Goal: Information Seeking & Learning: Learn about a topic

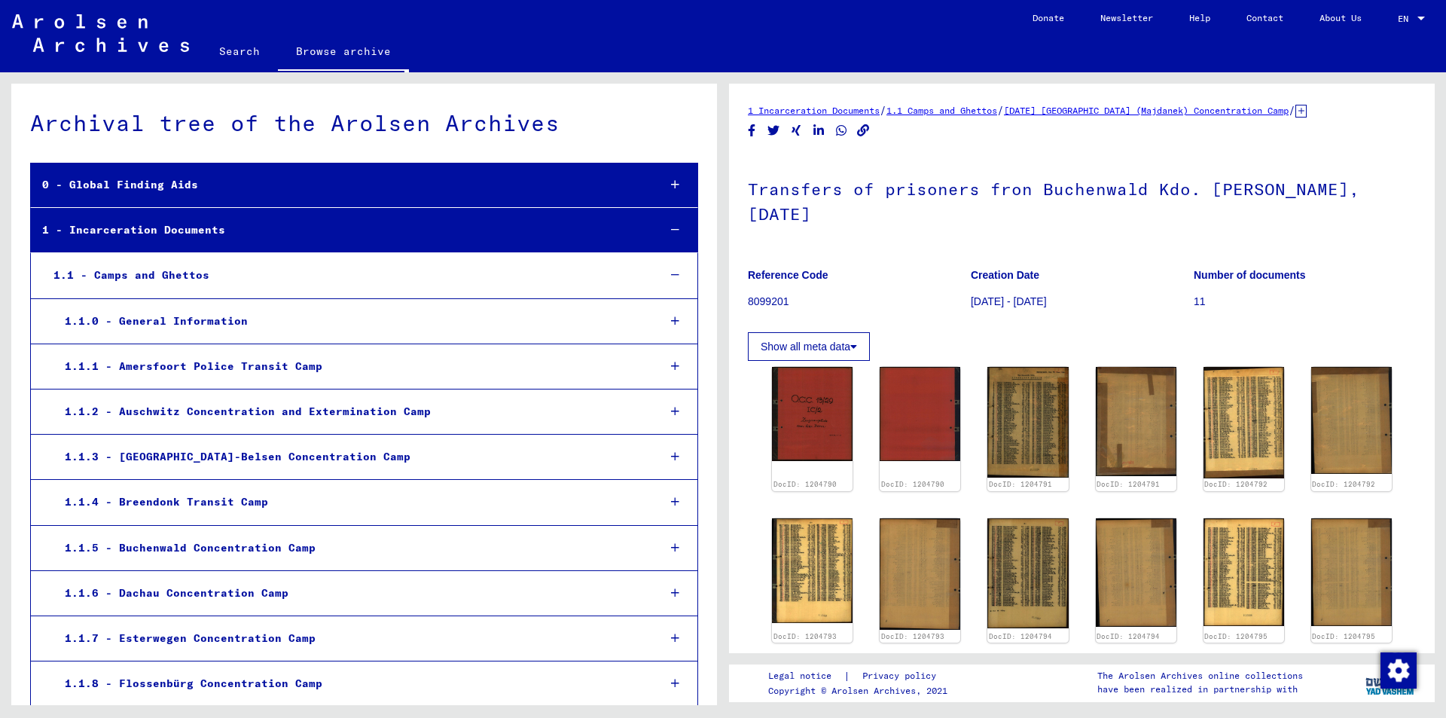
scroll to position [1520, 0]
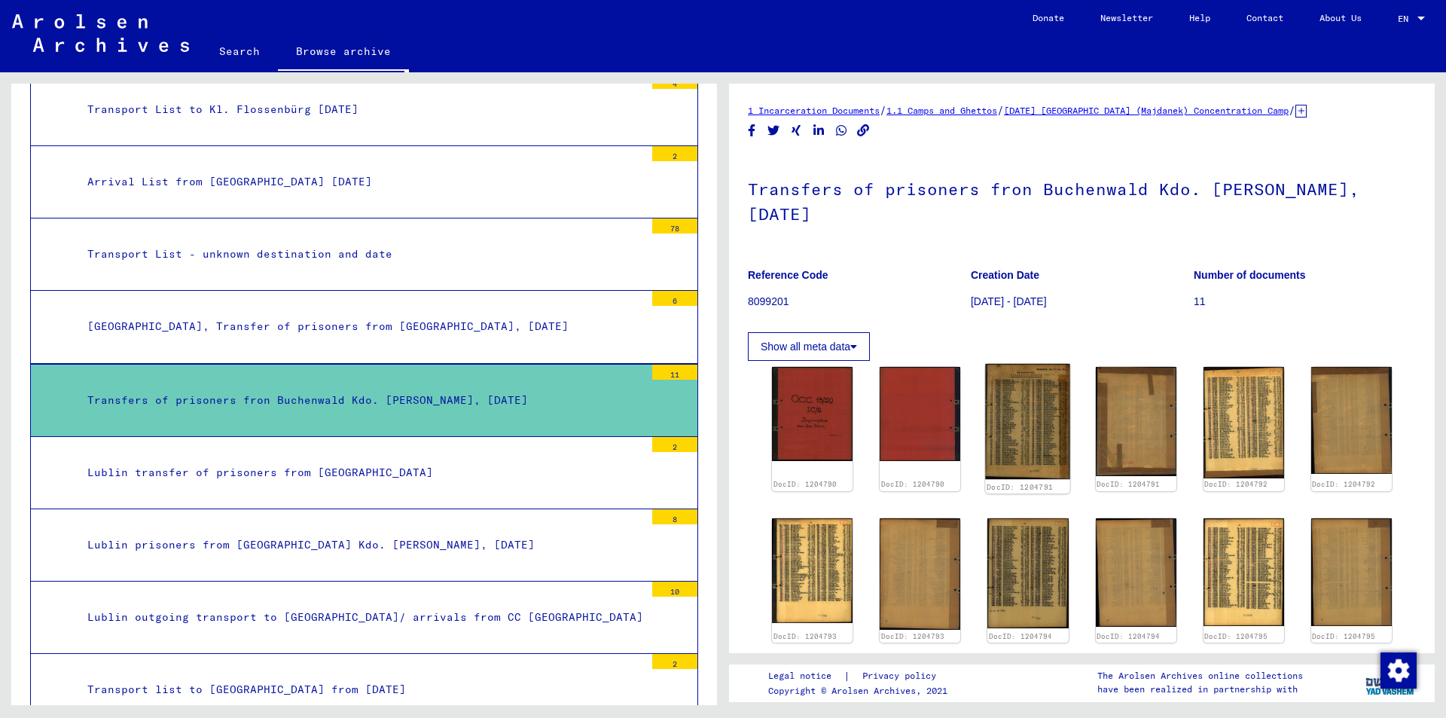
click at [1008, 375] on img at bounding box center [1028, 422] width 85 height 116
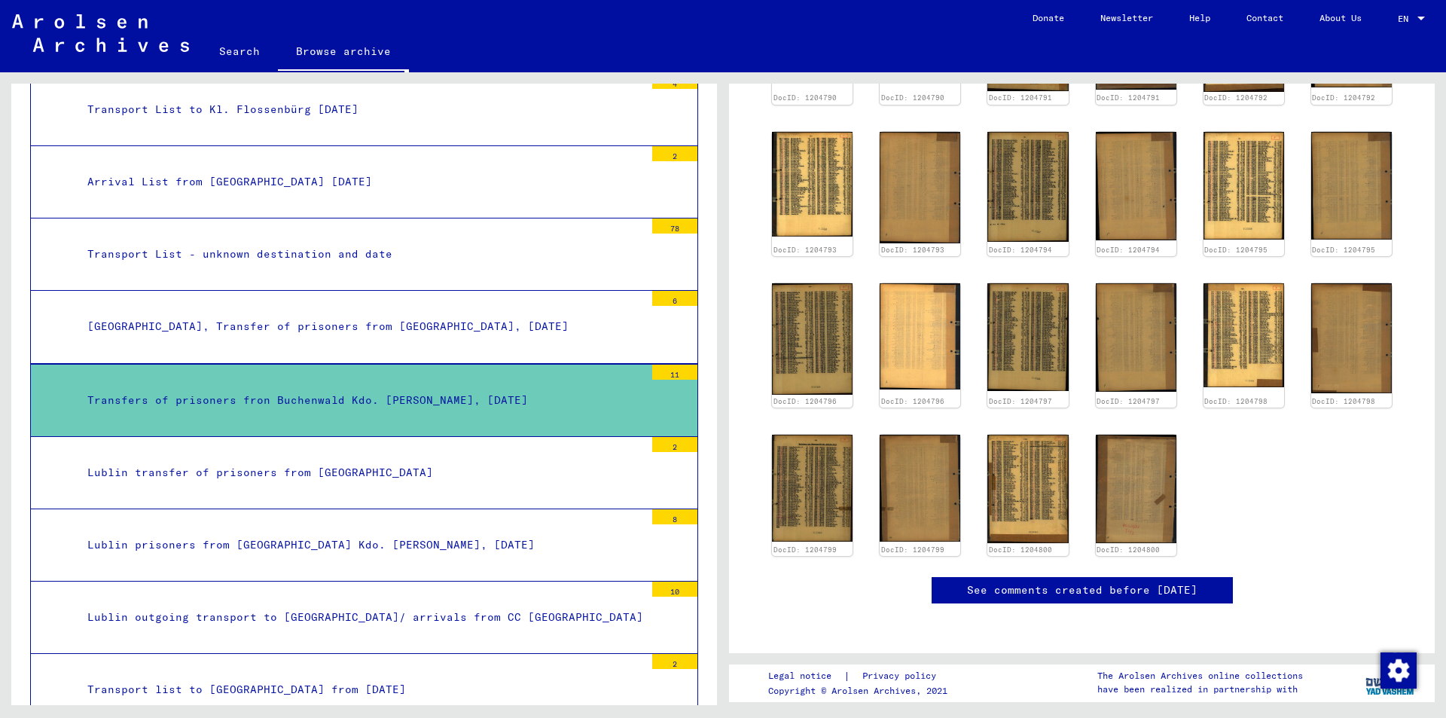
scroll to position [546, 0]
click at [1038, 431] on img at bounding box center [1028, 488] width 85 height 114
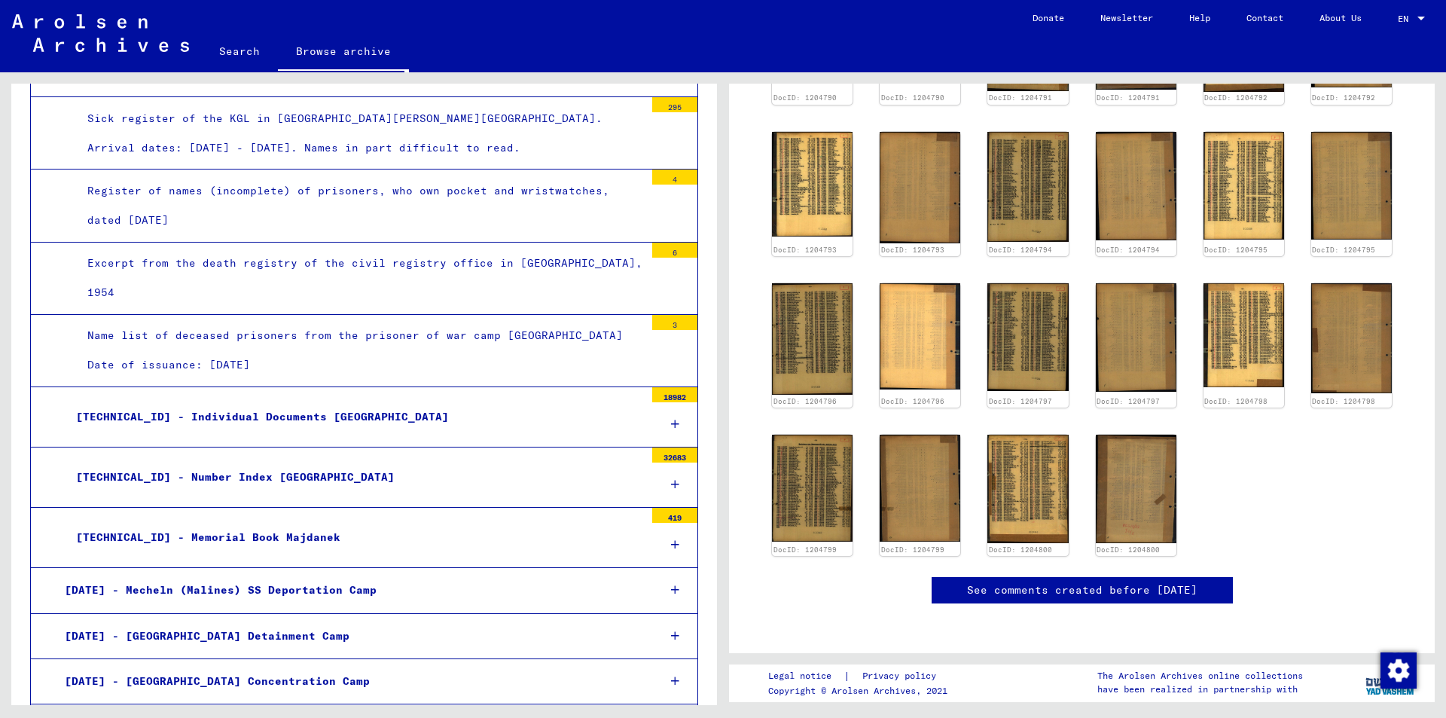
scroll to position [4869, 0]
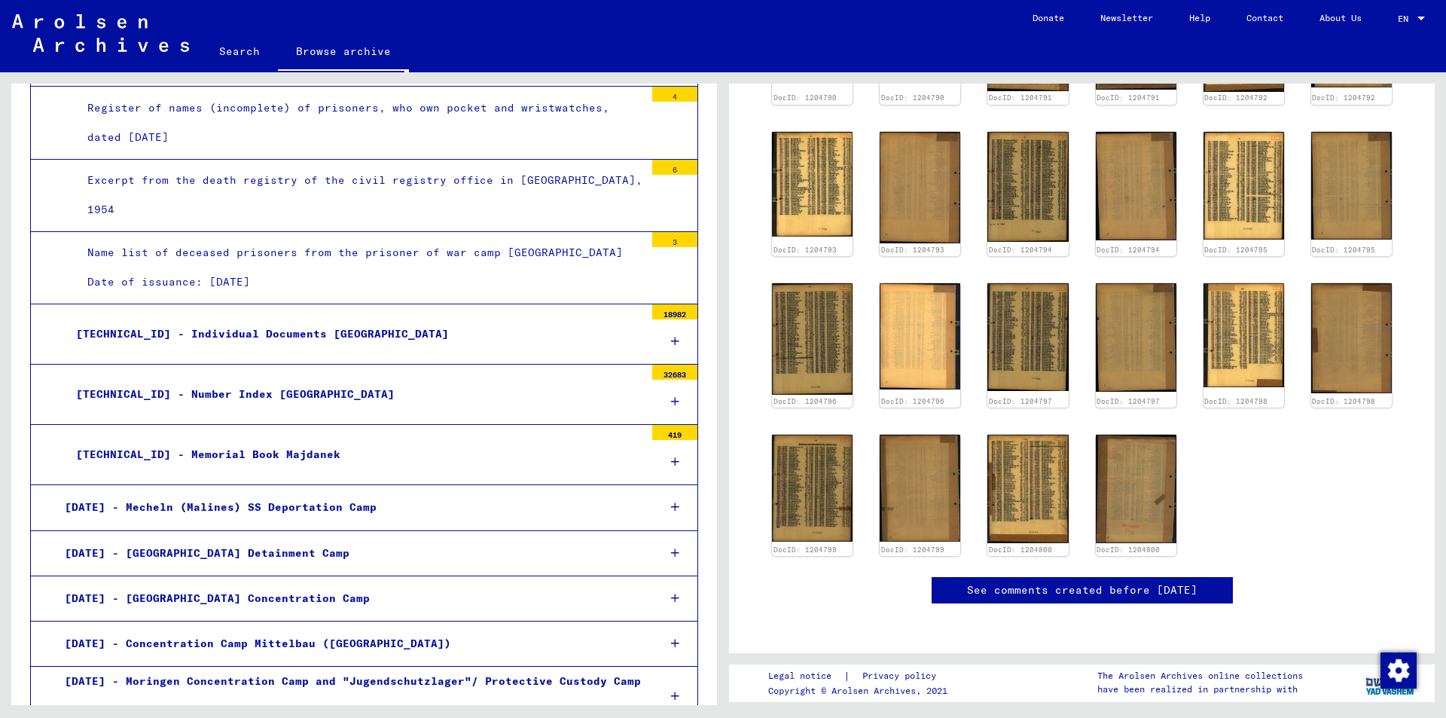
click at [671, 501] on icon at bounding box center [675, 506] width 8 height 11
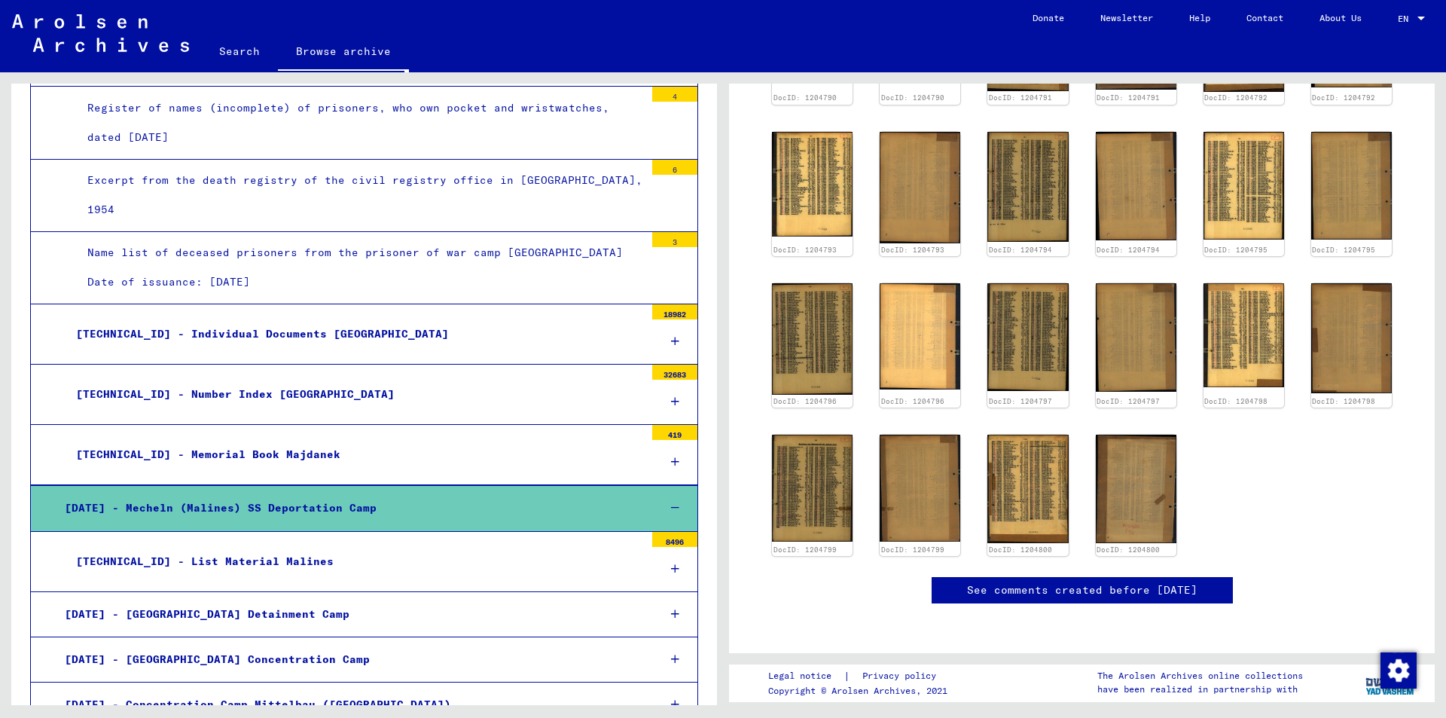
click at [671, 502] on icon at bounding box center [675, 507] width 8 height 11
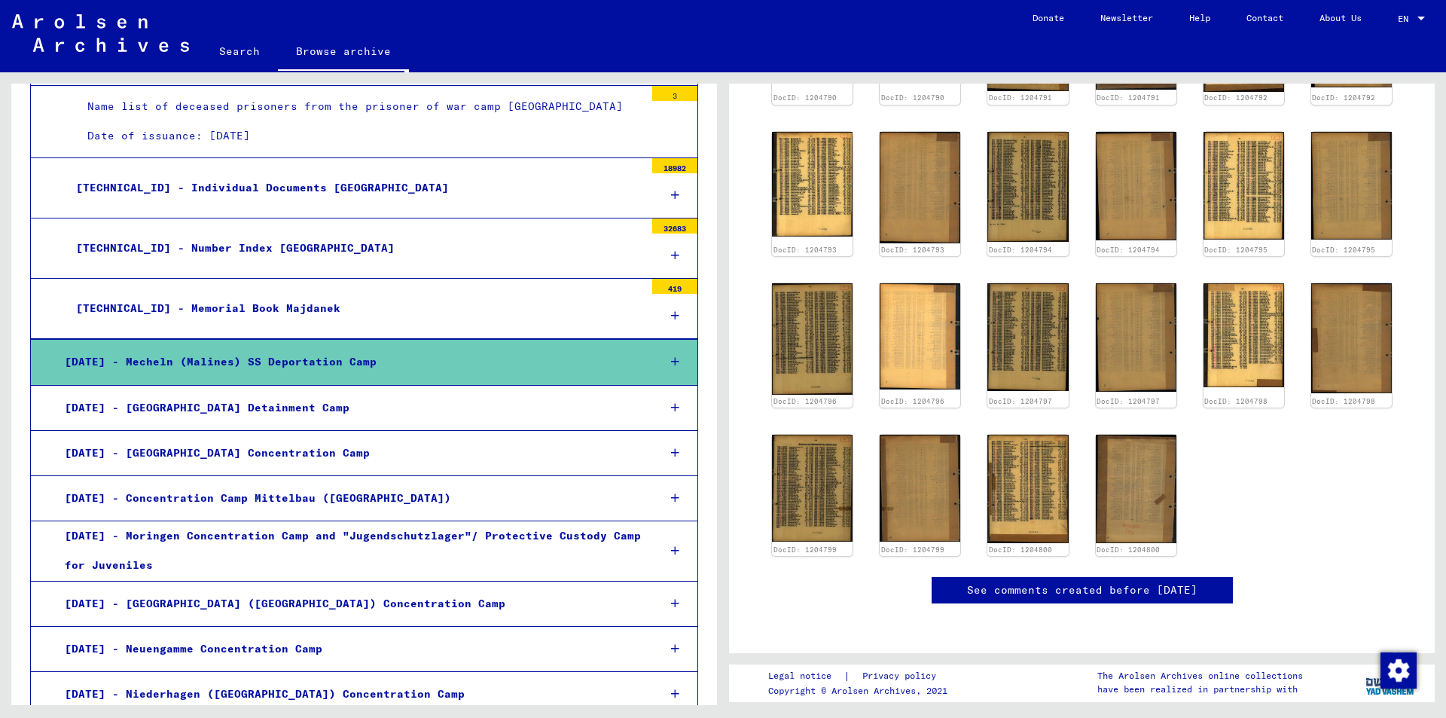
scroll to position [5179, 0]
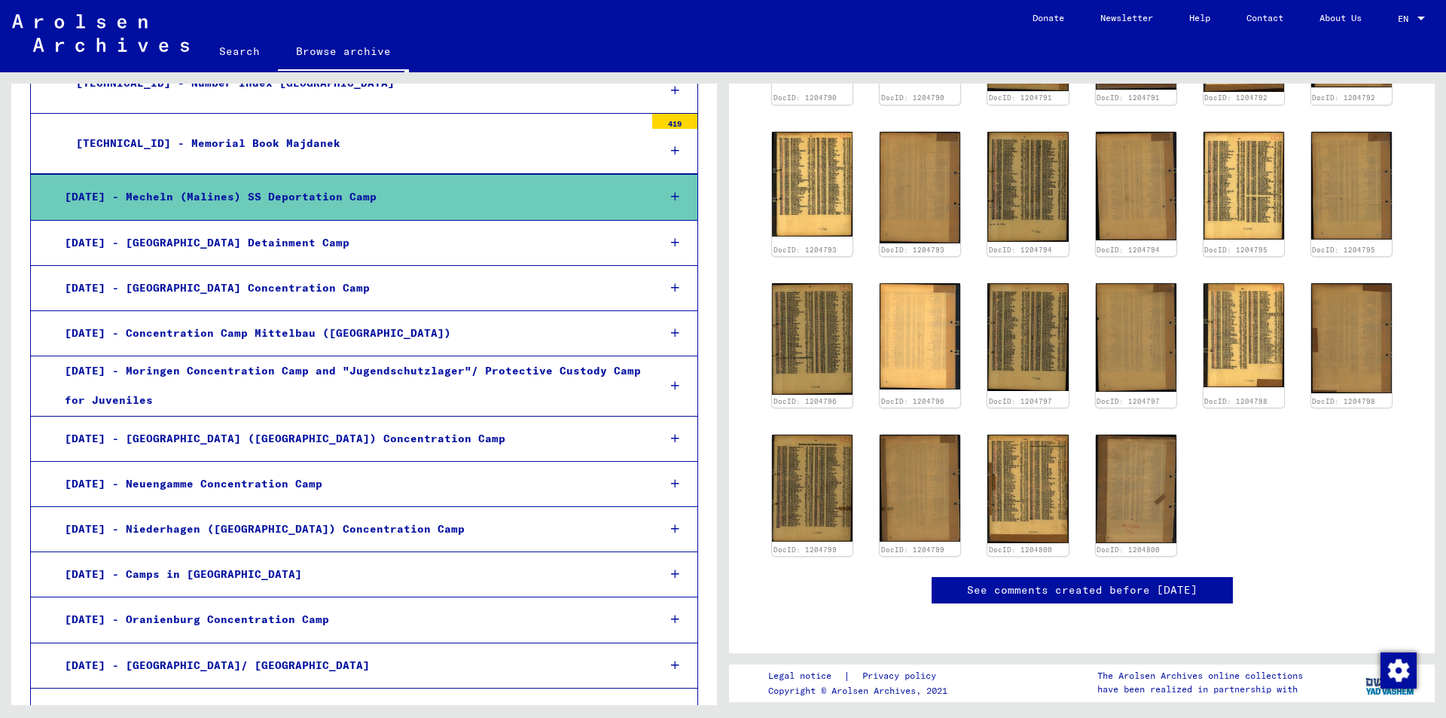
click at [669, 311] on div at bounding box center [676, 333] width 44 height 44
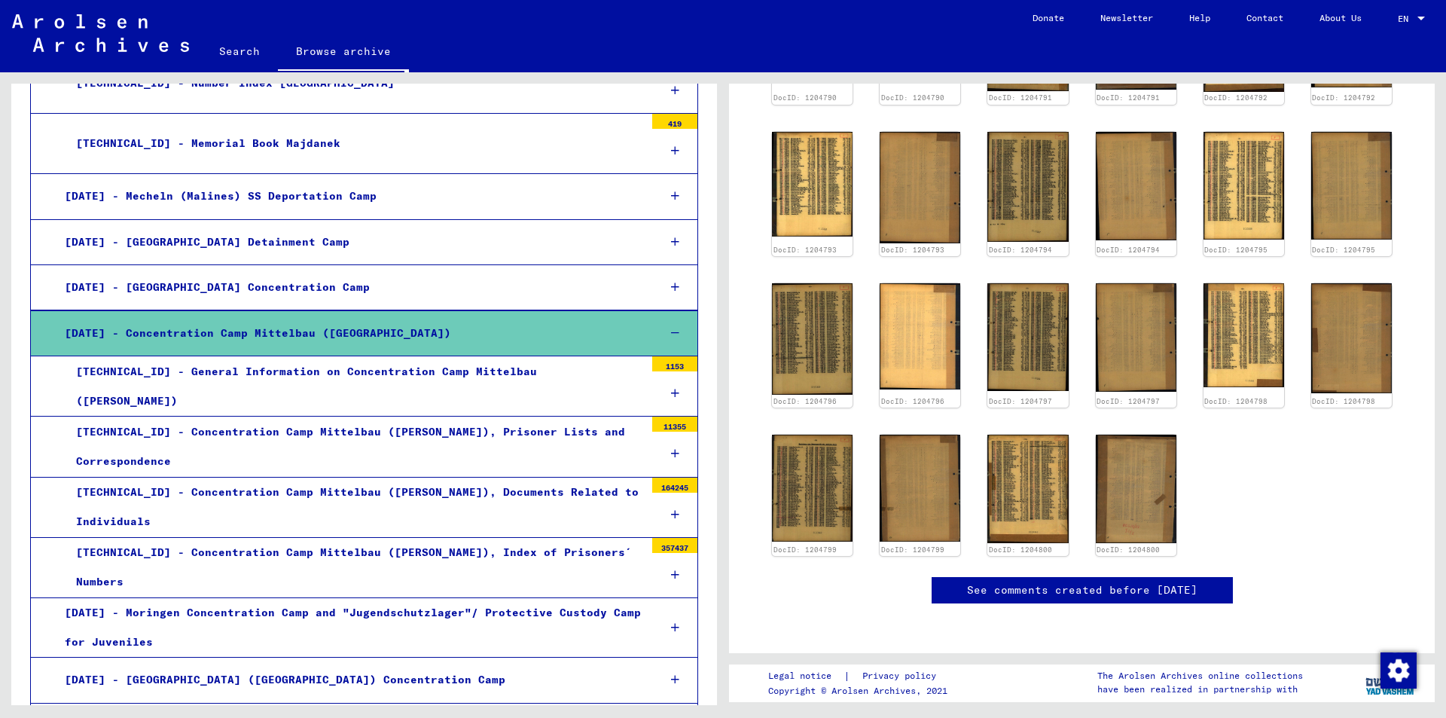
click at [561, 357] on div "[TECHNICAL_ID] - General Information on Concentration Camp Mittelbau ([PERSON_N…" at bounding box center [355, 386] width 580 height 59
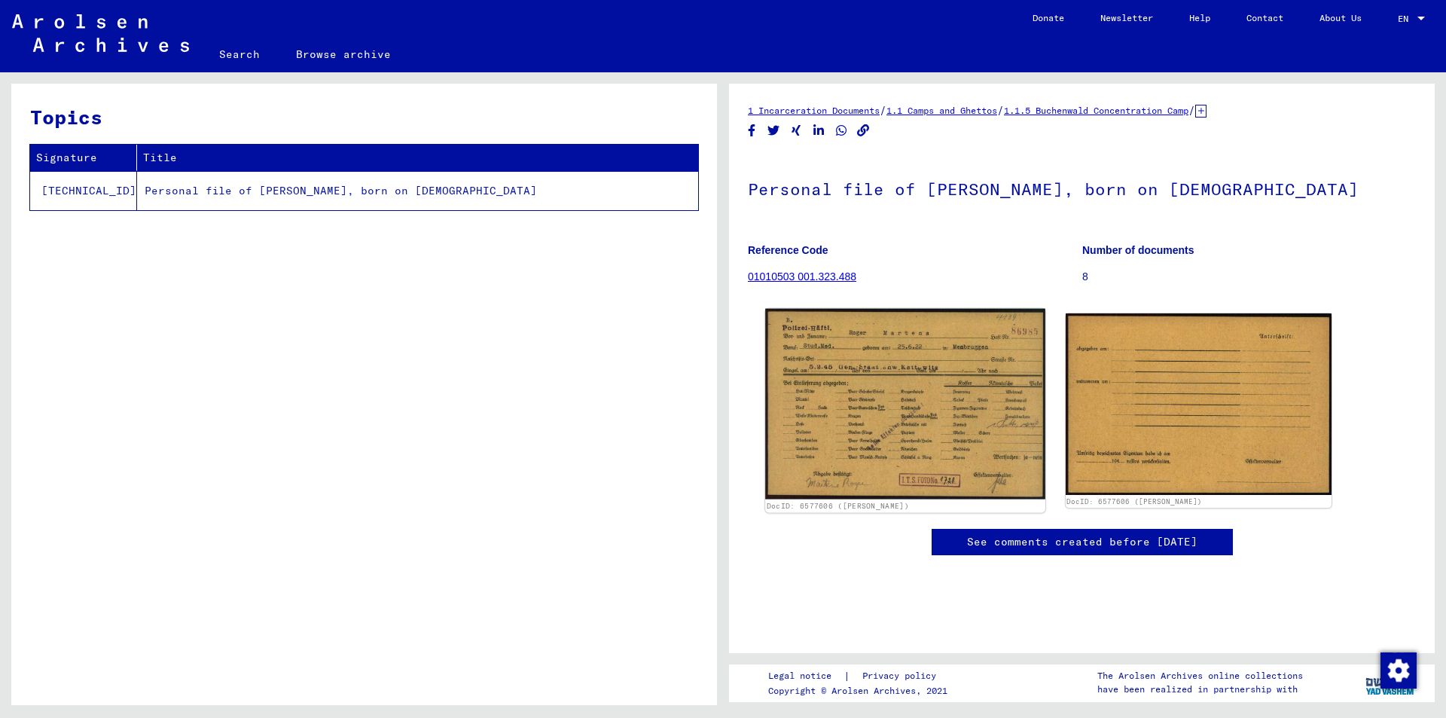
click at [894, 403] on img at bounding box center [904, 404] width 279 height 191
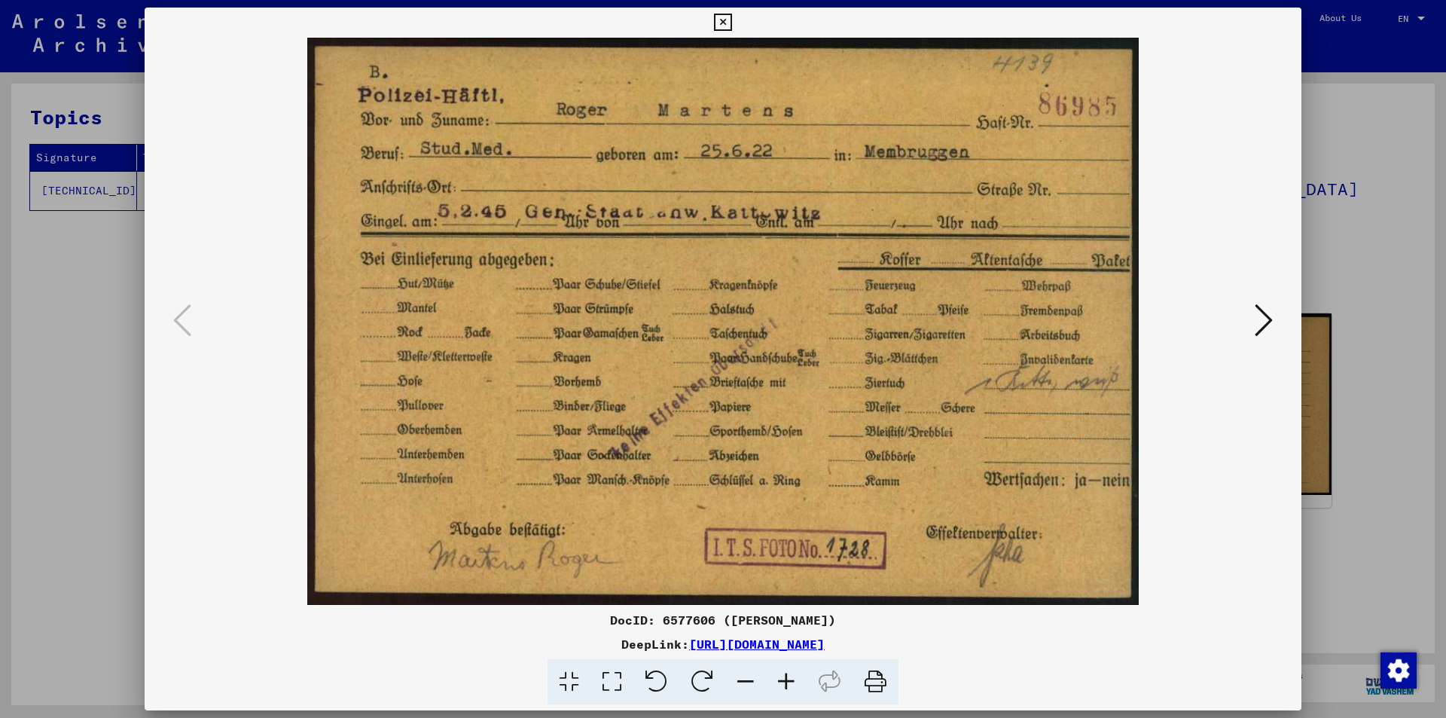
click at [1264, 323] on icon at bounding box center [1263, 320] width 18 height 36
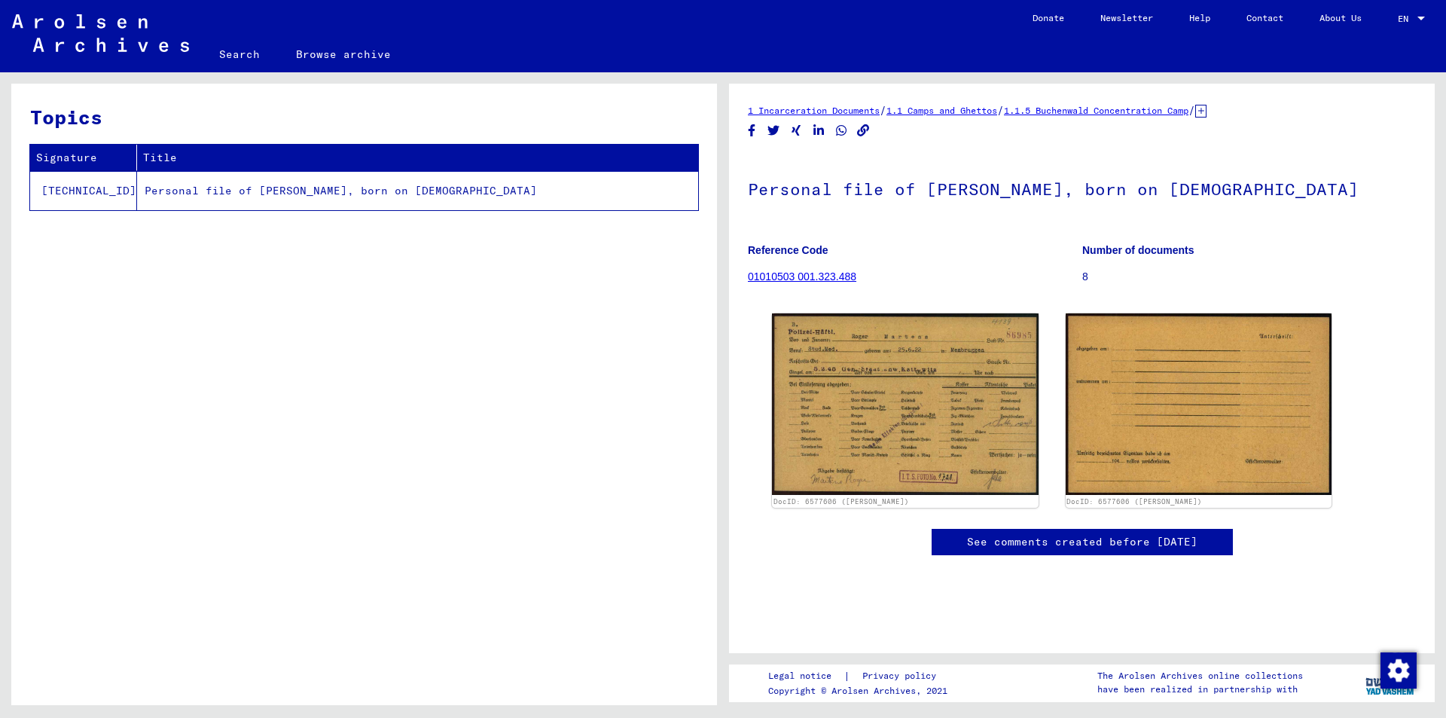
click at [1084, 108] on link "1.1.5 Buchenwald Concentration Camp" at bounding box center [1096, 110] width 184 height 11
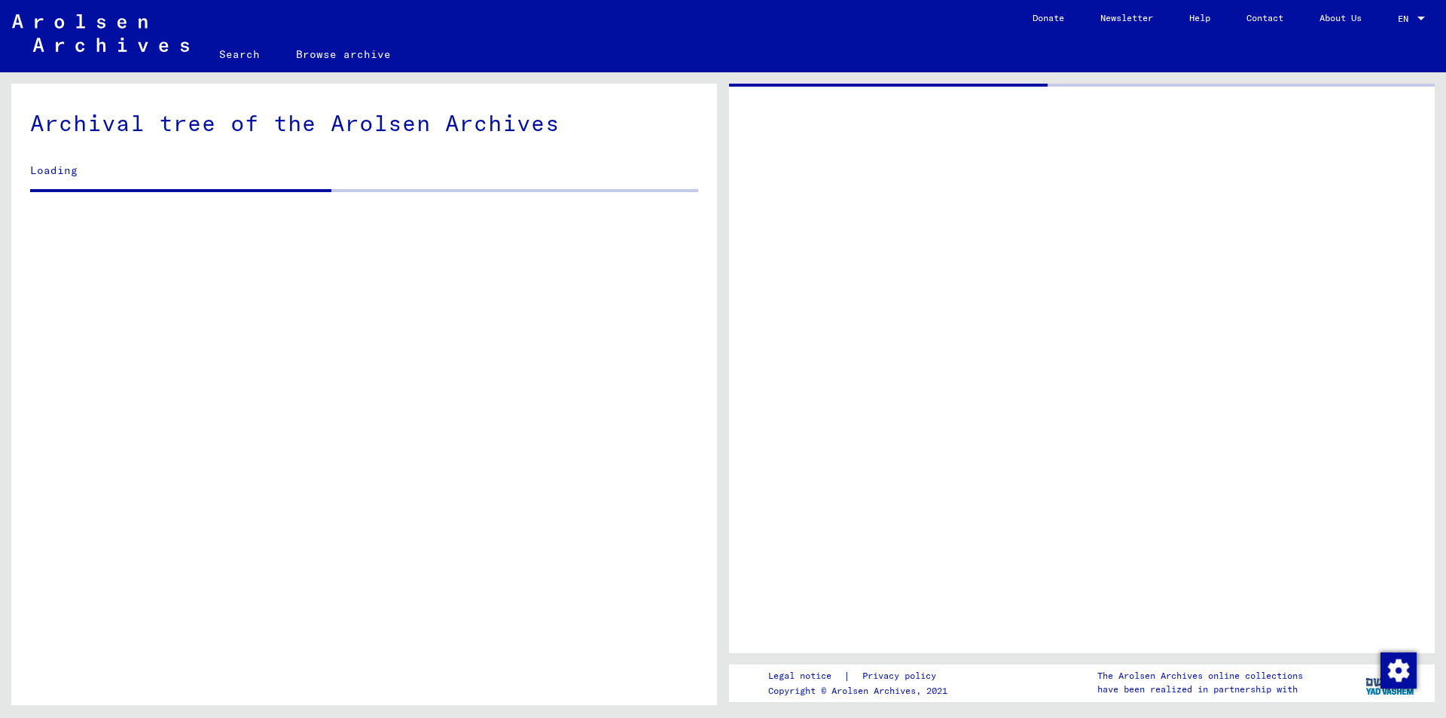
click at [1260, 111] on div at bounding box center [1082, 368] width 706 height 569
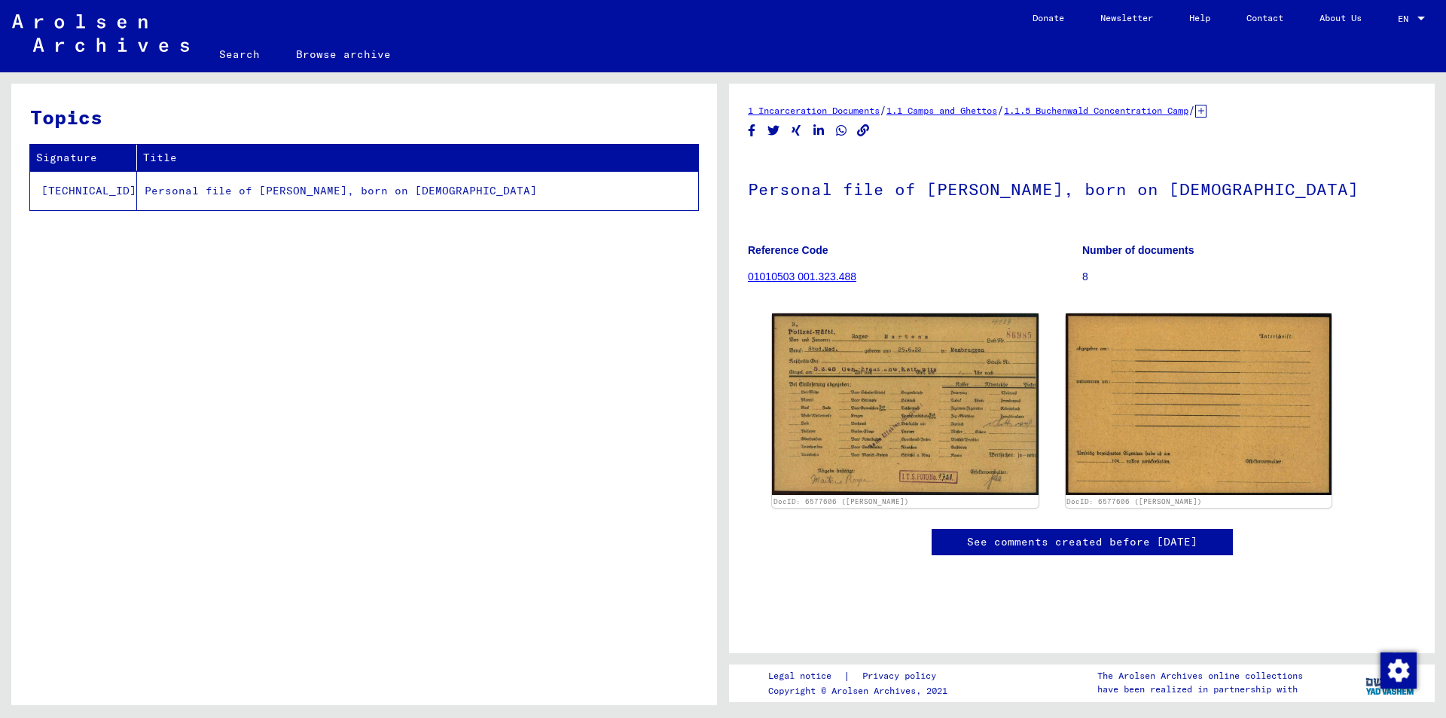
click at [1206, 114] on icon at bounding box center [1200, 111] width 11 height 13
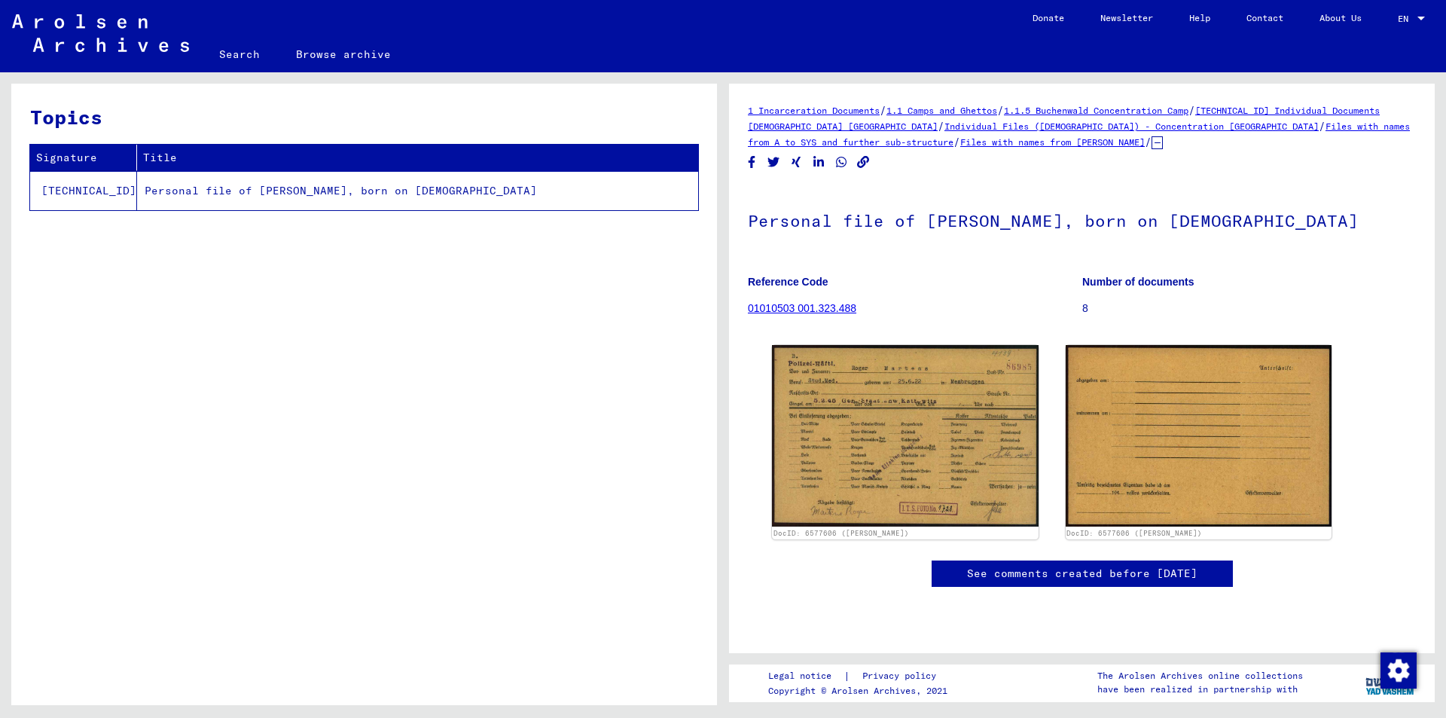
click at [974, 142] on link "Files with names from MARKOWITSCH" at bounding box center [1052, 141] width 184 height 11
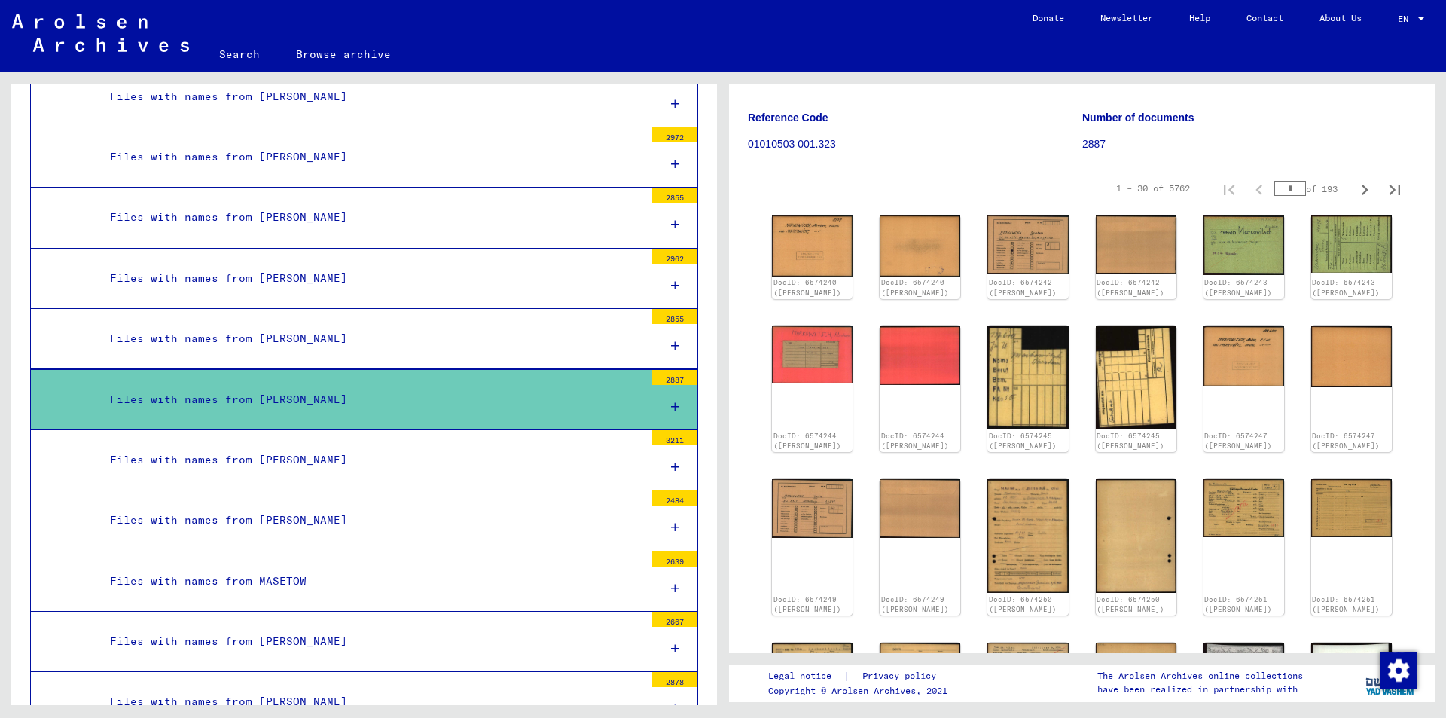
scroll to position [75, 0]
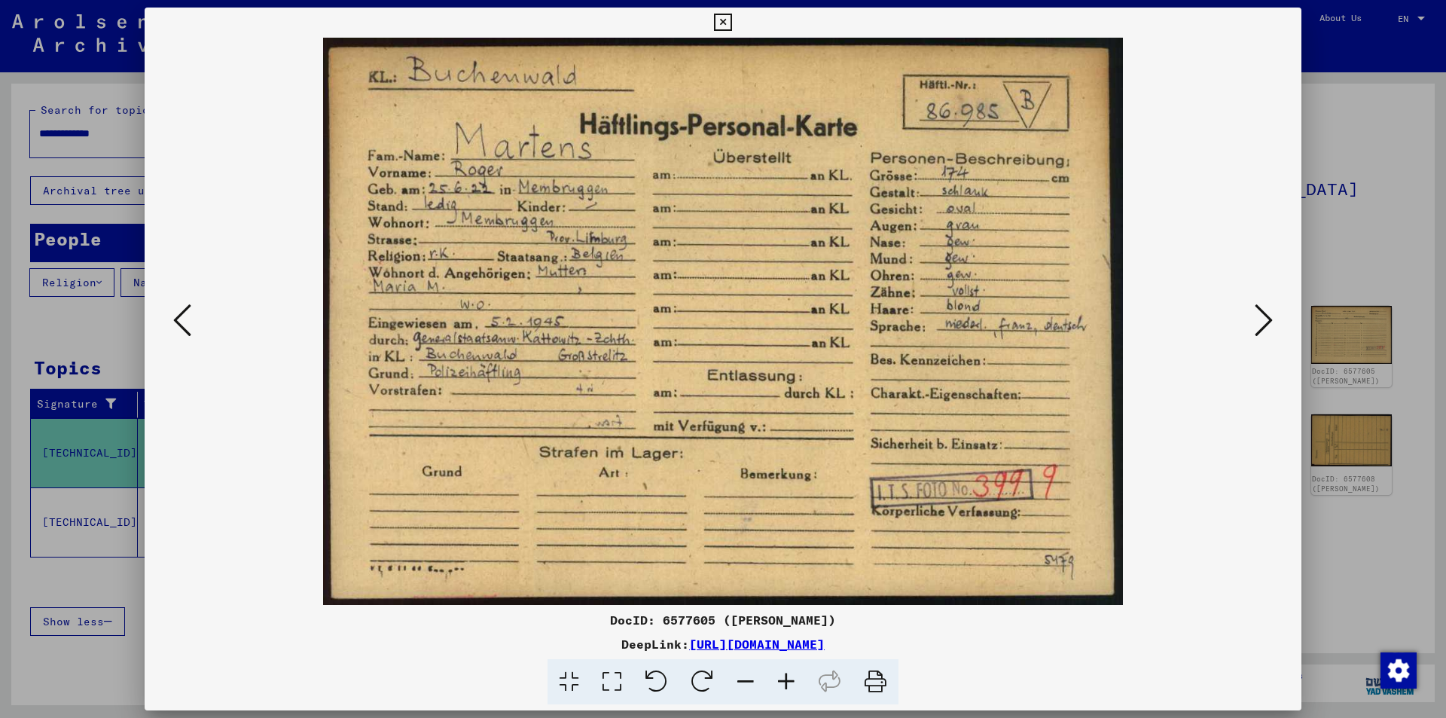
scroll to position [75, 0]
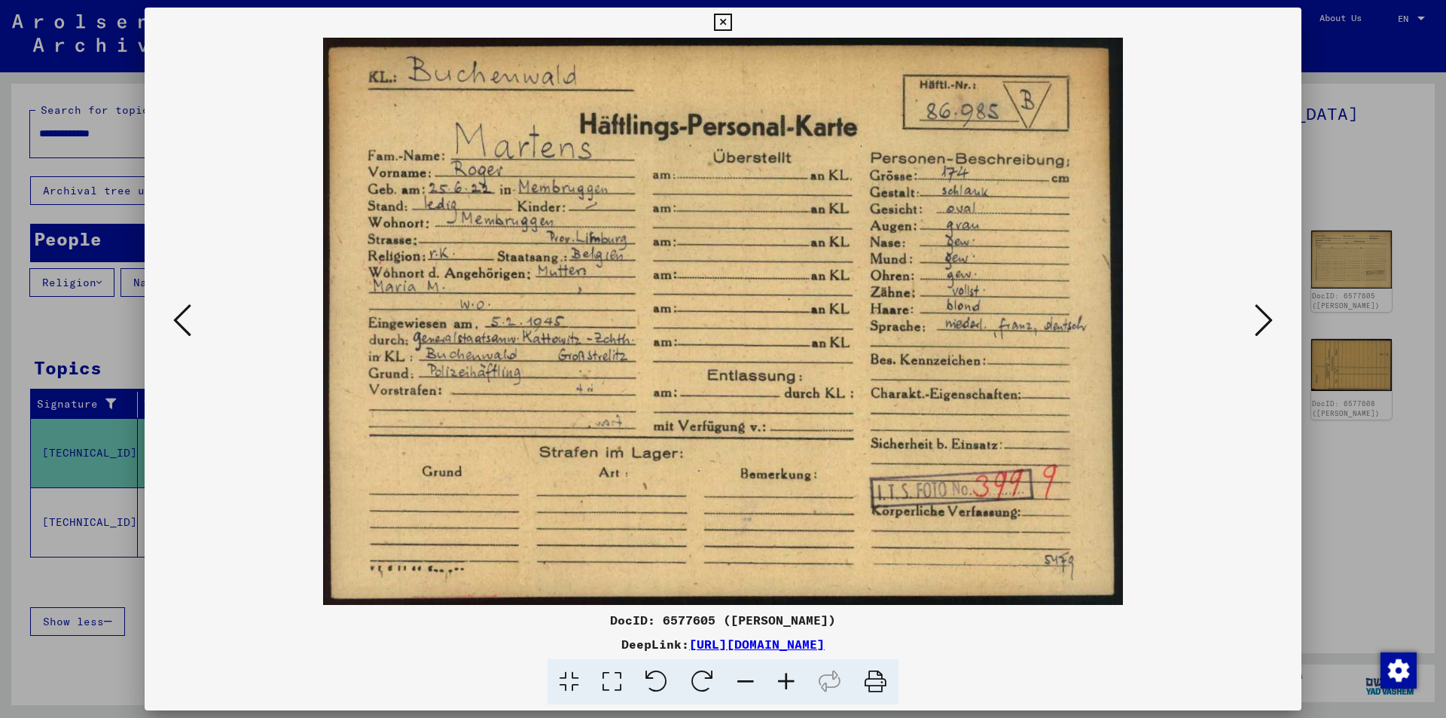
click at [1261, 309] on icon at bounding box center [1263, 320] width 18 height 36
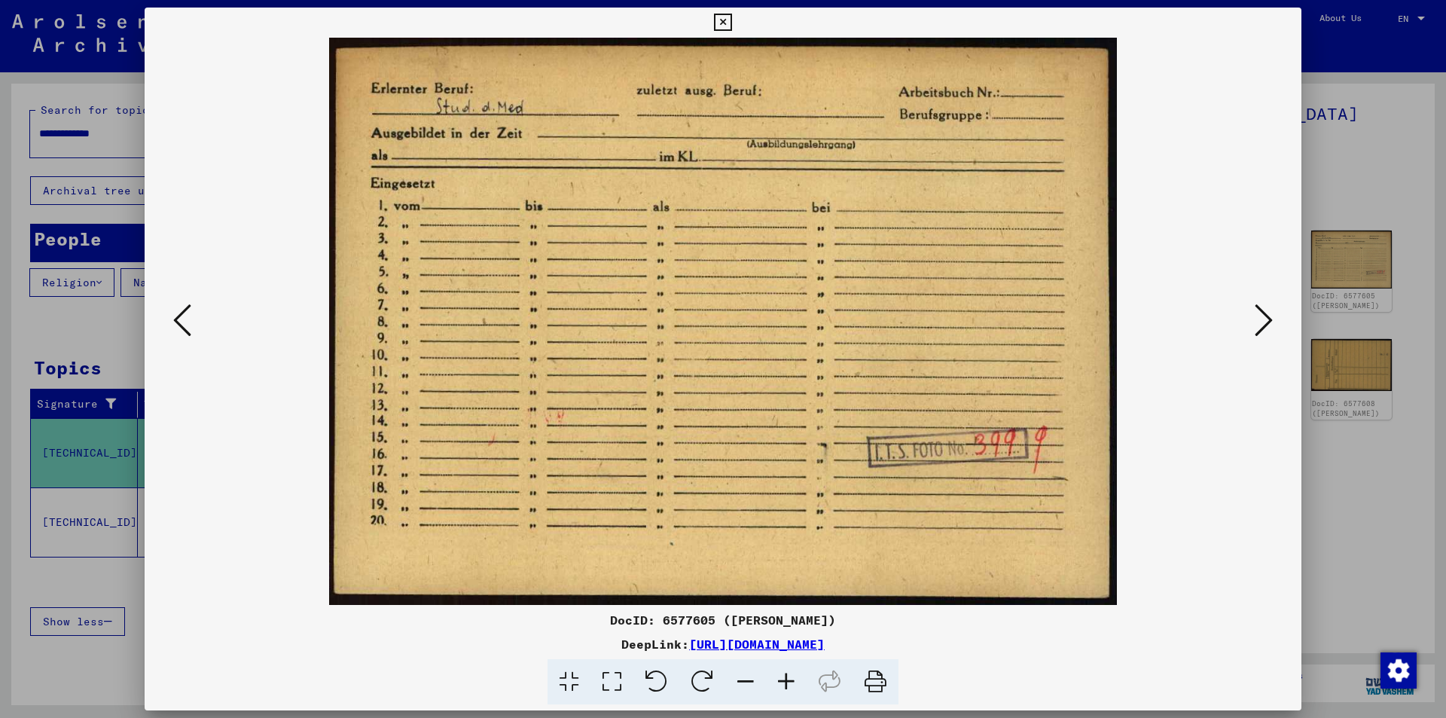
click at [1261, 309] on icon at bounding box center [1263, 320] width 18 height 36
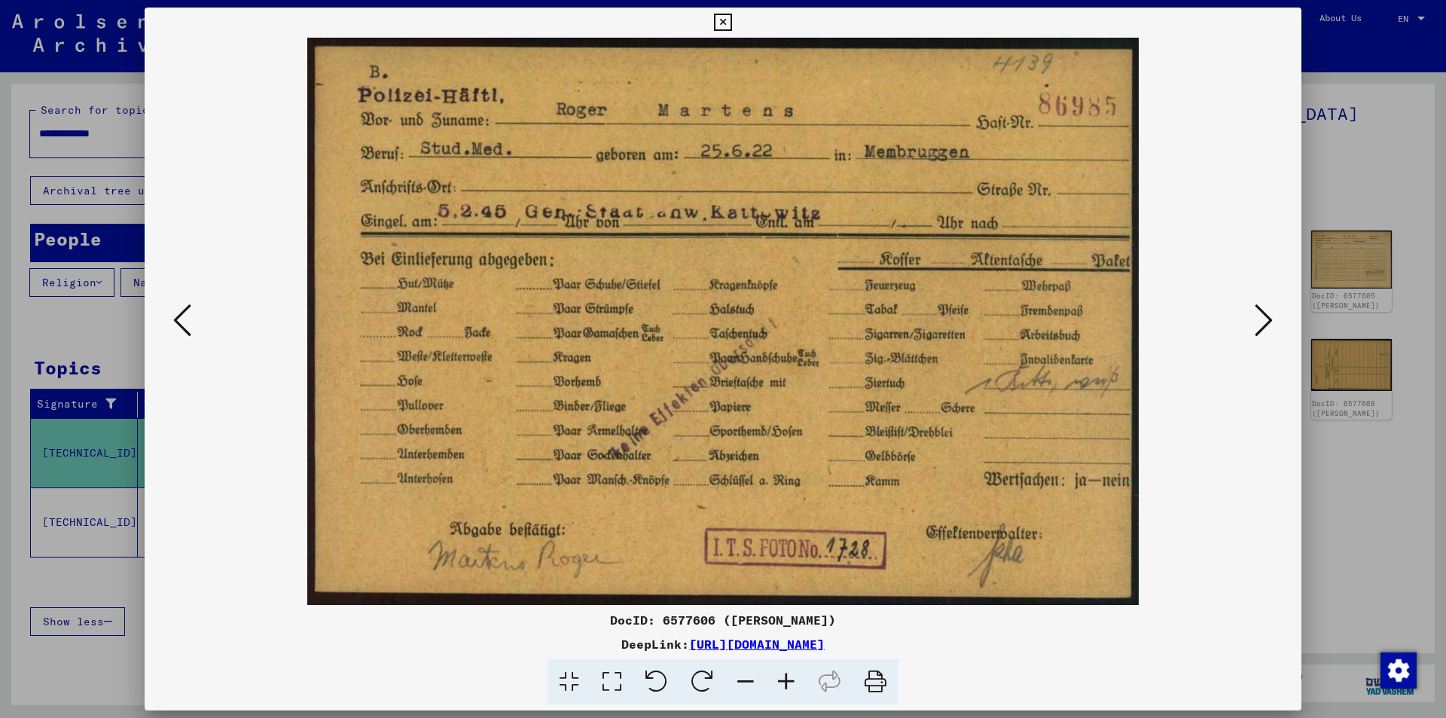
click at [1261, 309] on icon at bounding box center [1263, 320] width 18 height 36
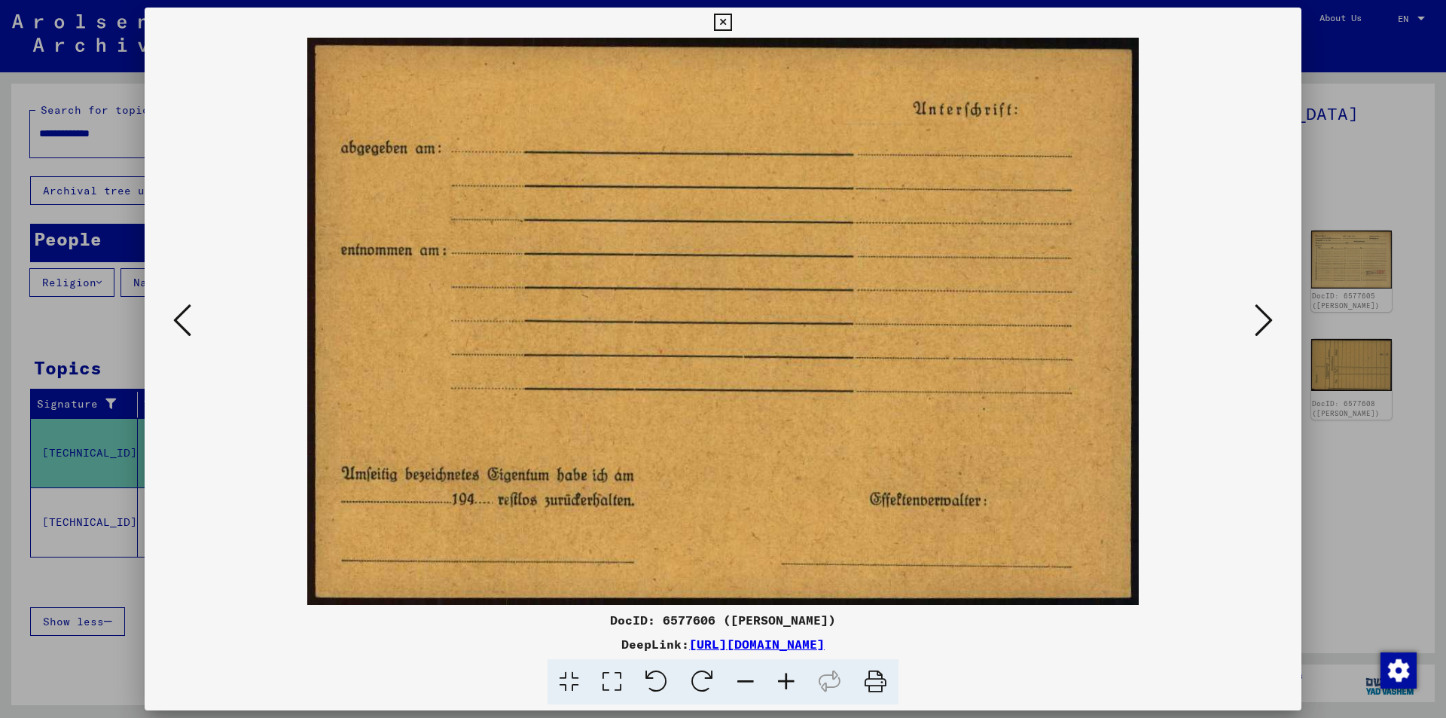
click at [1261, 309] on icon at bounding box center [1263, 320] width 18 height 36
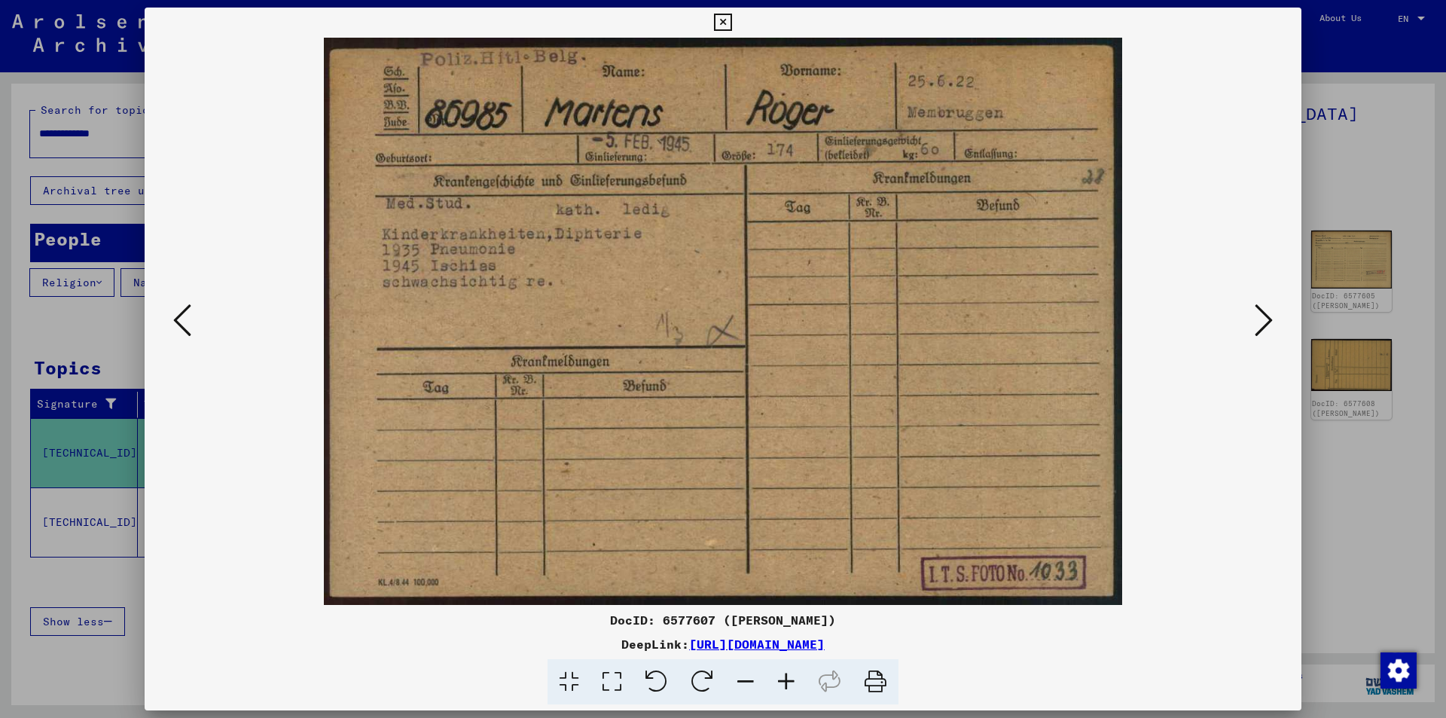
click at [1261, 309] on icon at bounding box center [1263, 320] width 18 height 36
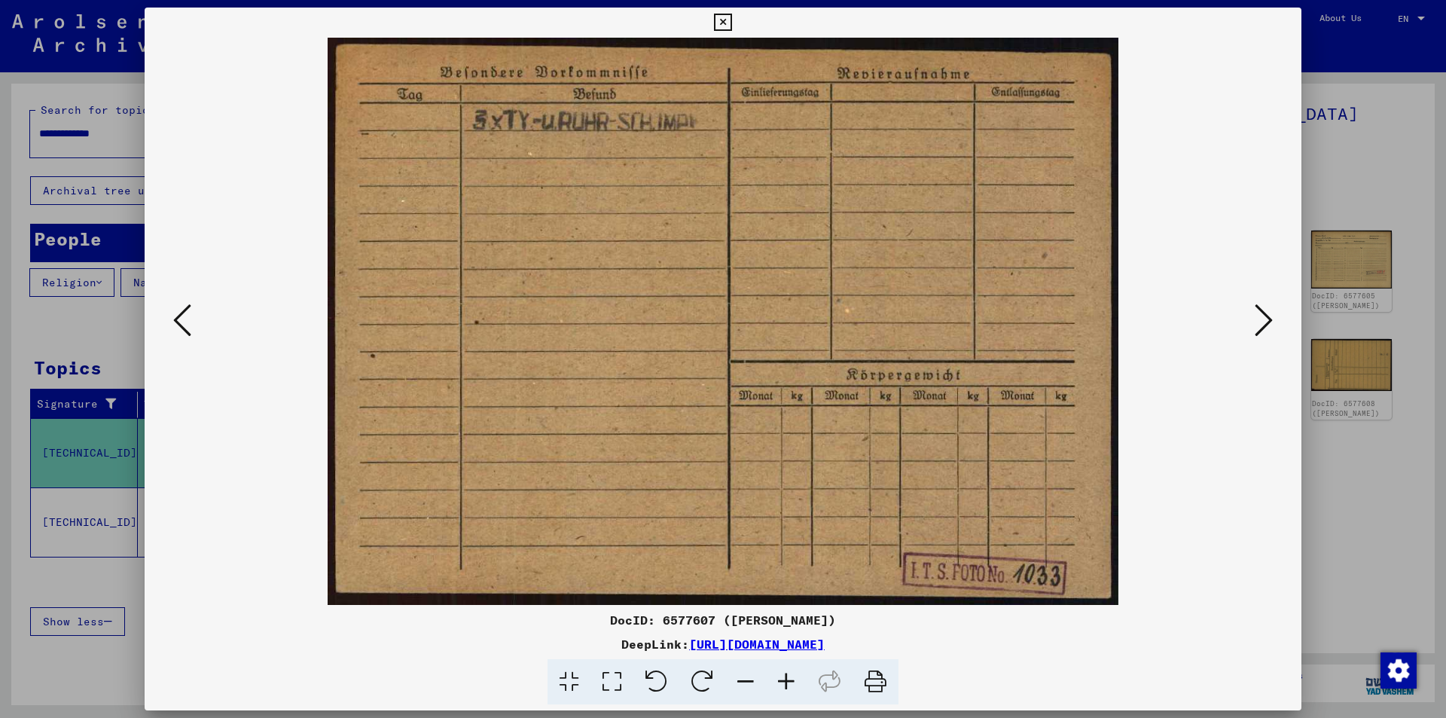
drag, startPoint x: 1261, startPoint y: 309, endPoint x: 1175, endPoint y: 284, distance: 89.4
click at [1175, 284] on div at bounding box center [723, 321] width 1157 height 567
click at [175, 321] on icon at bounding box center [182, 320] width 18 height 36
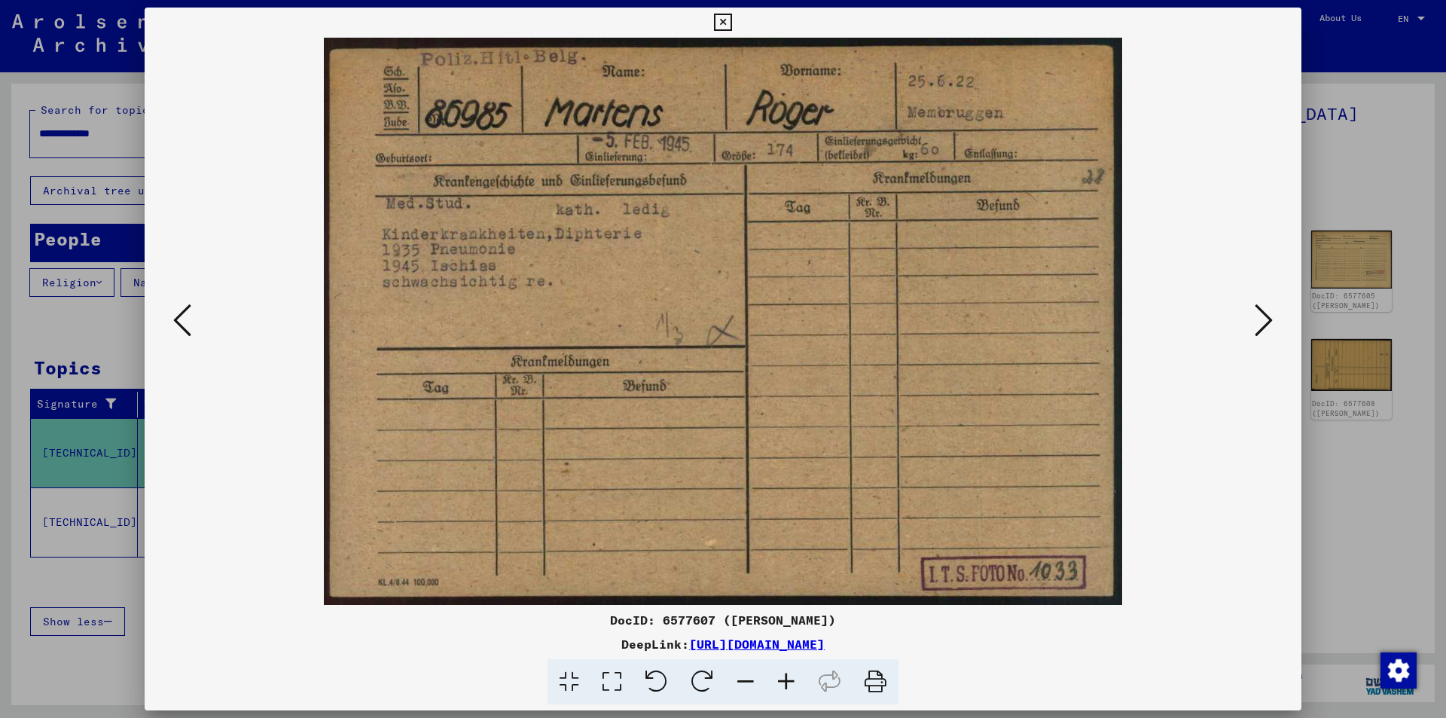
click at [1248, 319] on img at bounding box center [723, 321] width 1054 height 567
click at [1262, 315] on icon at bounding box center [1263, 320] width 18 height 36
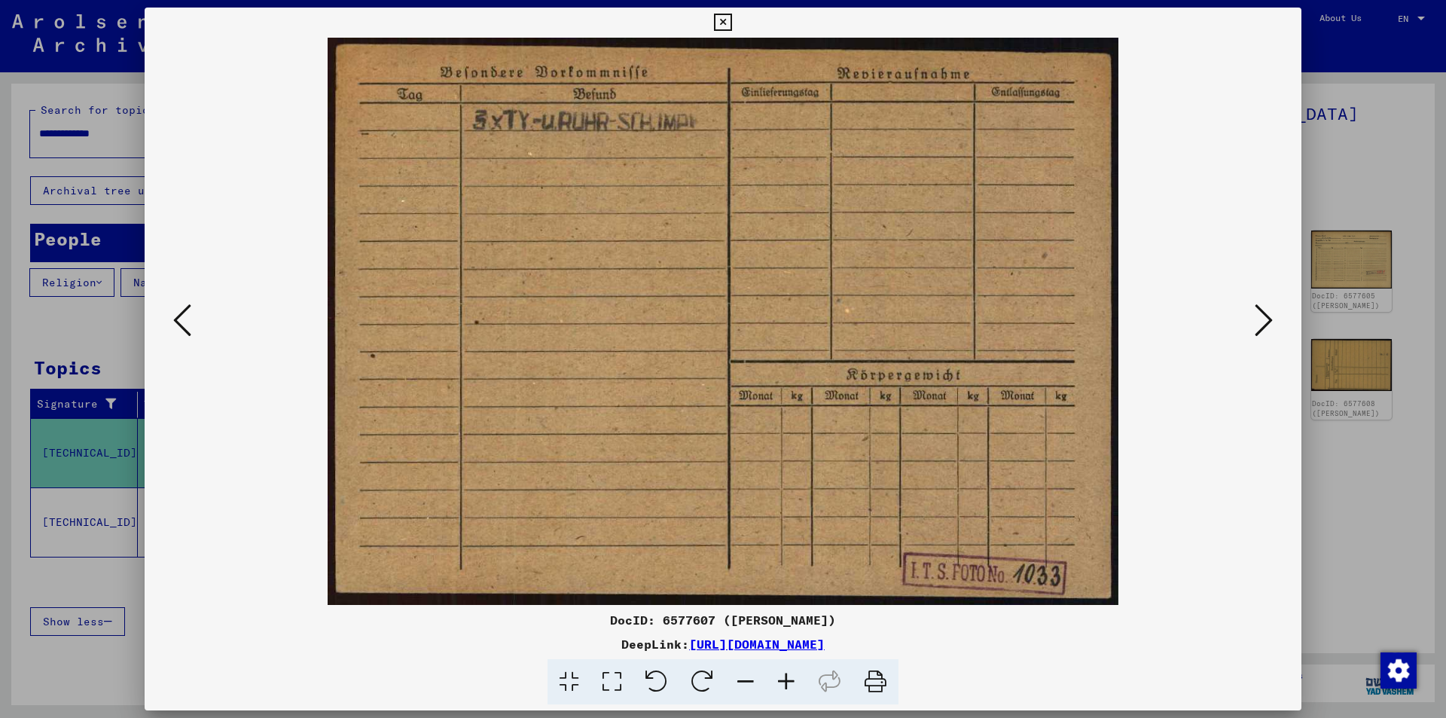
click at [1262, 315] on icon at bounding box center [1263, 320] width 18 height 36
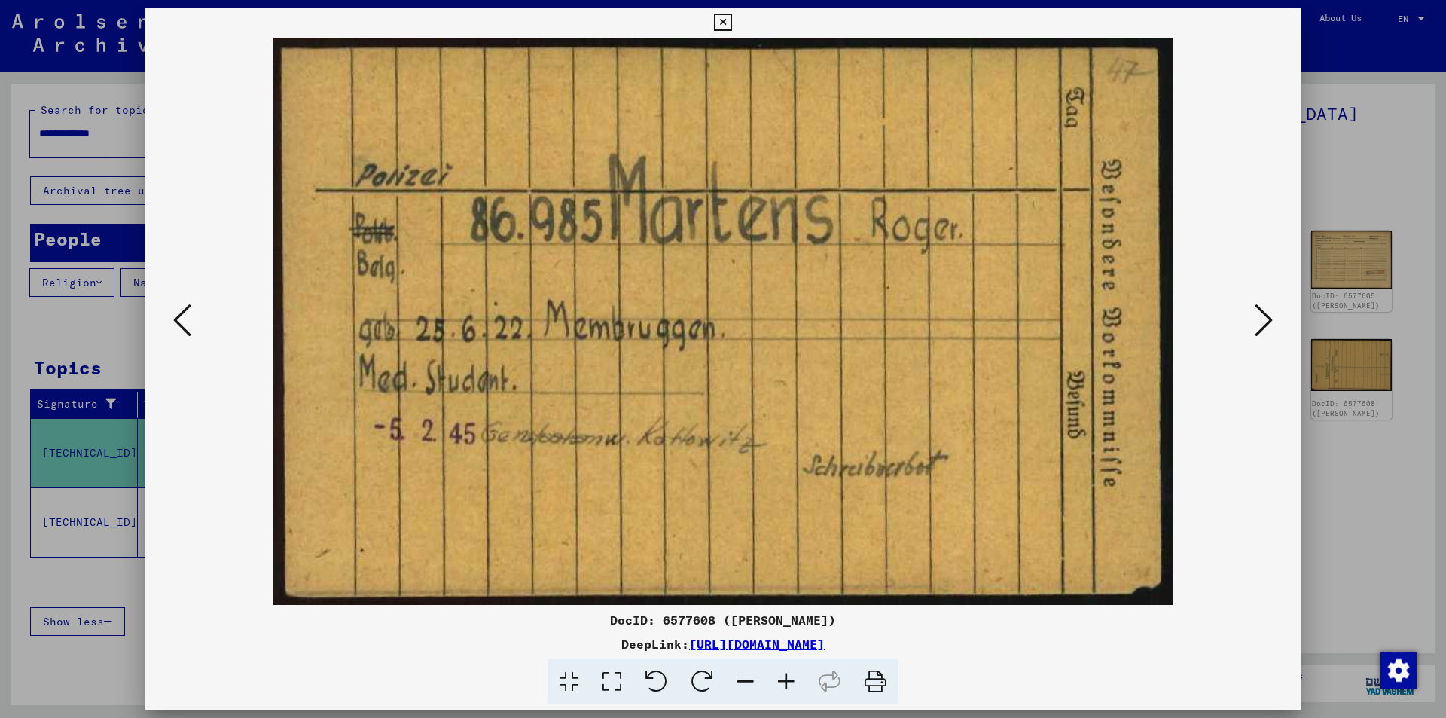
click at [1263, 315] on icon at bounding box center [1263, 320] width 18 height 36
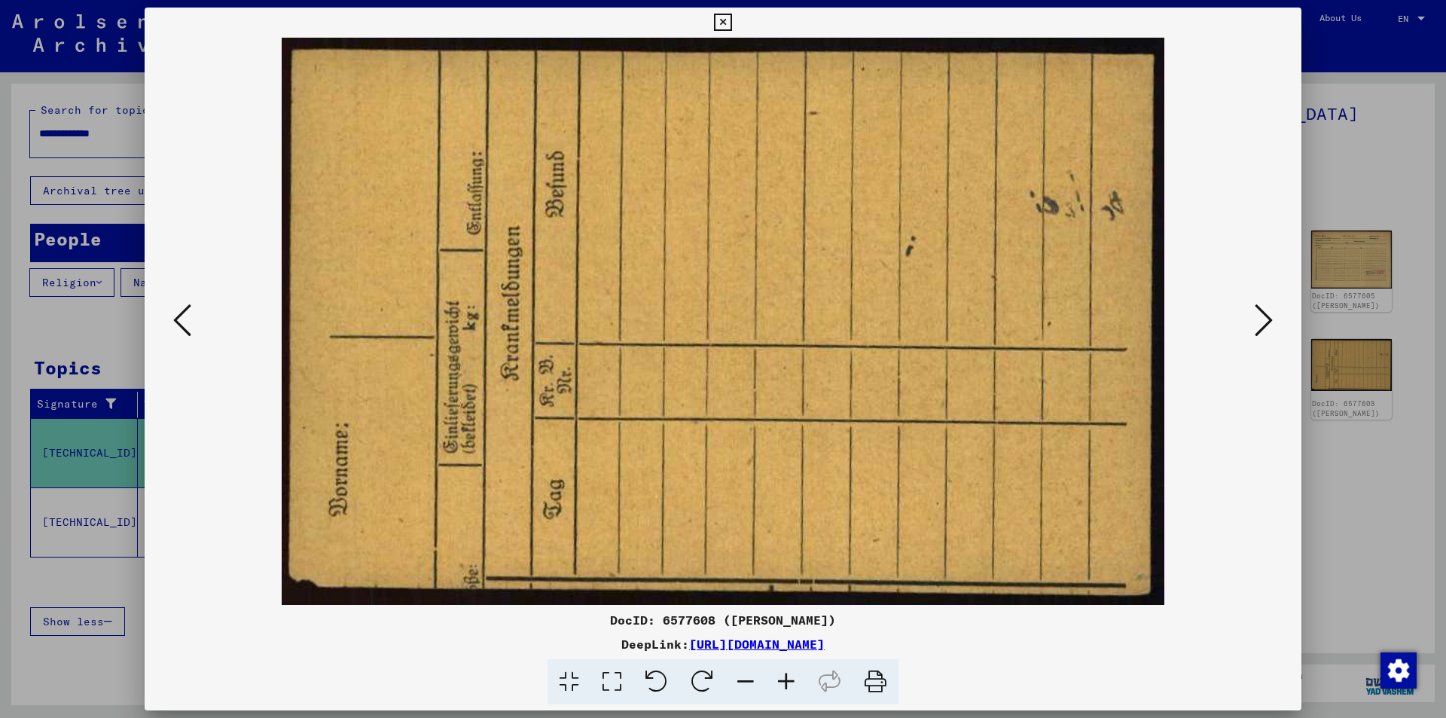
click at [1263, 315] on icon at bounding box center [1263, 320] width 18 height 36
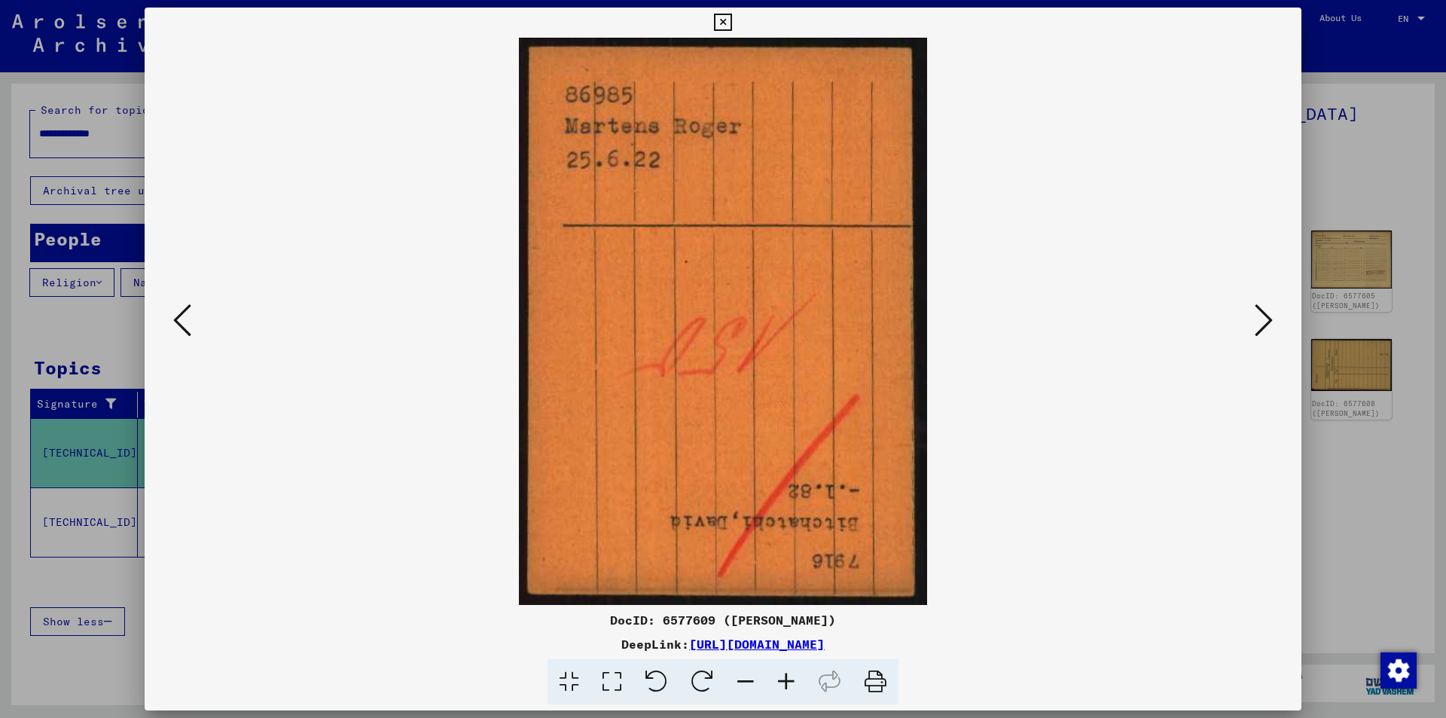
click at [1263, 315] on icon at bounding box center [1263, 320] width 18 height 36
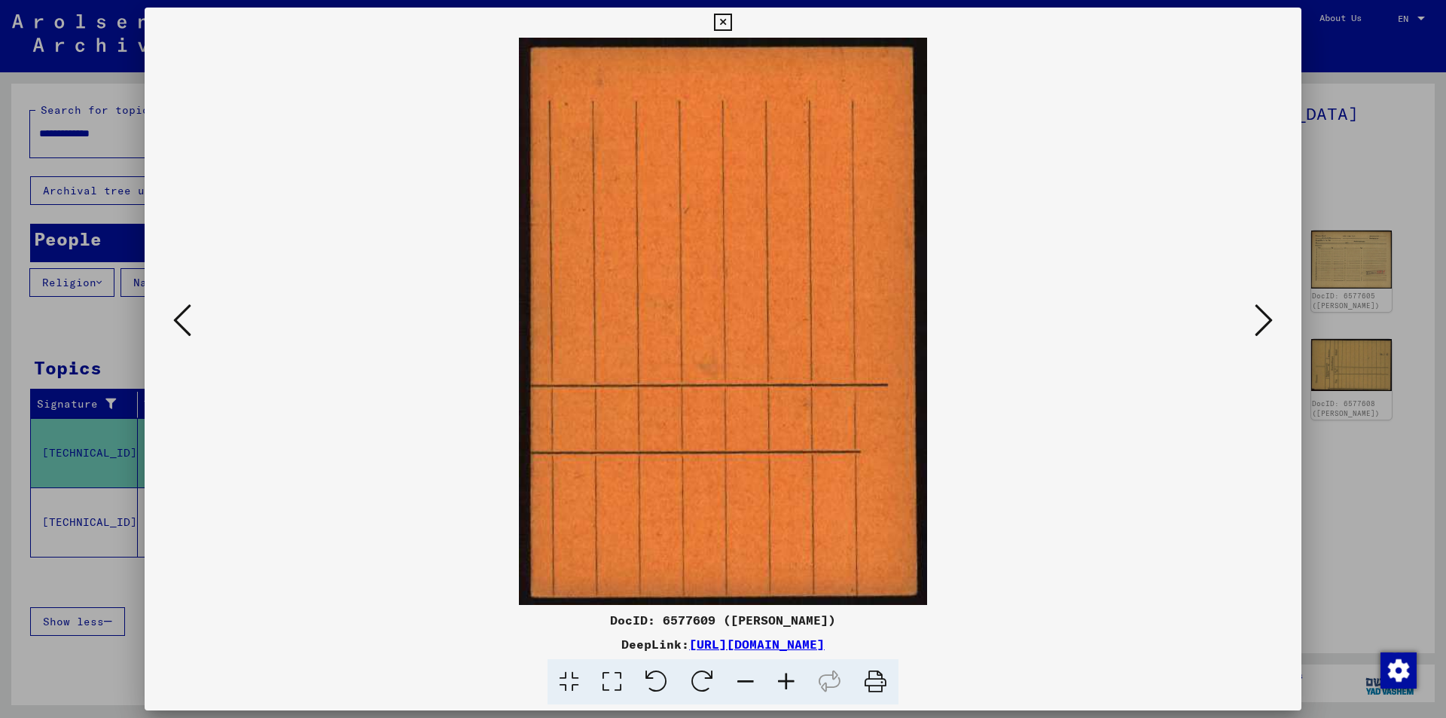
click at [1263, 315] on icon at bounding box center [1263, 320] width 18 height 36
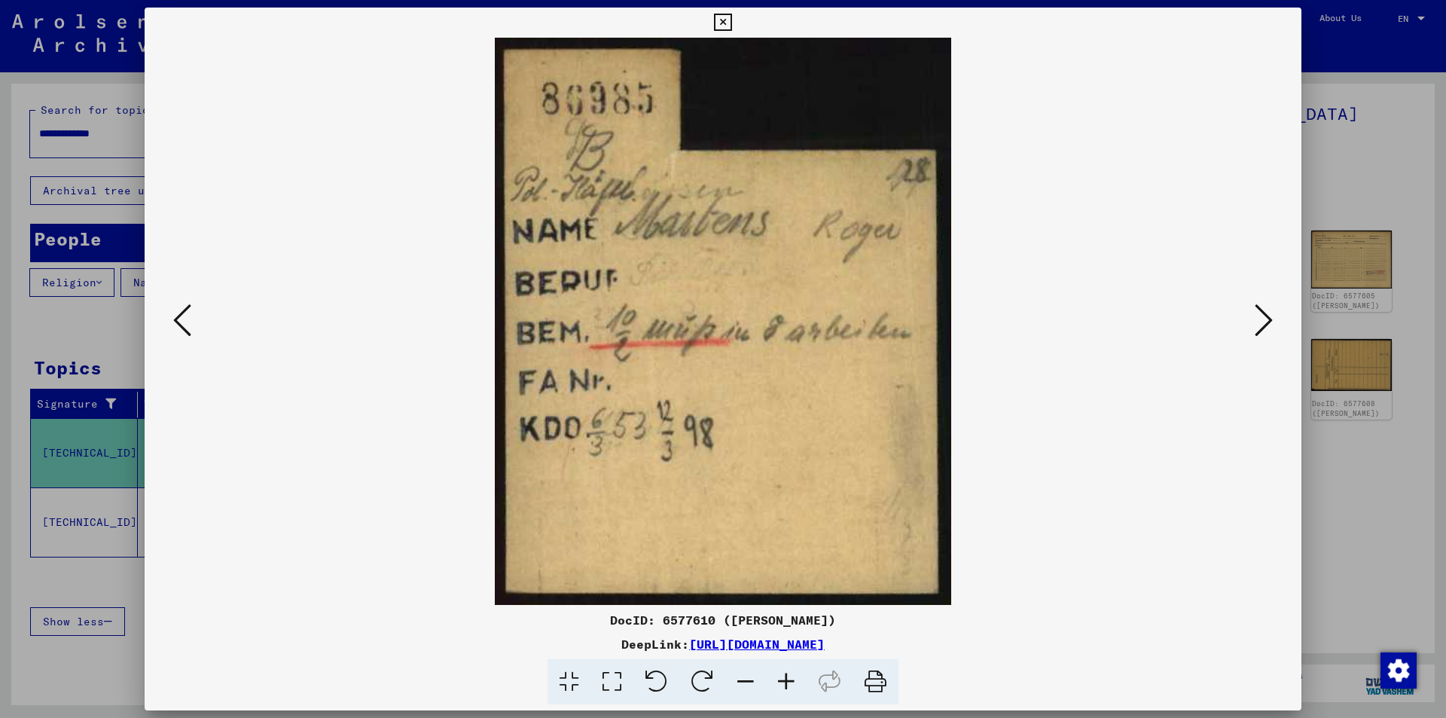
click at [1267, 322] on icon at bounding box center [1263, 320] width 18 height 36
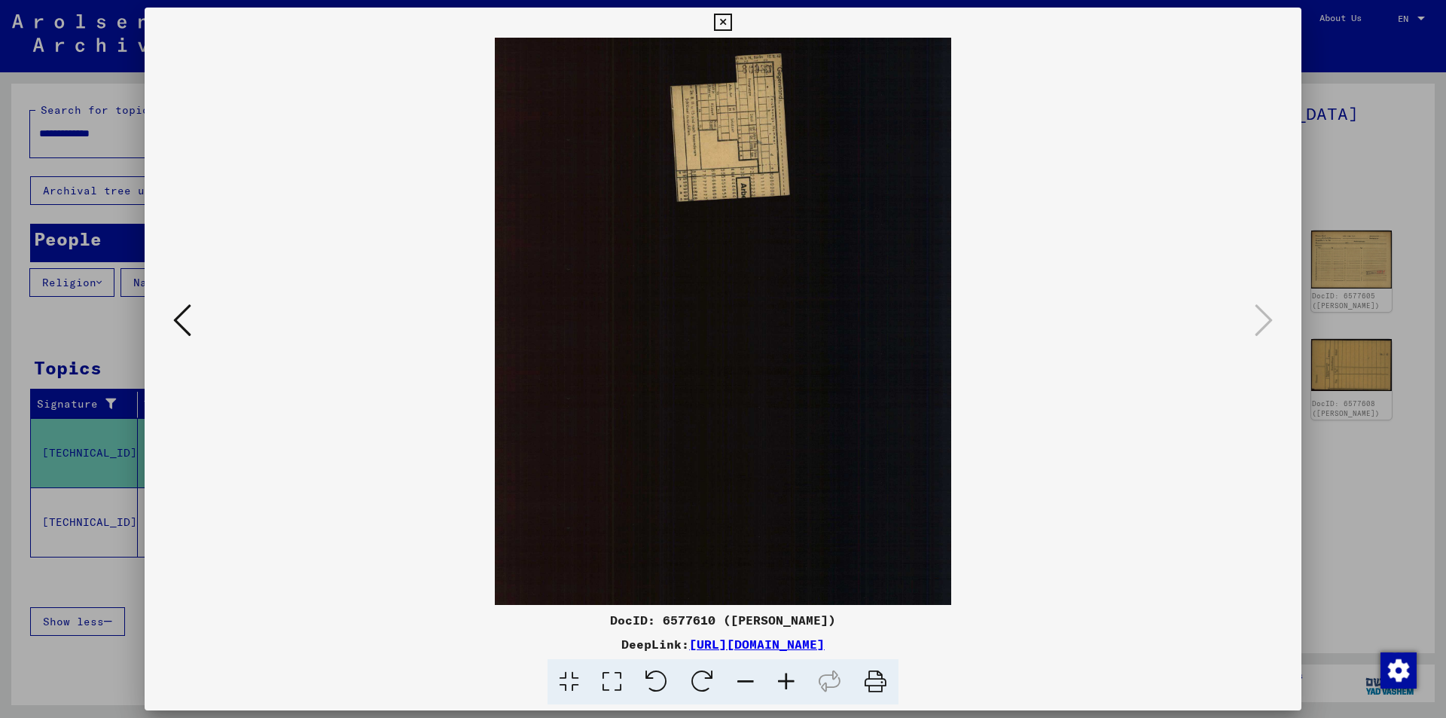
click at [182, 319] on icon at bounding box center [182, 320] width 18 height 36
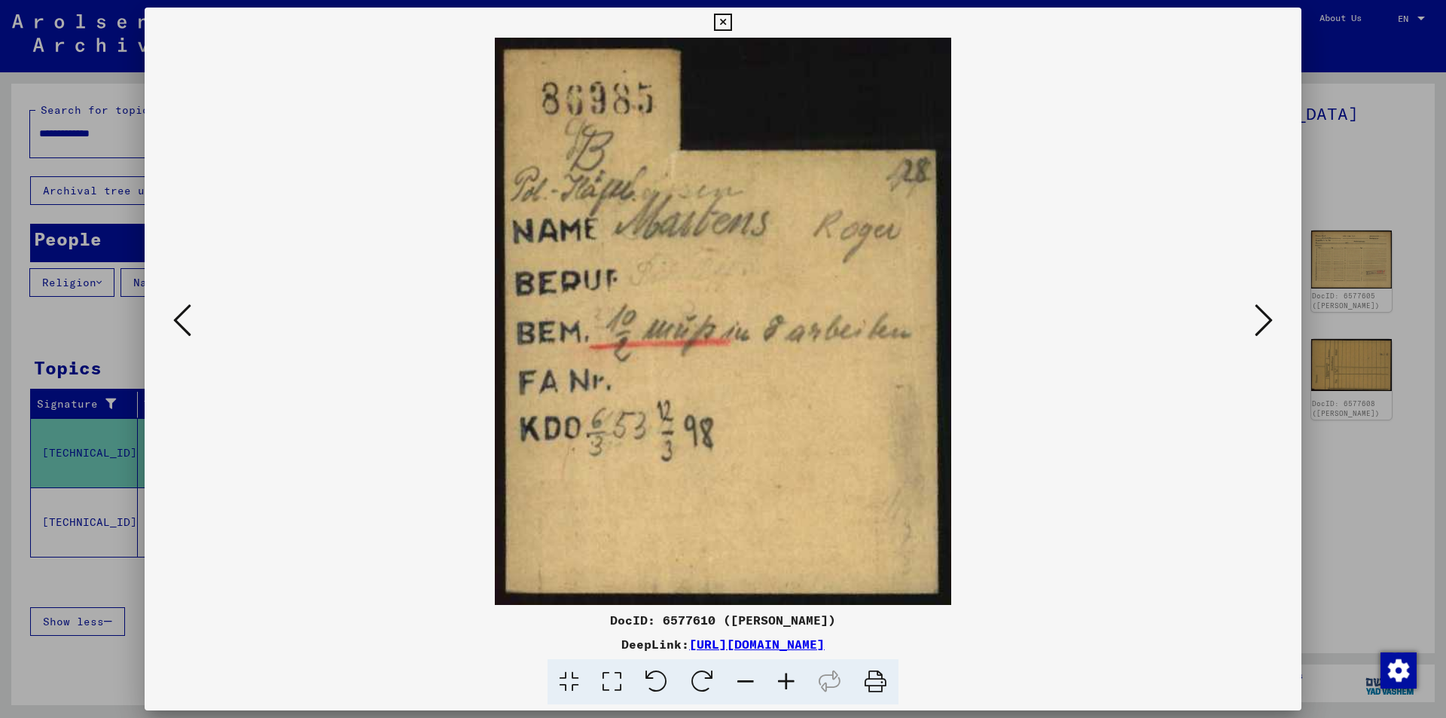
click at [182, 319] on icon at bounding box center [182, 320] width 18 height 36
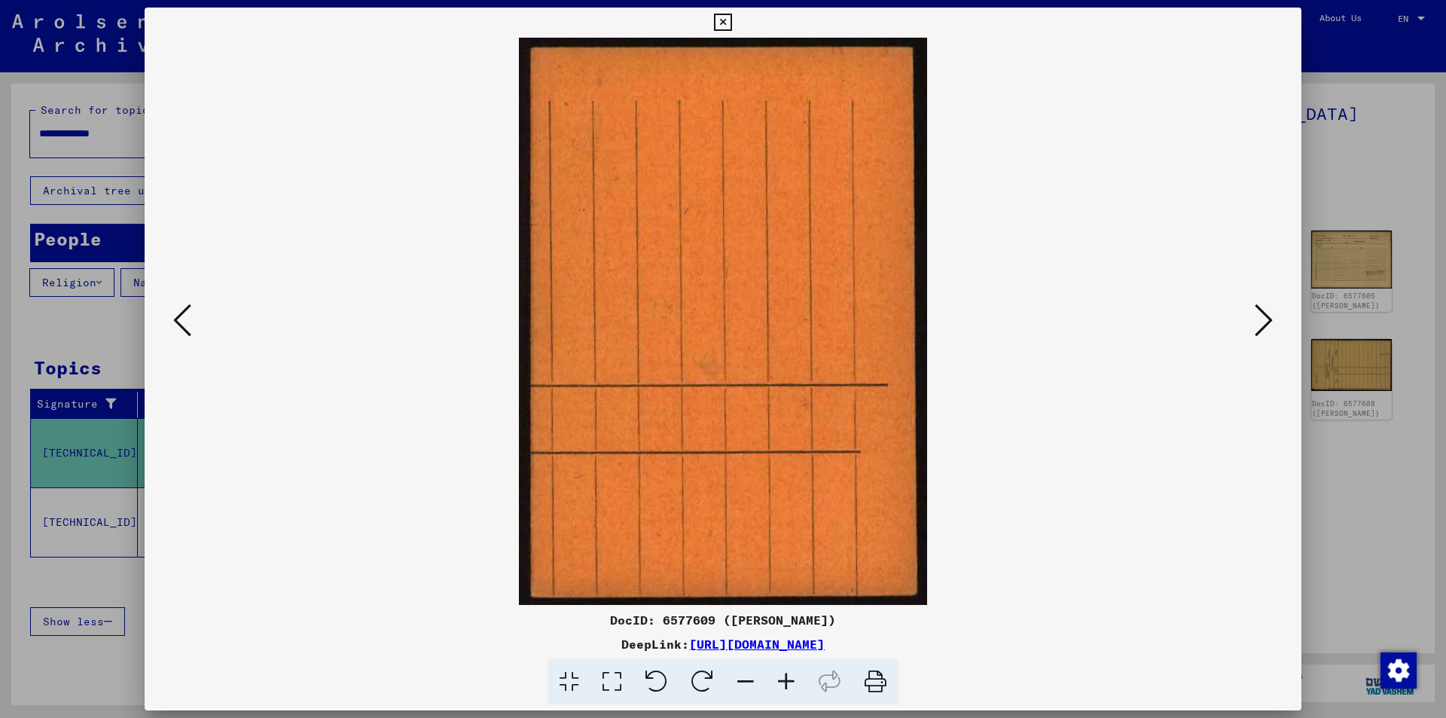
click at [182, 319] on icon at bounding box center [182, 320] width 18 height 36
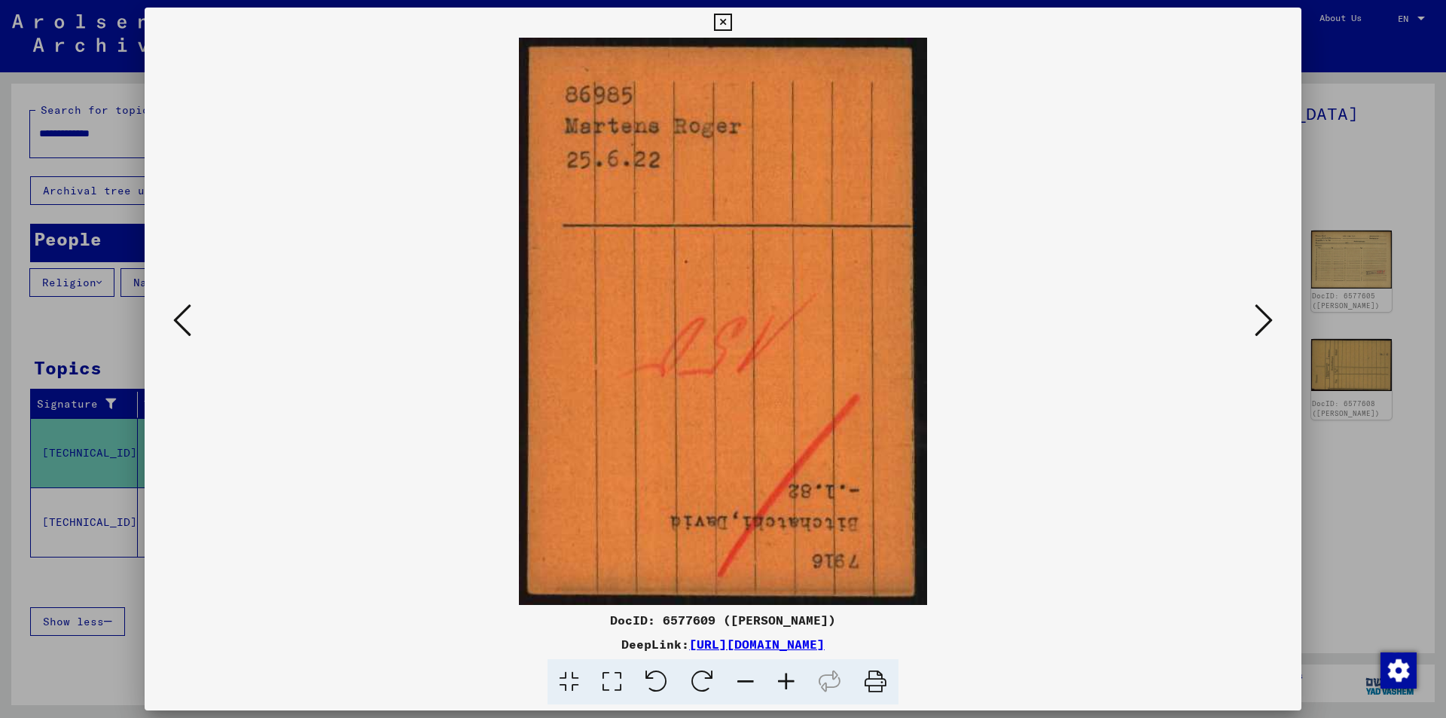
click at [182, 319] on icon at bounding box center [182, 320] width 18 height 36
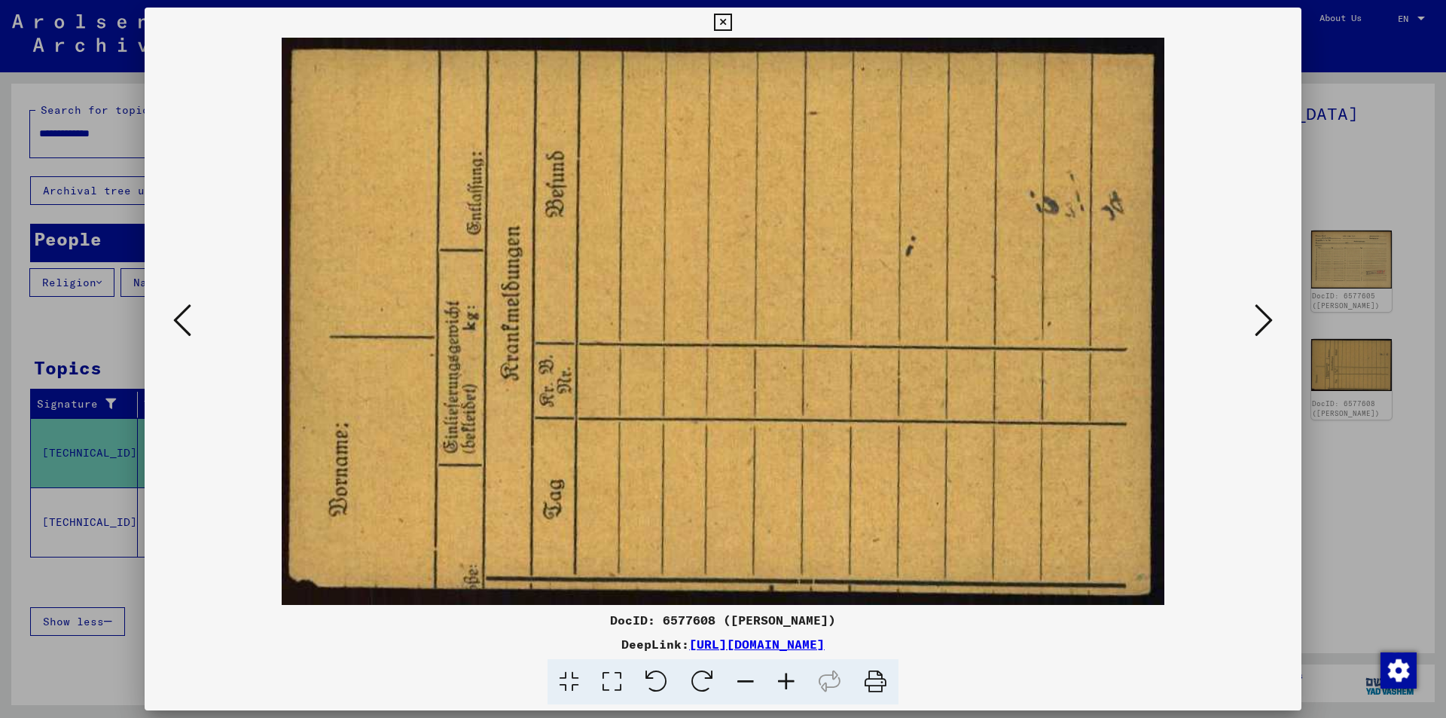
click at [182, 319] on icon at bounding box center [182, 320] width 18 height 36
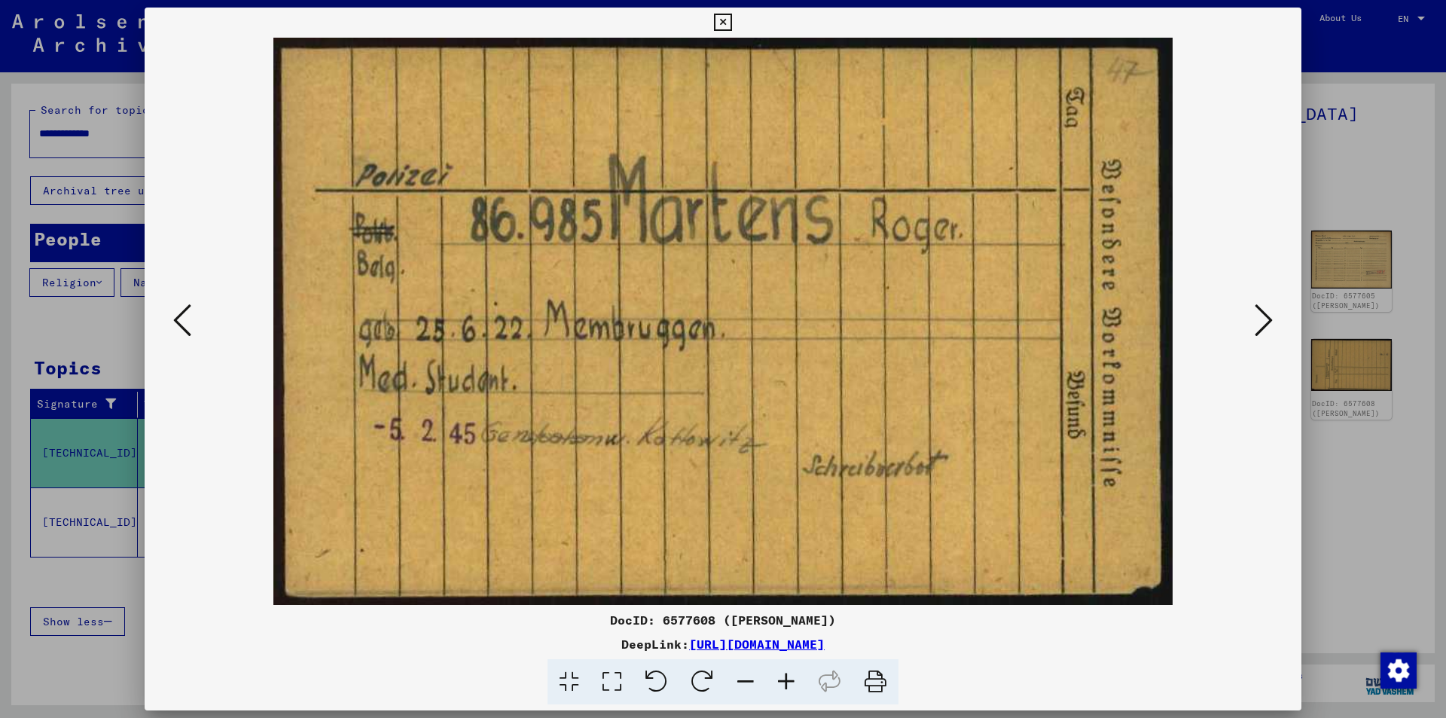
click at [182, 319] on icon at bounding box center [182, 320] width 18 height 36
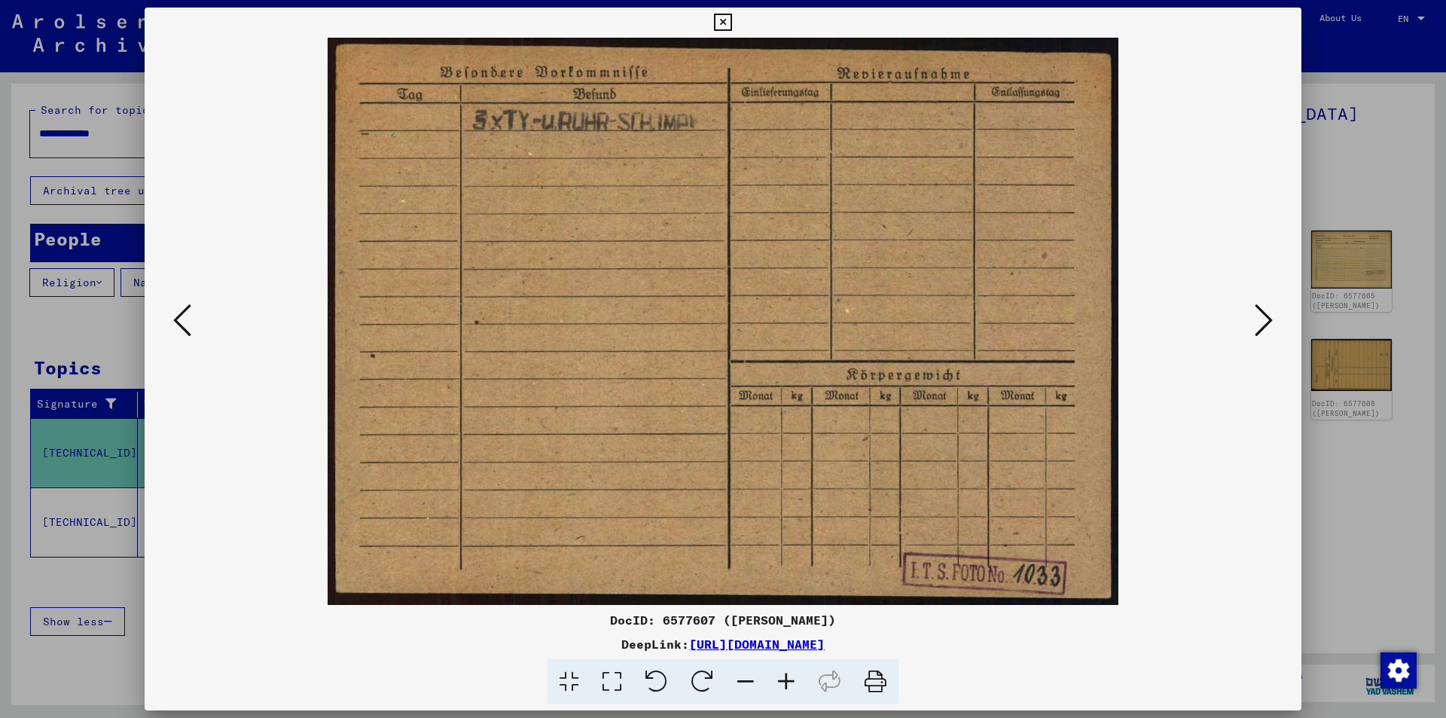
click at [182, 319] on icon at bounding box center [182, 320] width 18 height 36
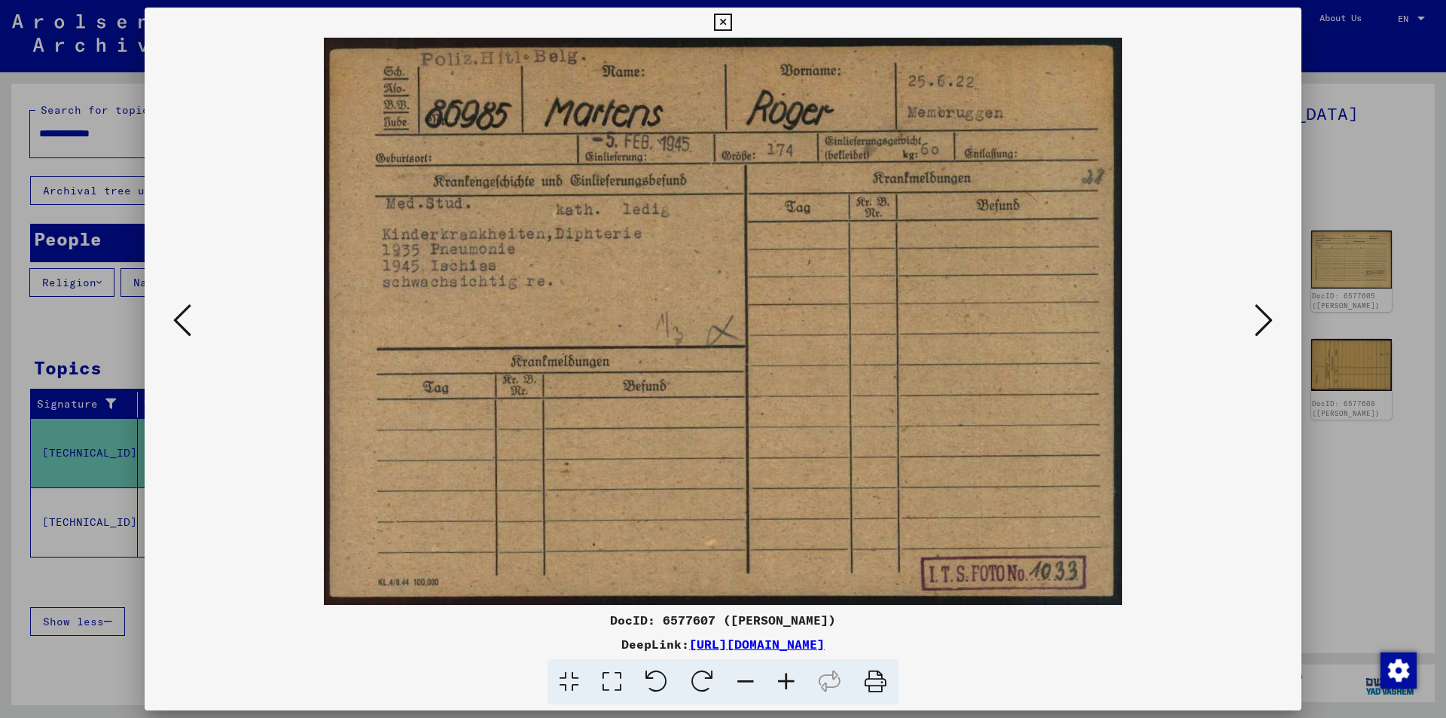
click at [1249, 332] on img at bounding box center [723, 321] width 1054 height 567
click at [1260, 319] on icon at bounding box center [1263, 320] width 18 height 36
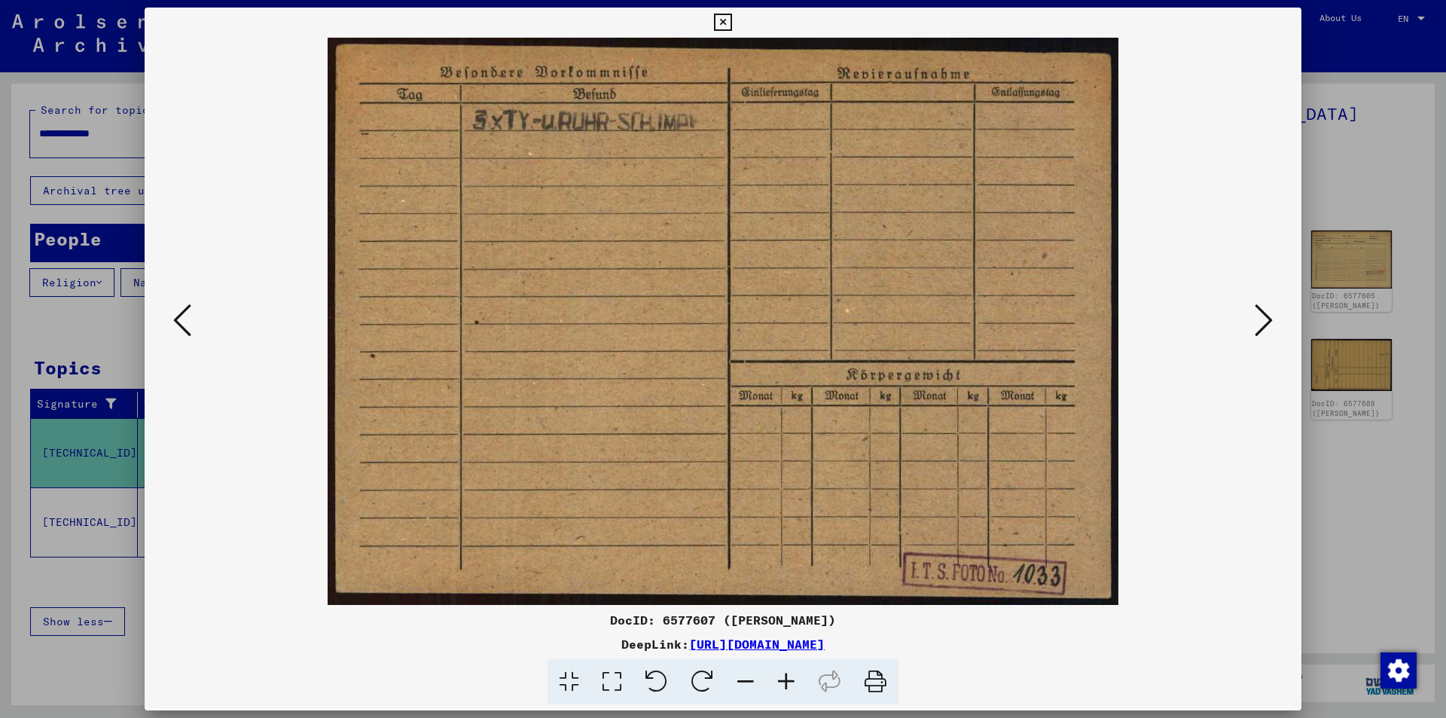
click at [1260, 319] on icon at bounding box center [1263, 320] width 18 height 36
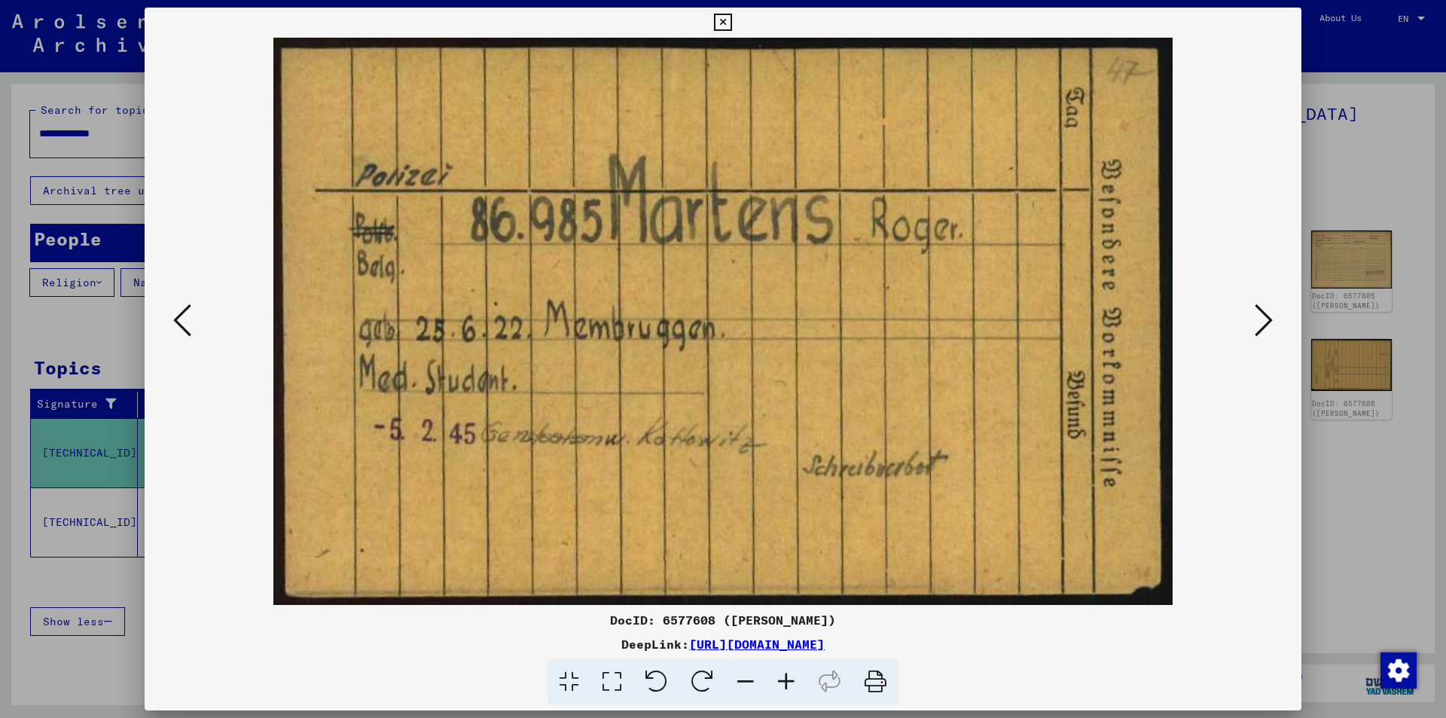
click at [1260, 319] on icon at bounding box center [1263, 320] width 18 height 36
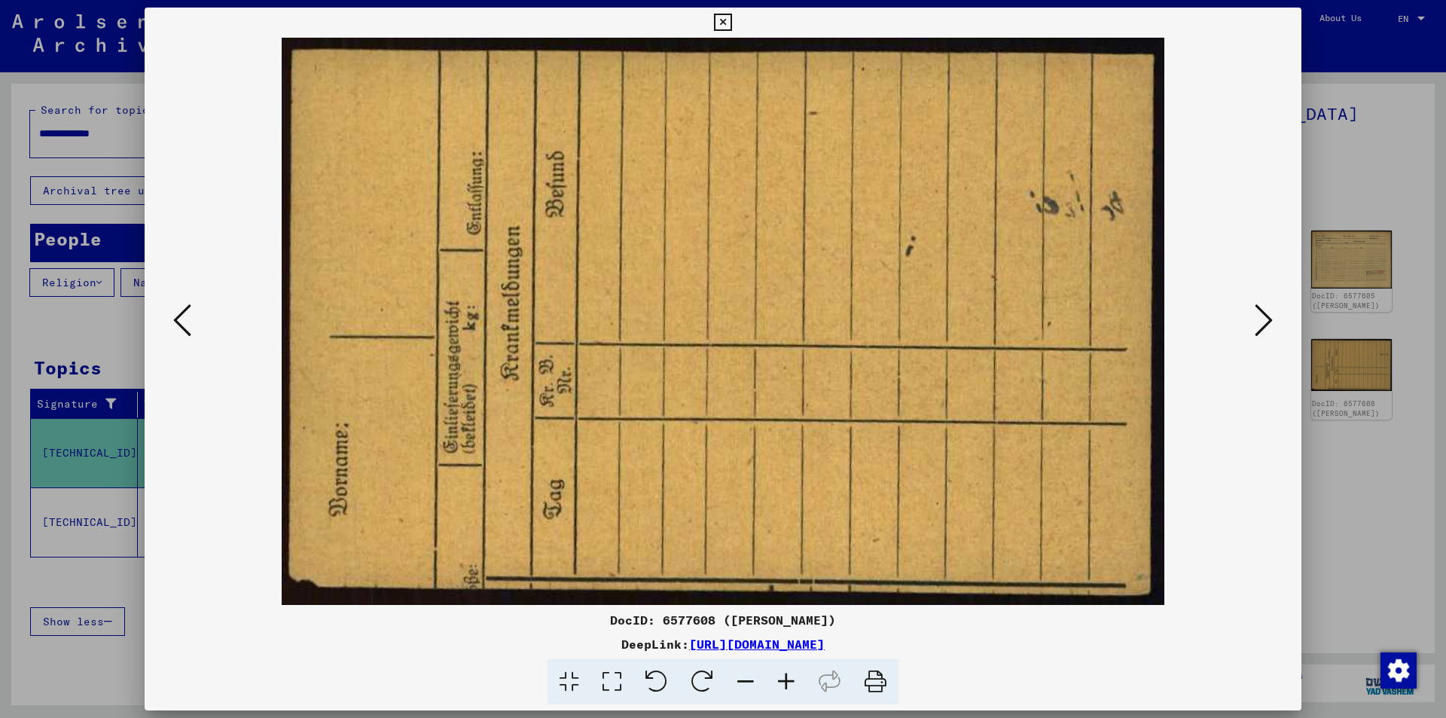
click at [1260, 319] on icon at bounding box center [1263, 320] width 18 height 36
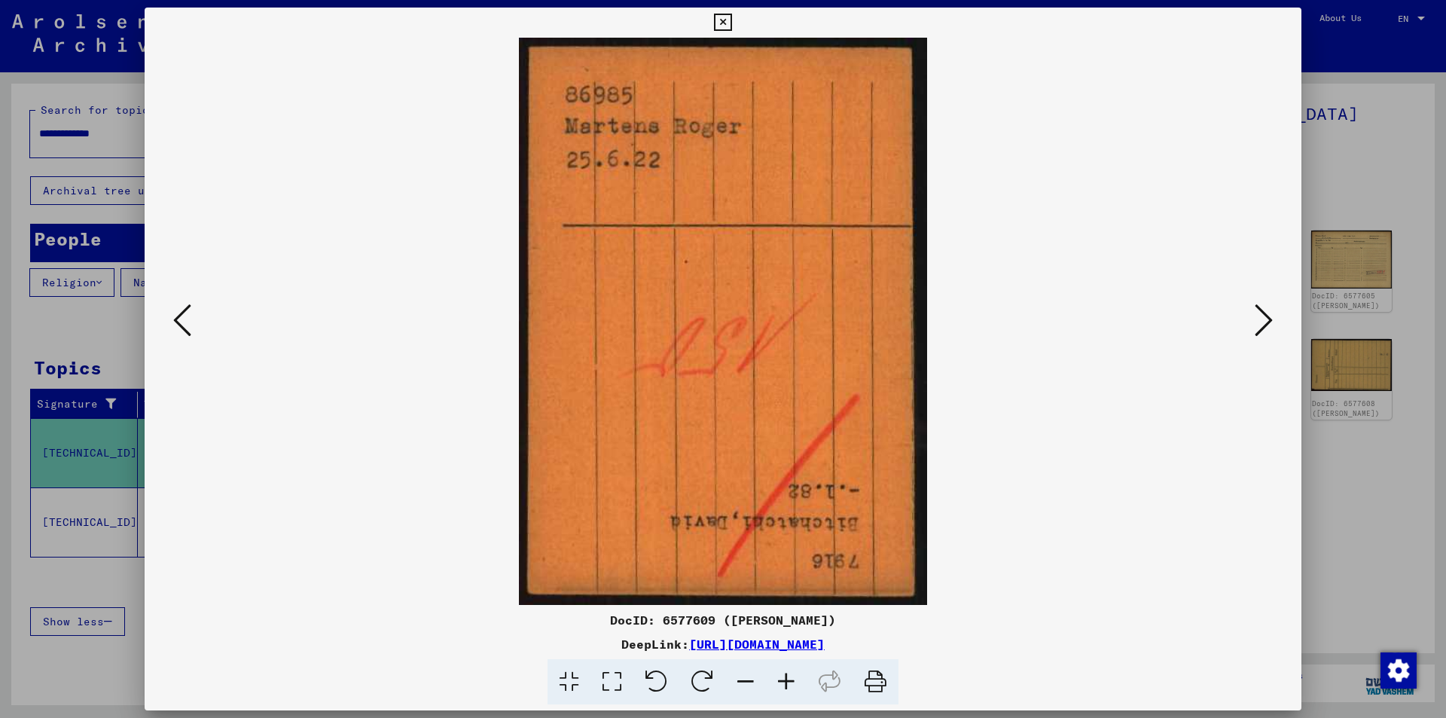
click at [1260, 319] on icon at bounding box center [1263, 320] width 18 height 36
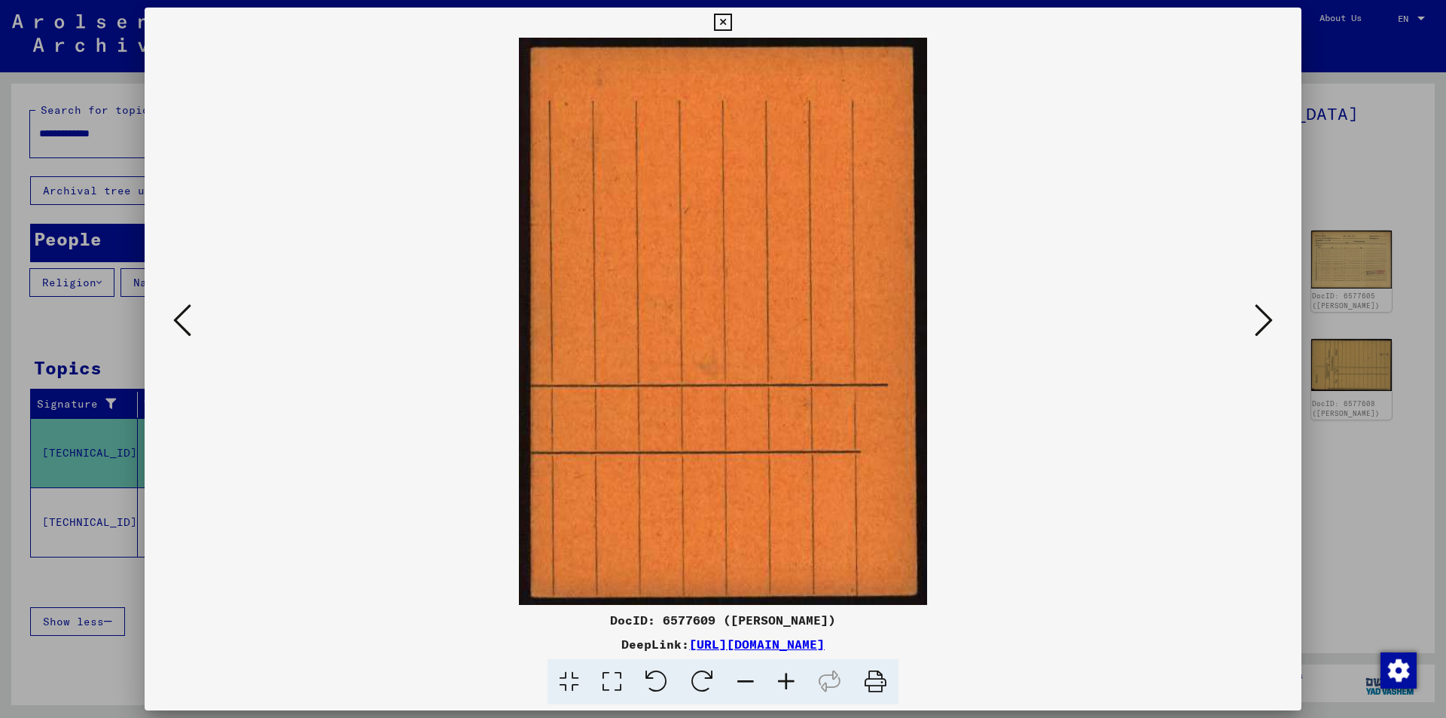
click at [1260, 319] on icon at bounding box center [1263, 320] width 18 height 36
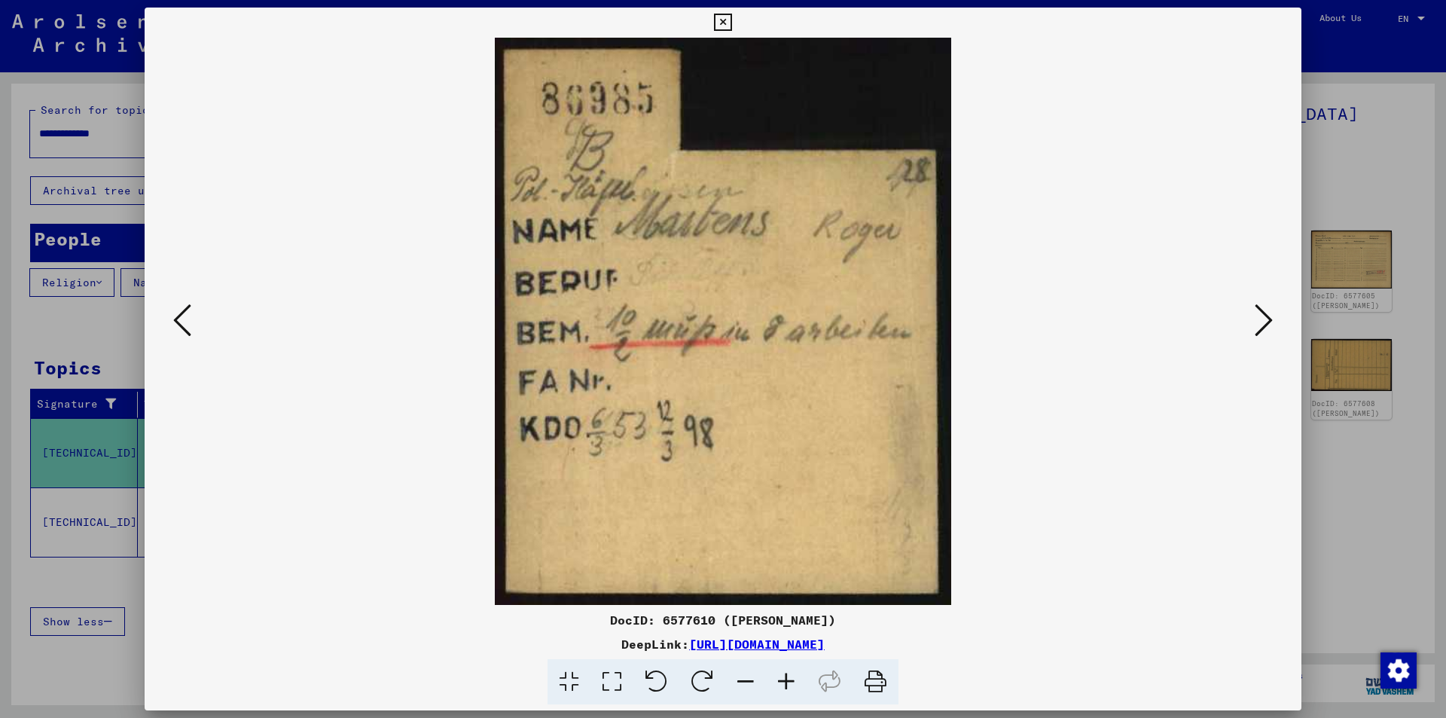
click at [1260, 319] on icon at bounding box center [1263, 320] width 18 height 36
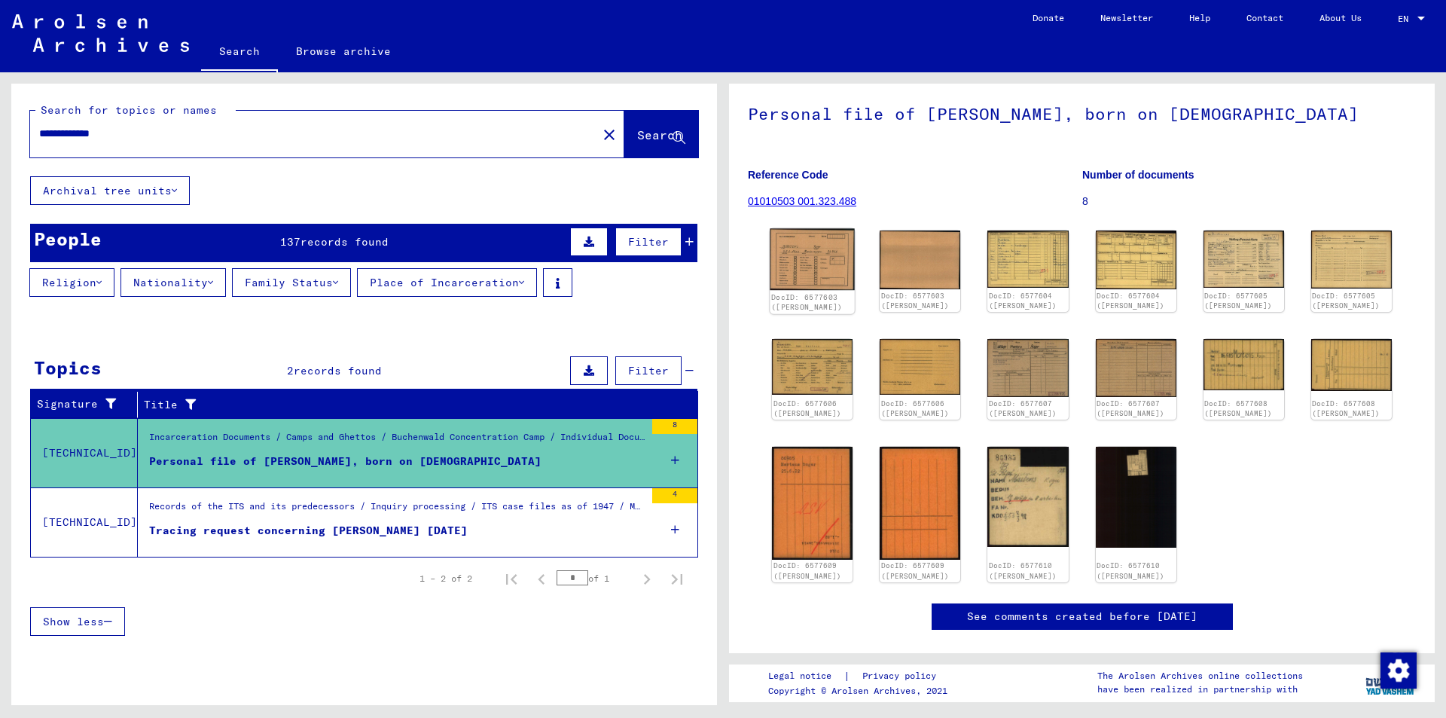
click at [809, 256] on img at bounding box center [812, 260] width 85 height 62
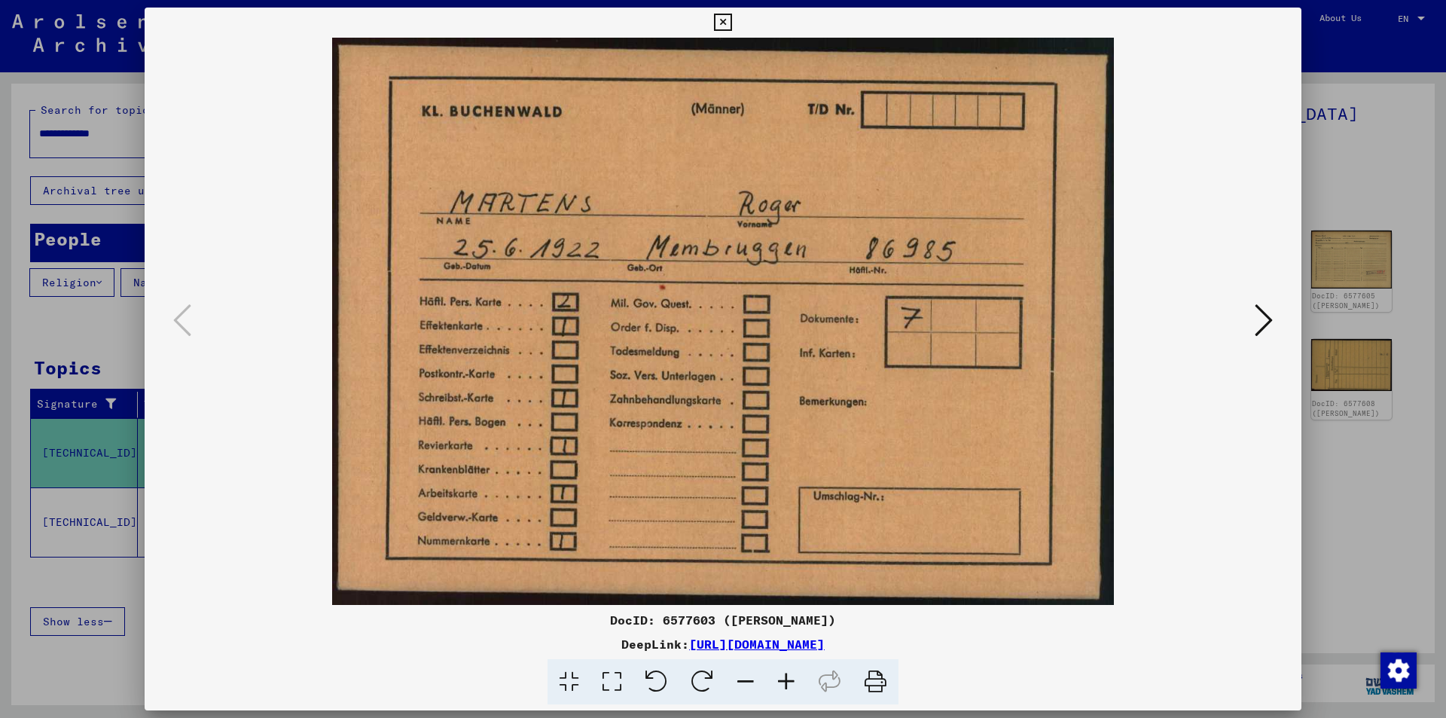
click at [1261, 331] on icon at bounding box center [1263, 320] width 18 height 36
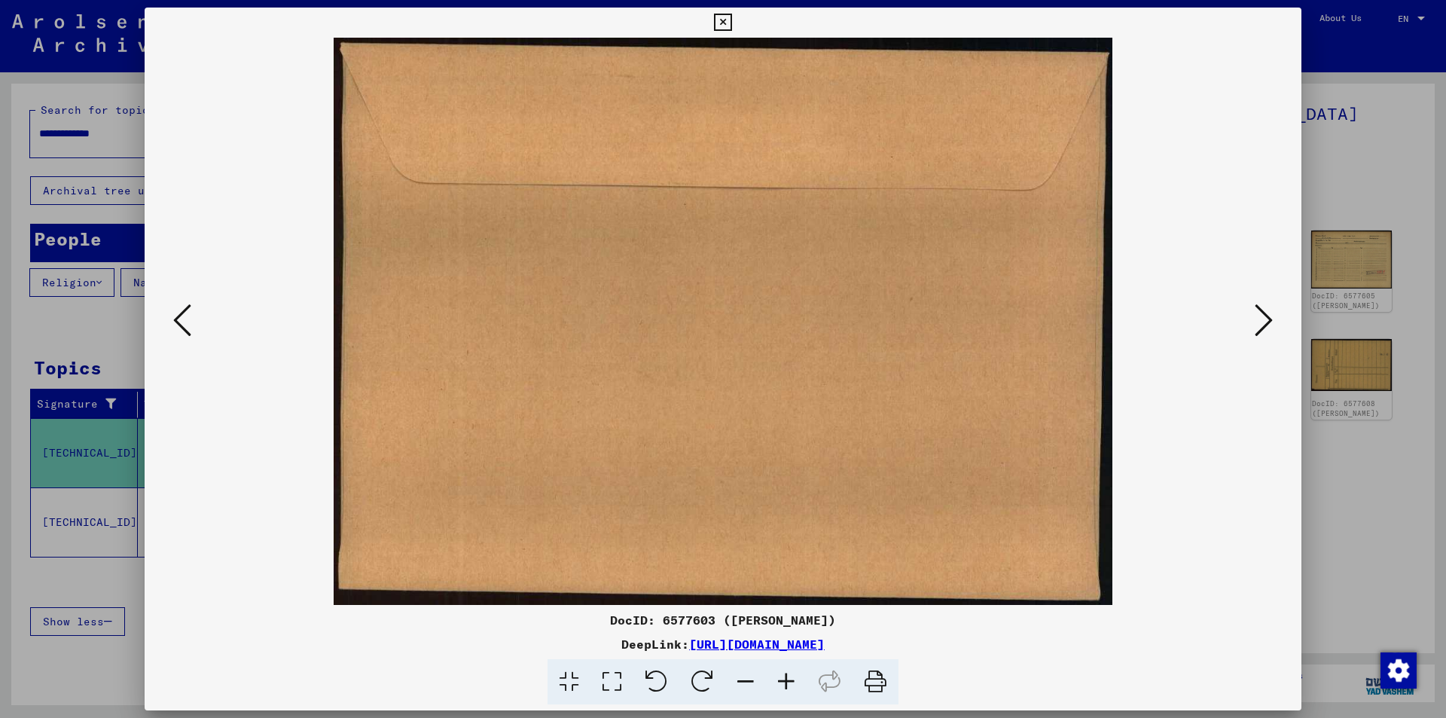
click at [1261, 331] on icon at bounding box center [1263, 320] width 18 height 36
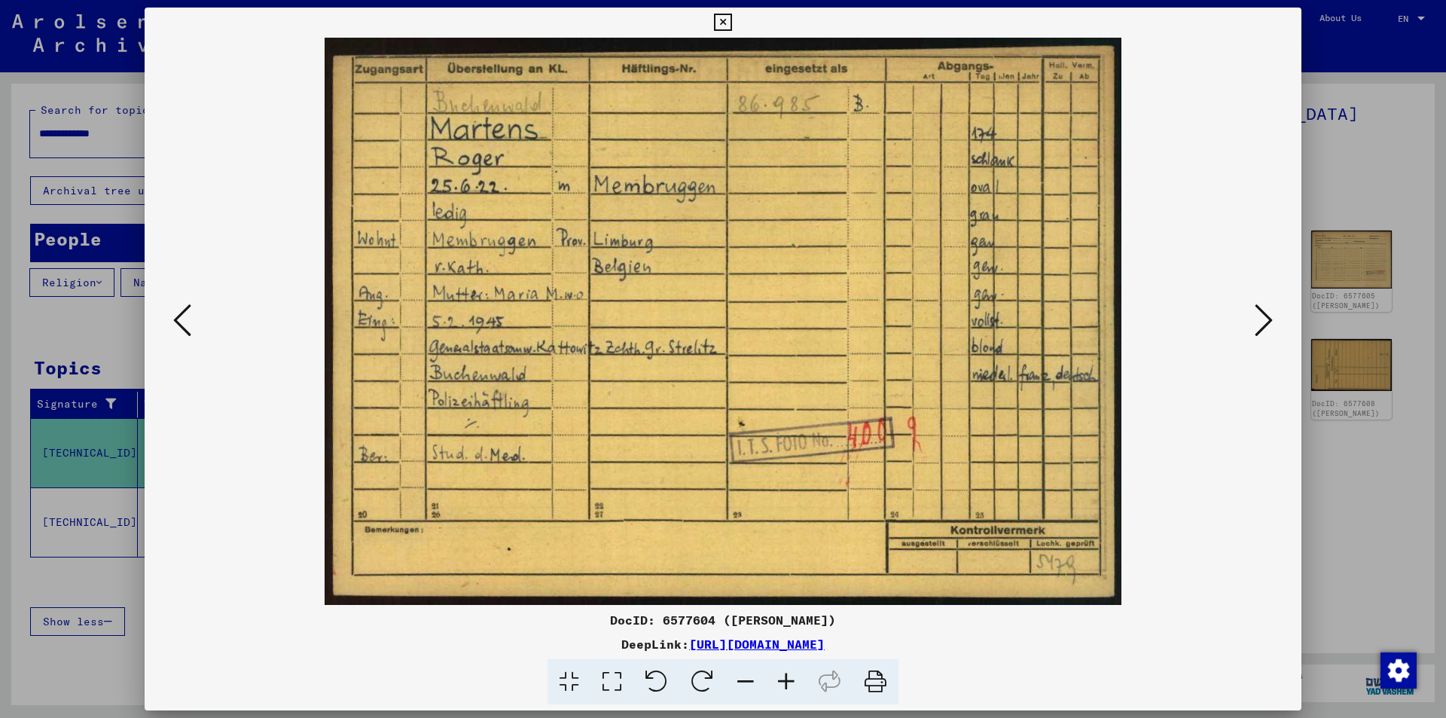
click at [180, 308] on icon at bounding box center [182, 320] width 18 height 36
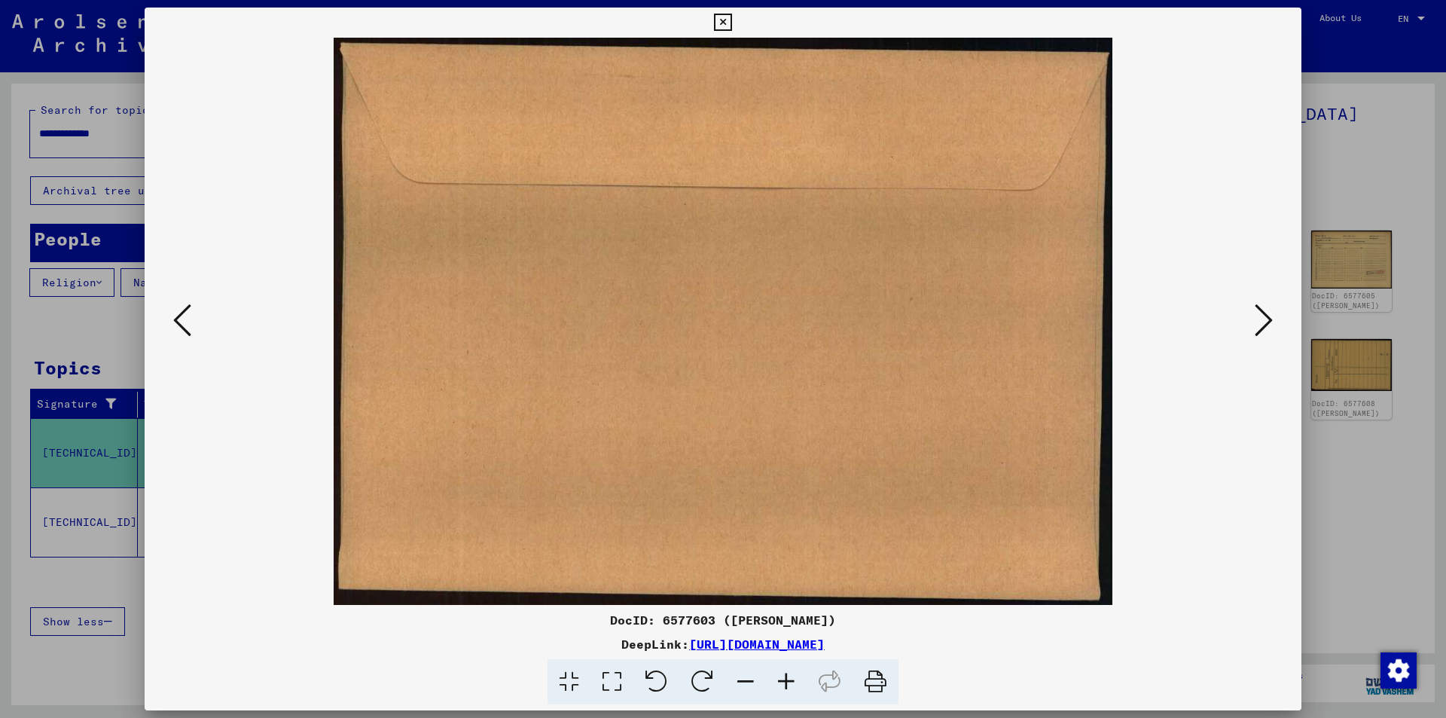
click at [180, 308] on icon at bounding box center [182, 320] width 18 height 36
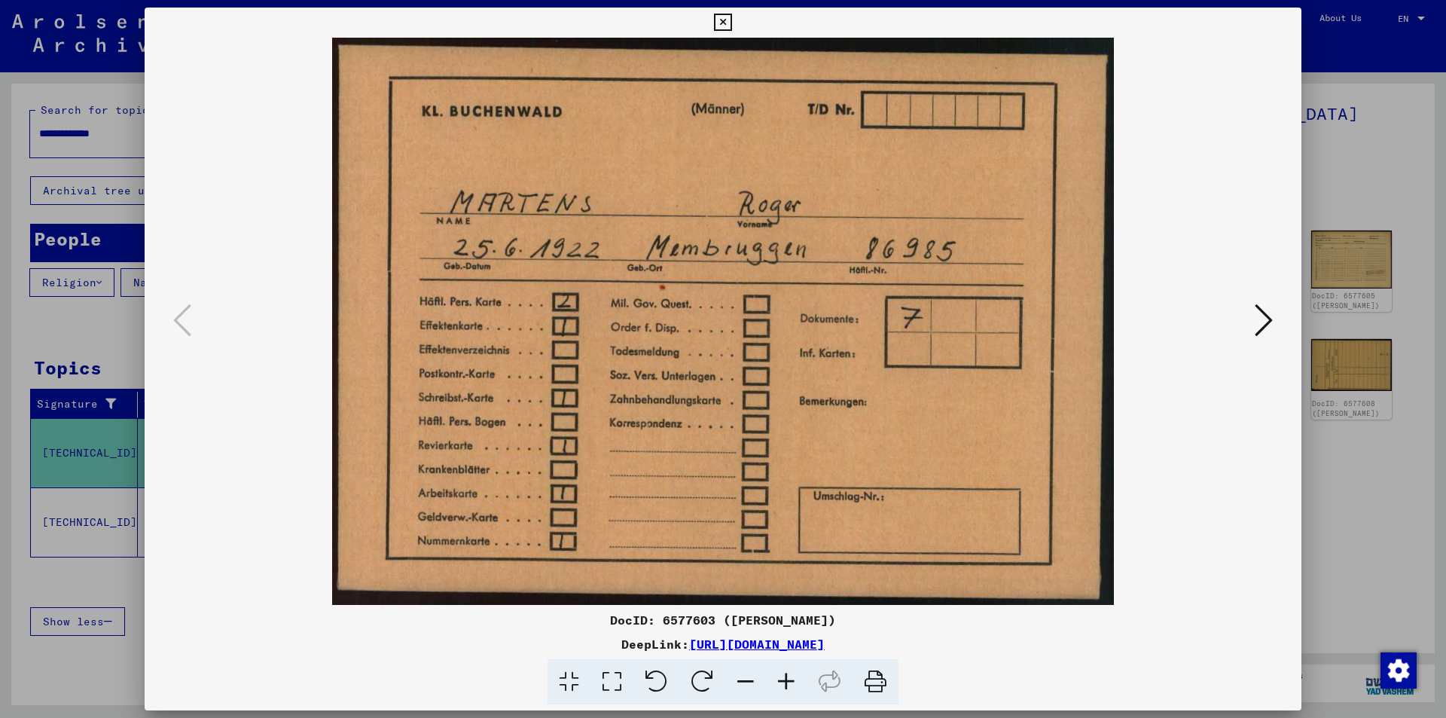
click at [1259, 309] on icon at bounding box center [1263, 320] width 18 height 36
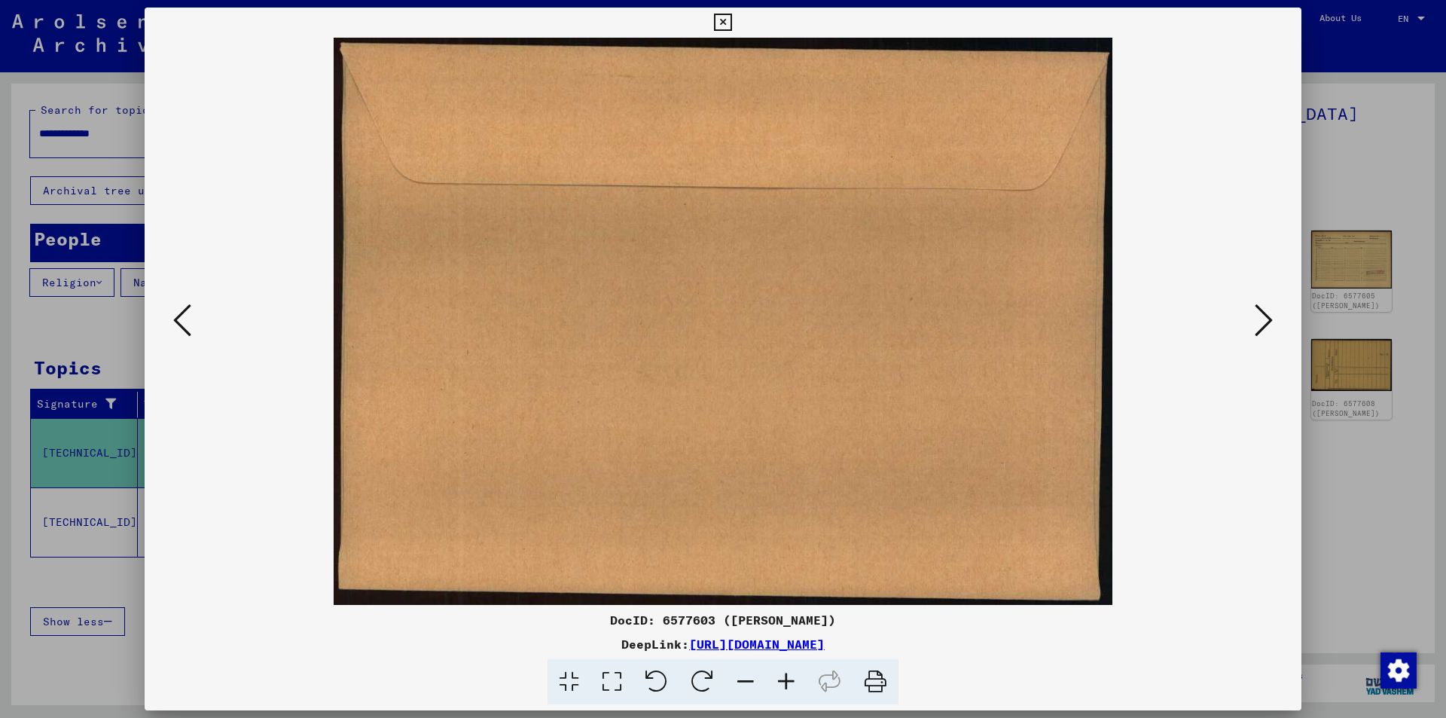
click at [1259, 309] on icon at bounding box center [1263, 320] width 18 height 36
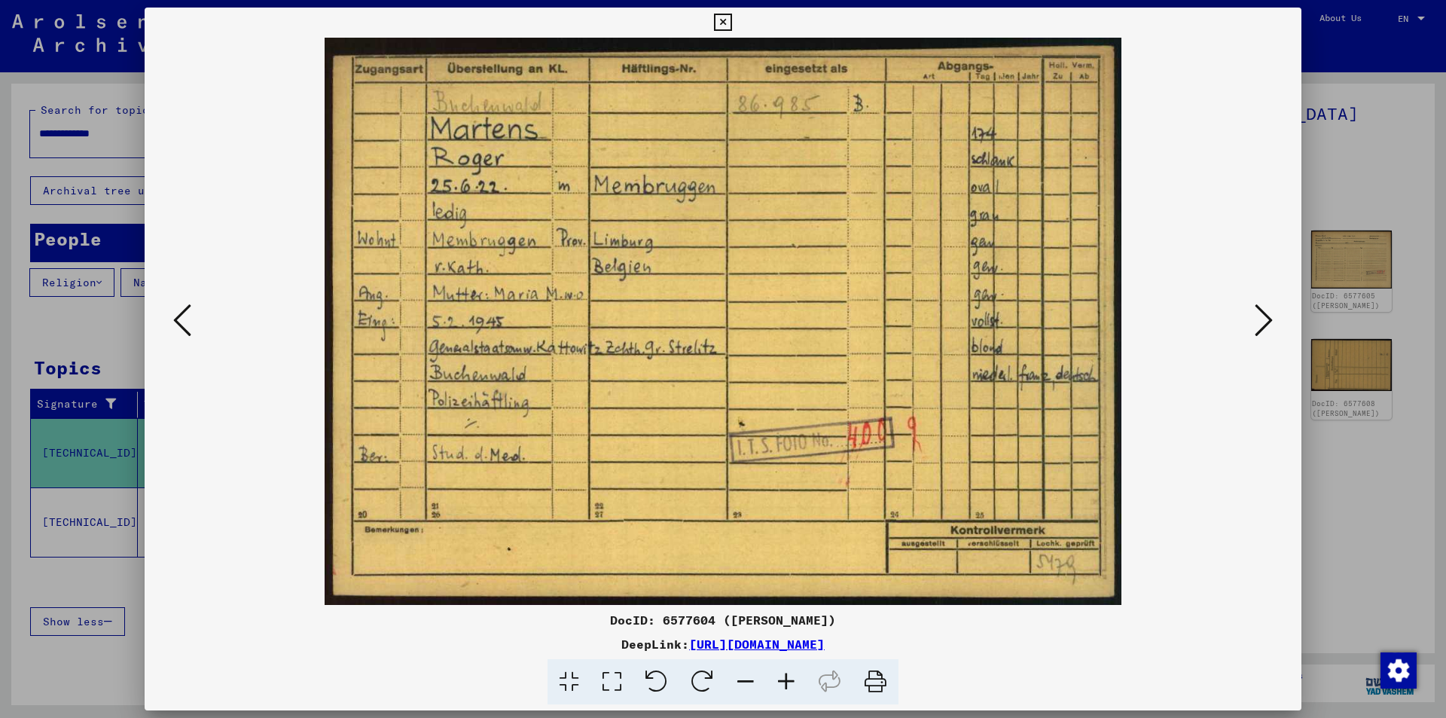
click at [1258, 309] on icon at bounding box center [1263, 320] width 18 height 36
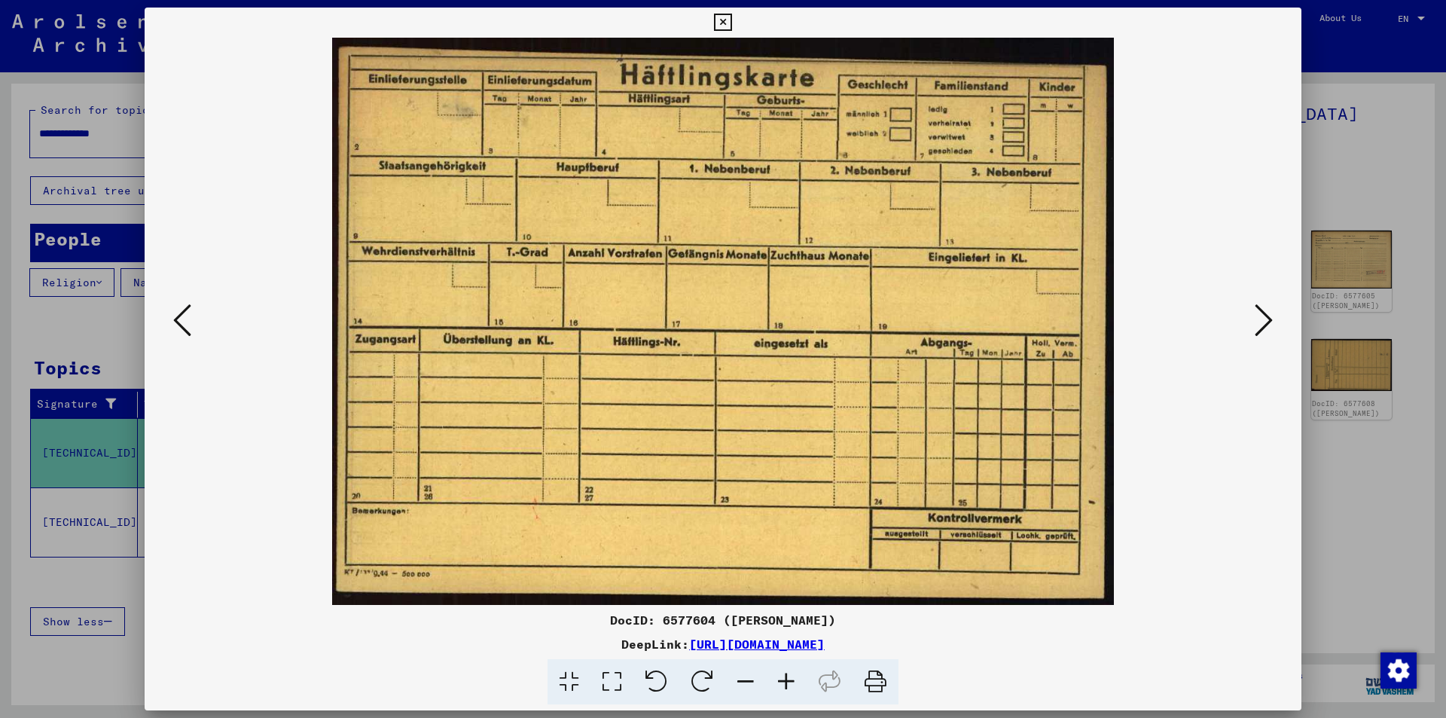
click at [1258, 309] on icon at bounding box center [1263, 320] width 18 height 36
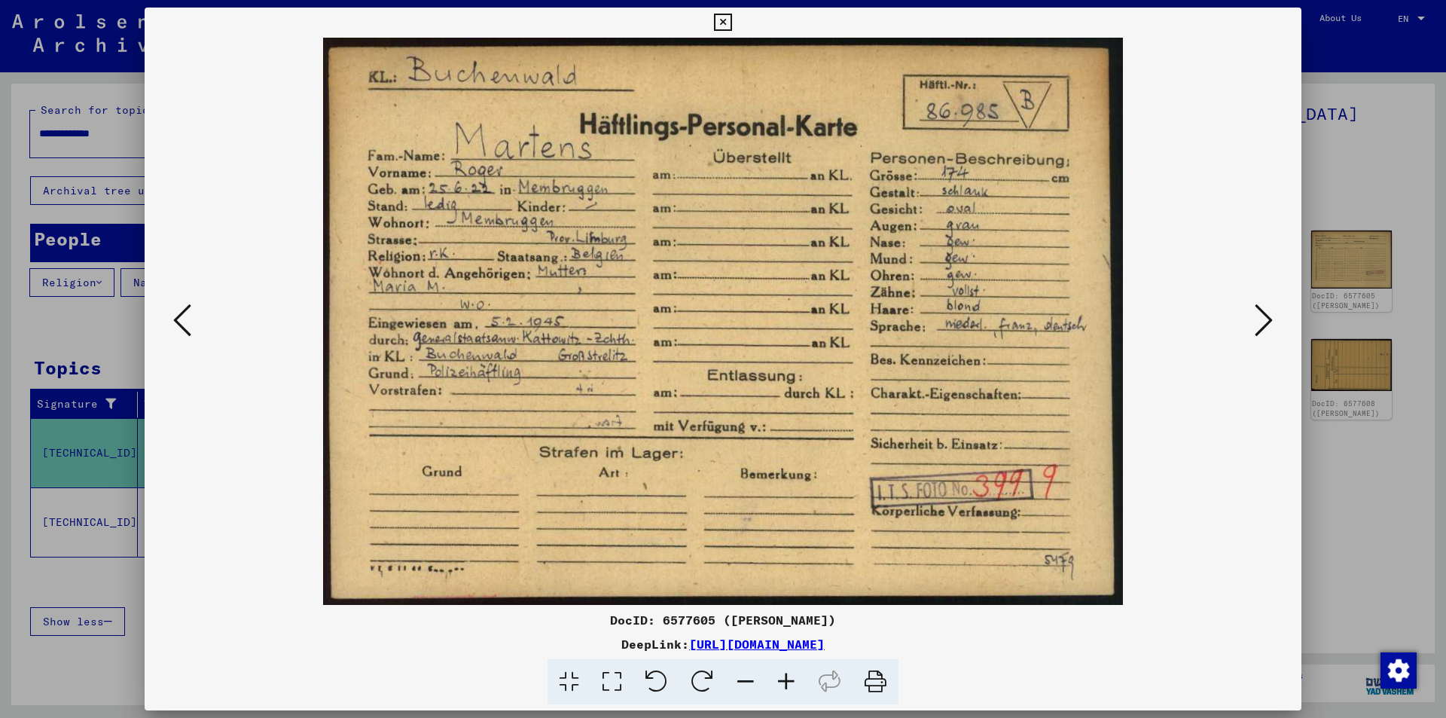
click at [1258, 309] on icon at bounding box center [1263, 320] width 18 height 36
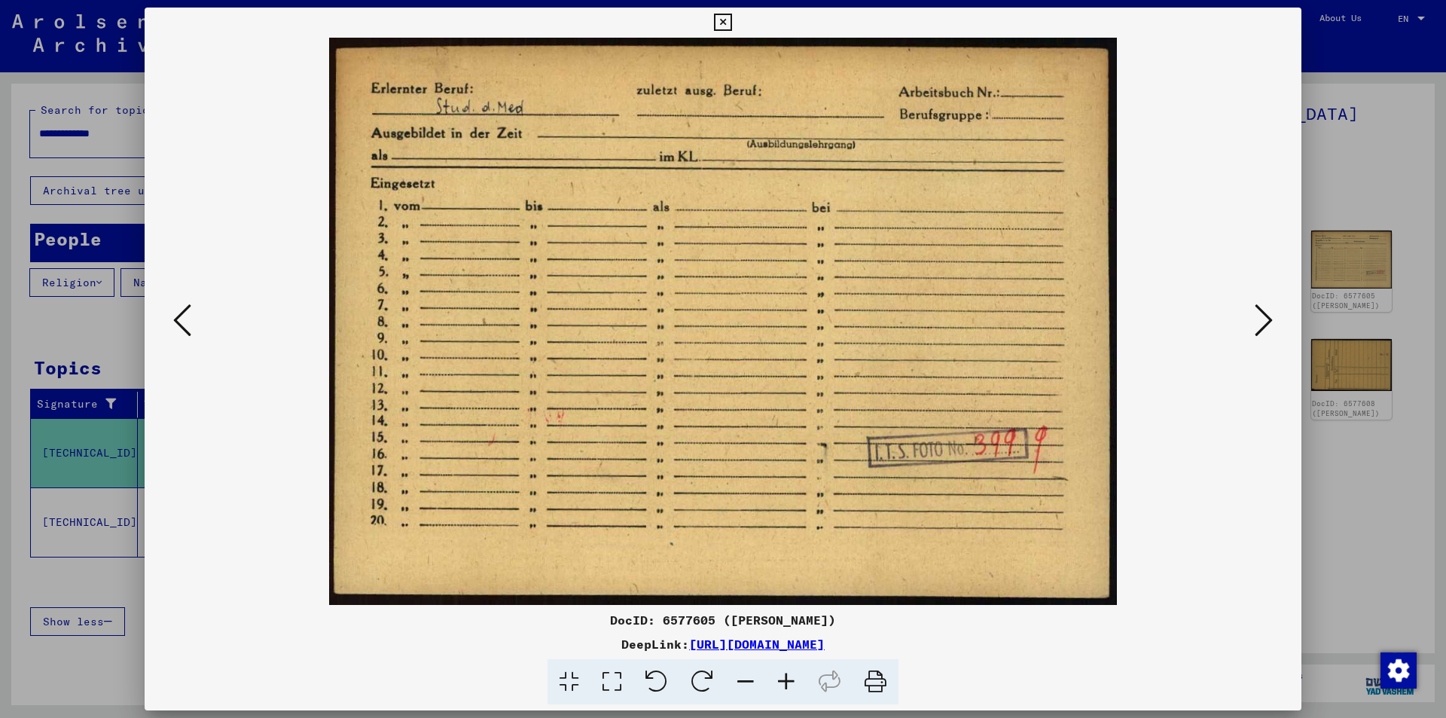
click at [1258, 309] on icon at bounding box center [1263, 320] width 18 height 36
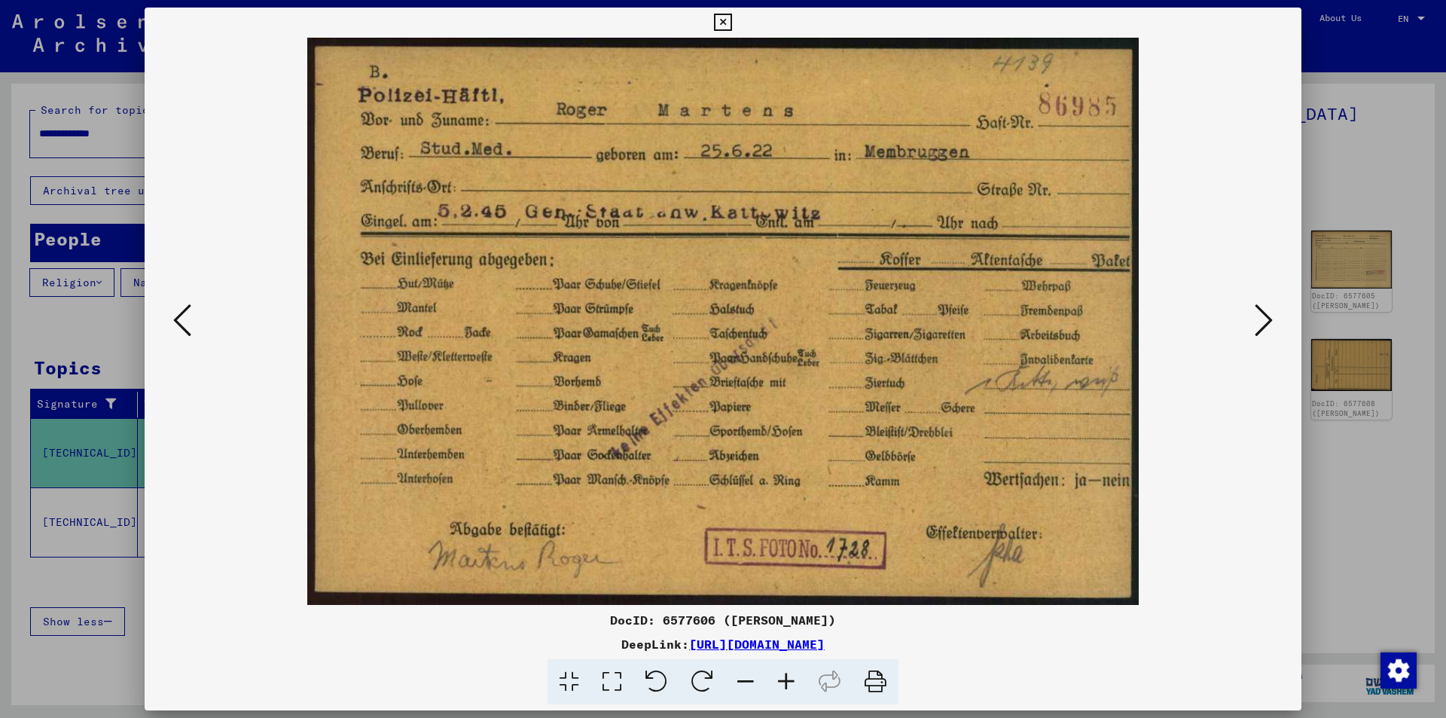
click at [1257, 309] on icon at bounding box center [1263, 320] width 18 height 36
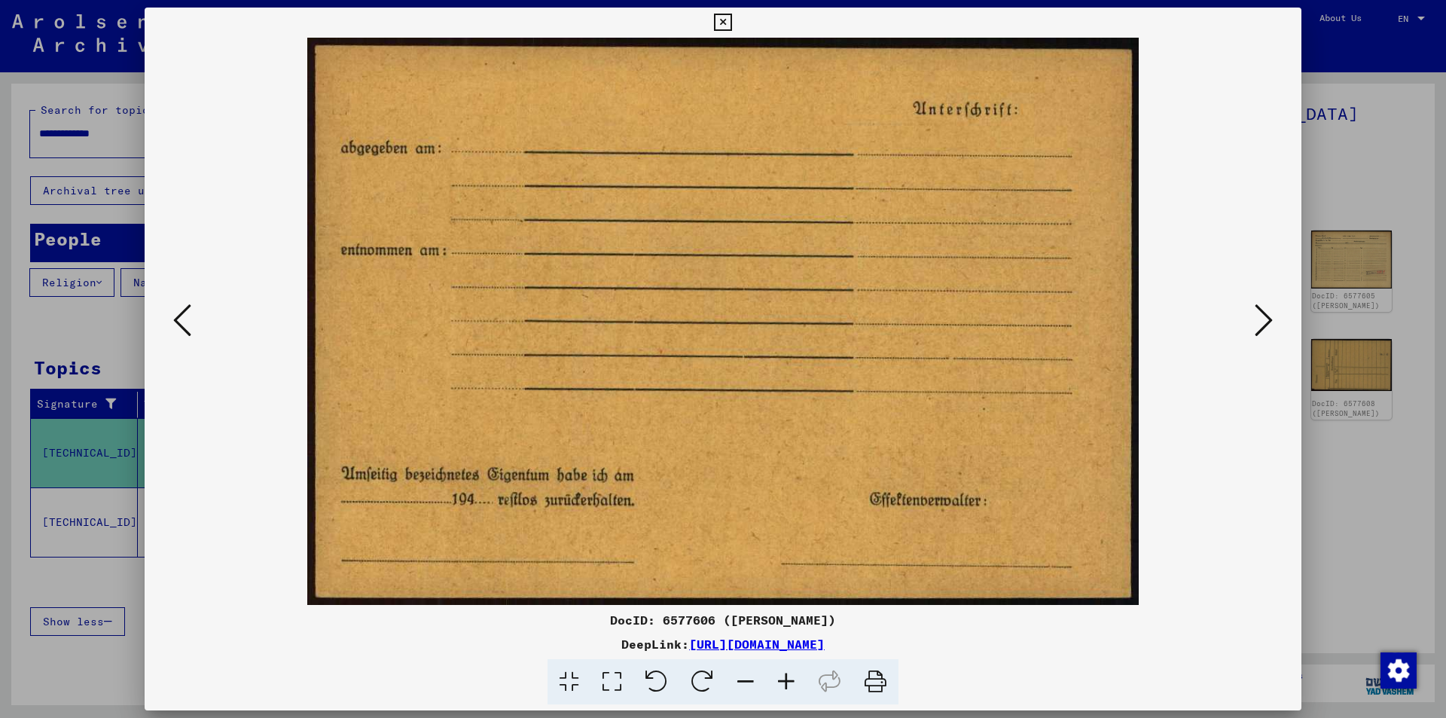
click at [1257, 309] on icon at bounding box center [1263, 320] width 18 height 36
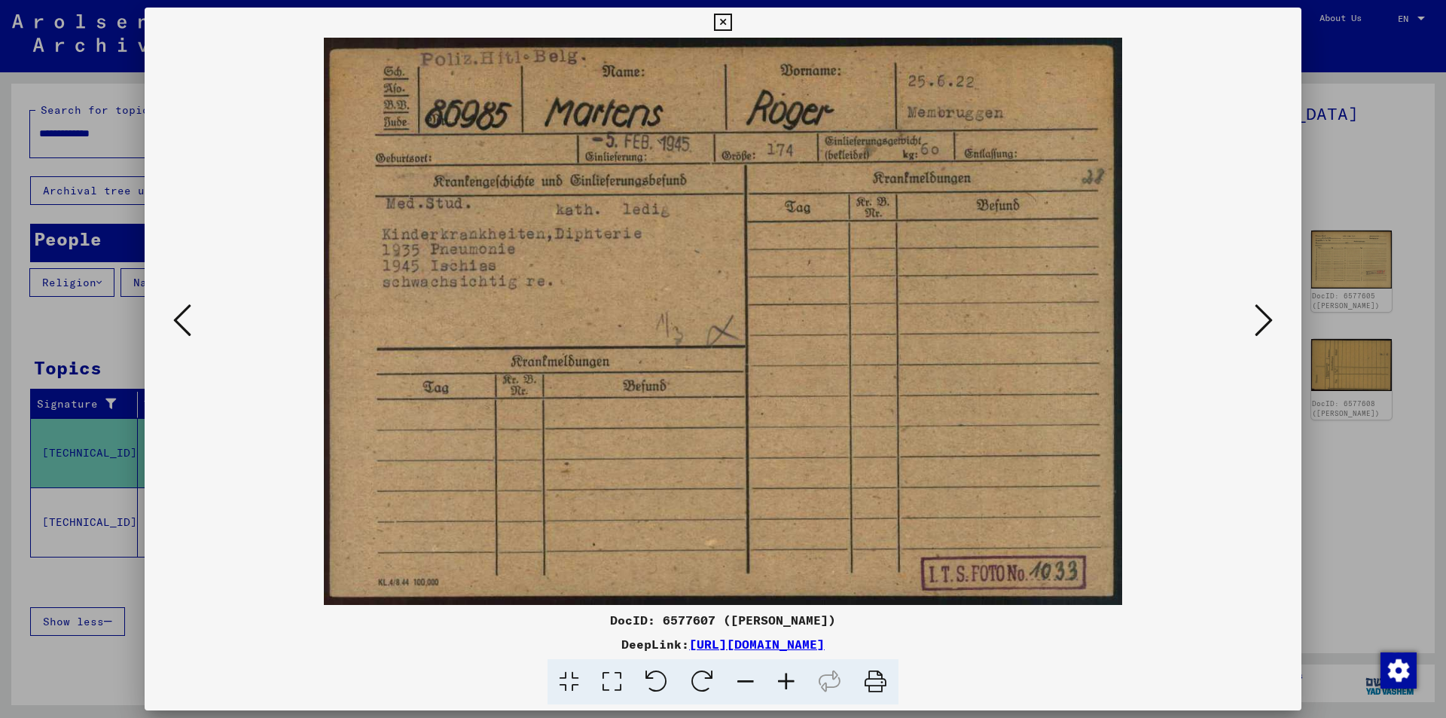
click at [1257, 309] on icon at bounding box center [1263, 320] width 18 height 36
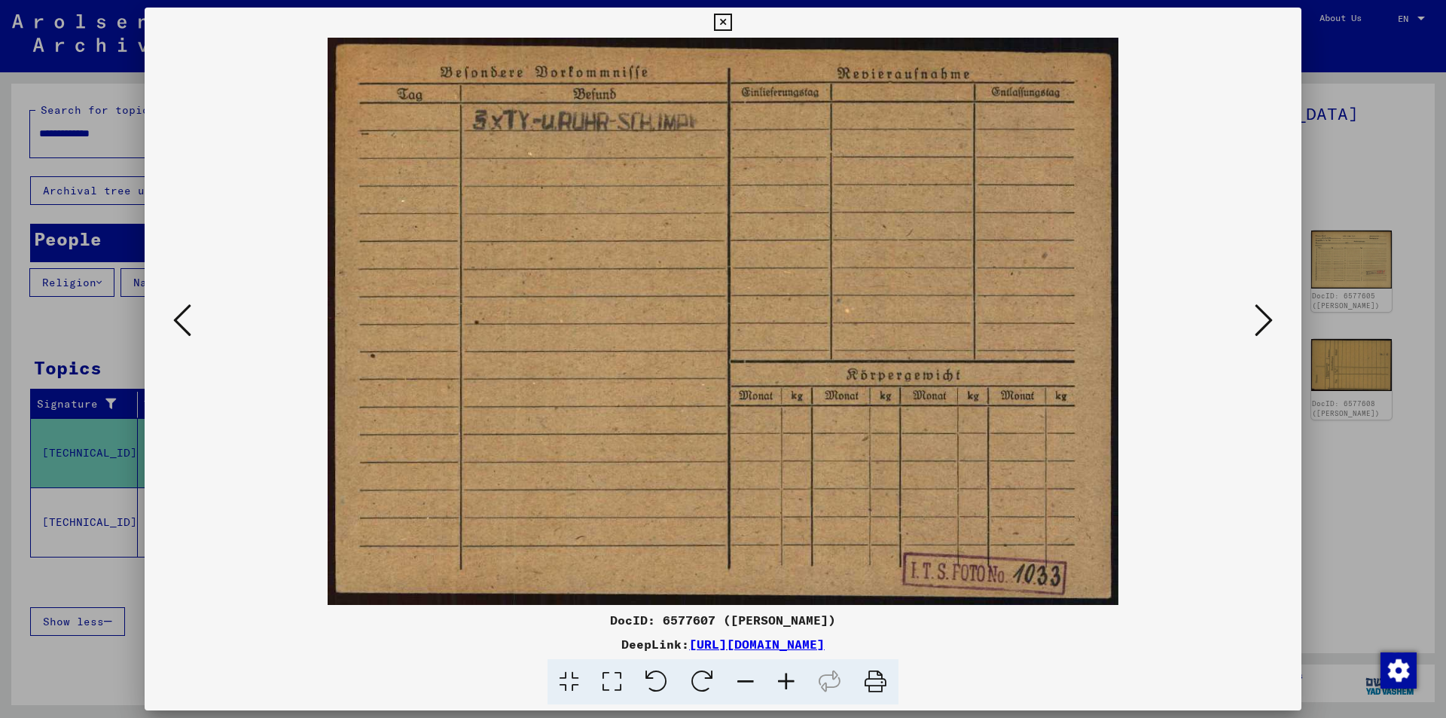
click at [1257, 309] on icon at bounding box center [1263, 320] width 18 height 36
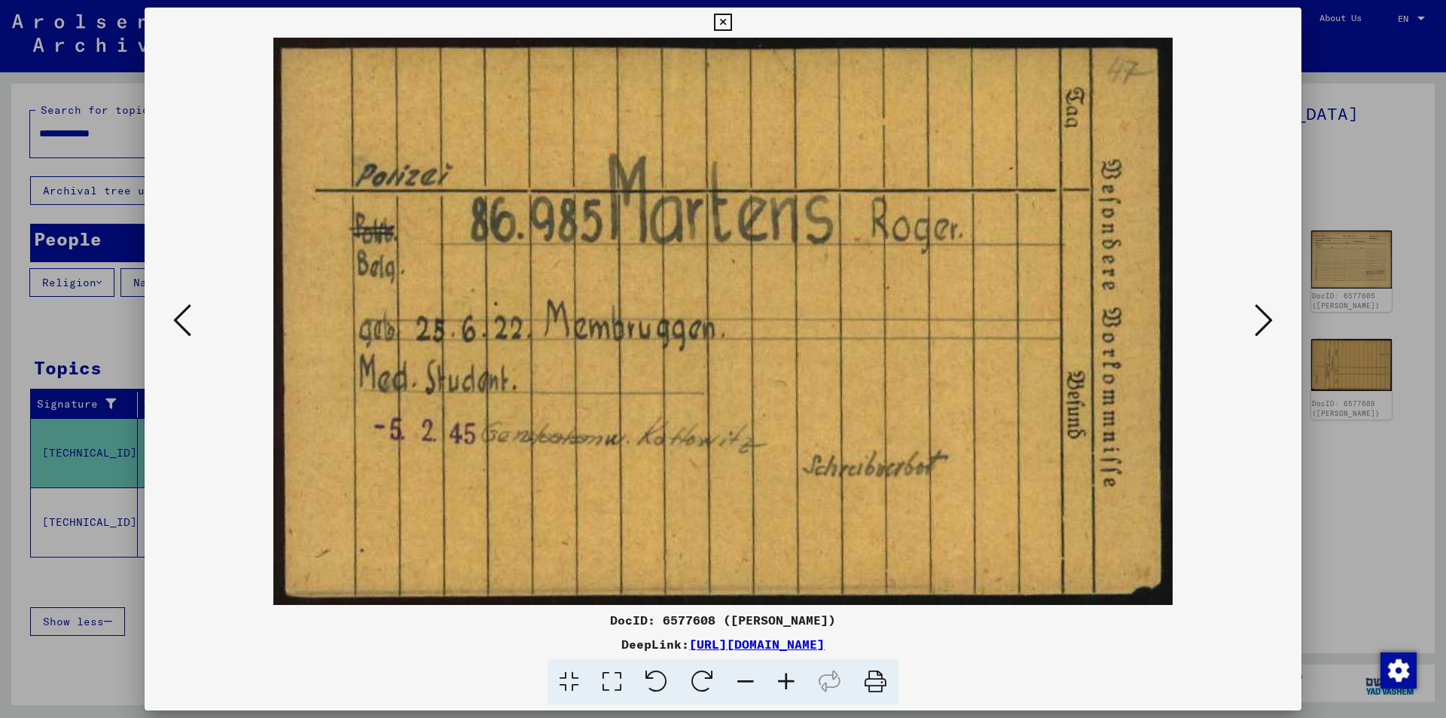
click at [1257, 309] on icon at bounding box center [1263, 320] width 18 height 36
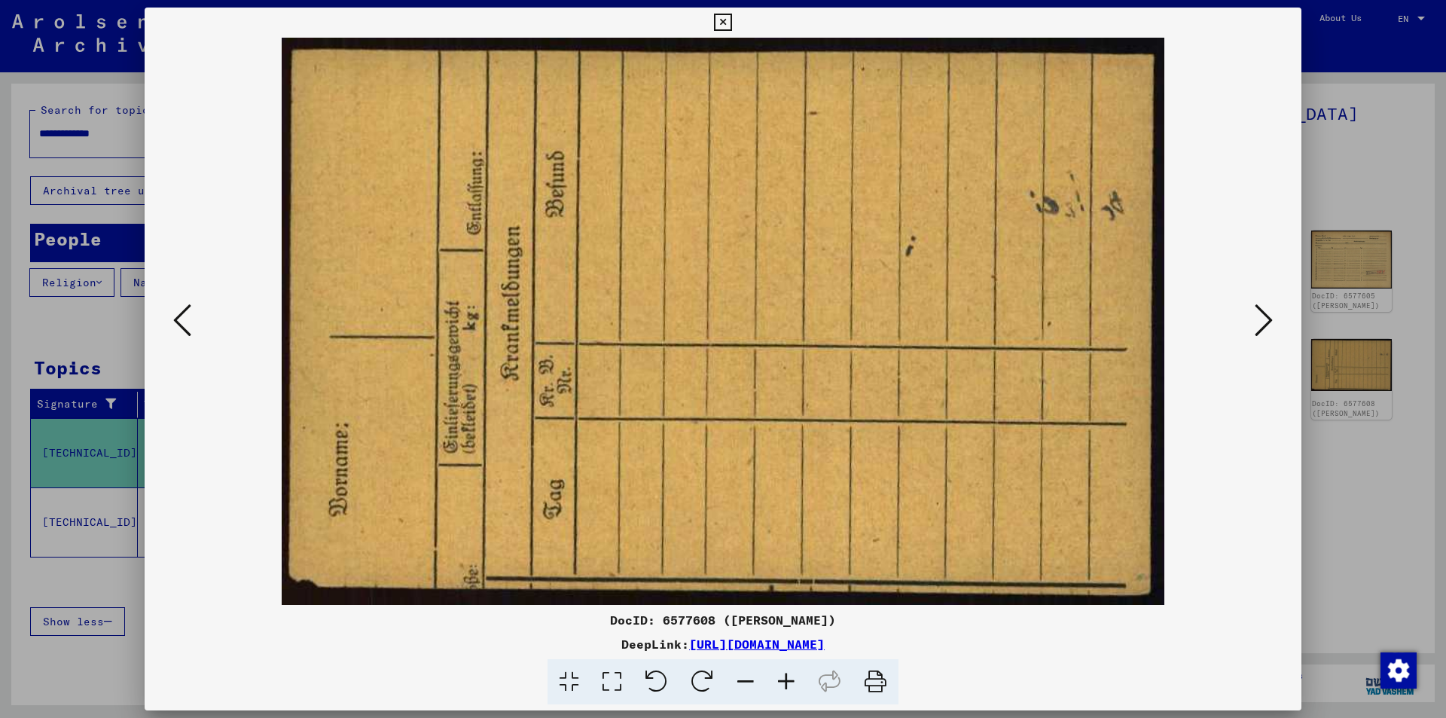
click at [1257, 309] on icon at bounding box center [1263, 320] width 18 height 36
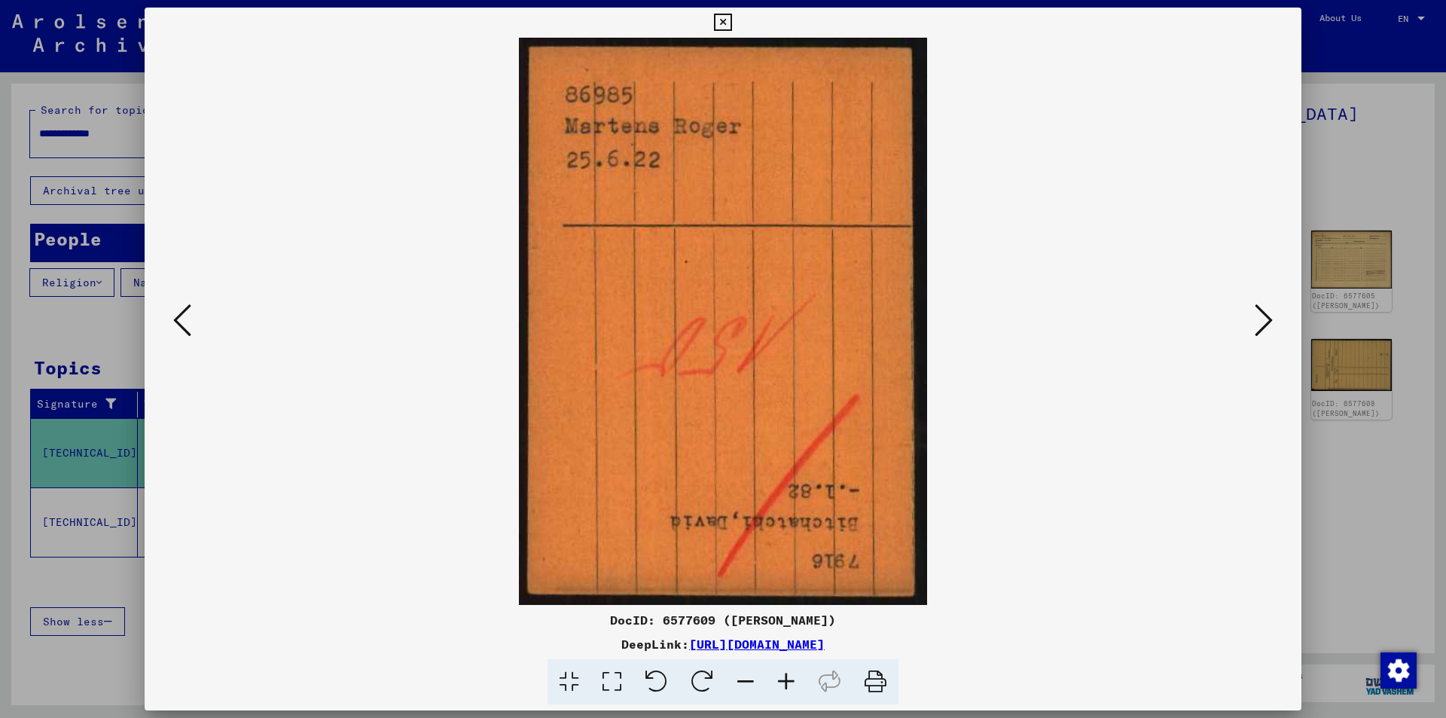
click at [1257, 309] on icon at bounding box center [1263, 320] width 18 height 36
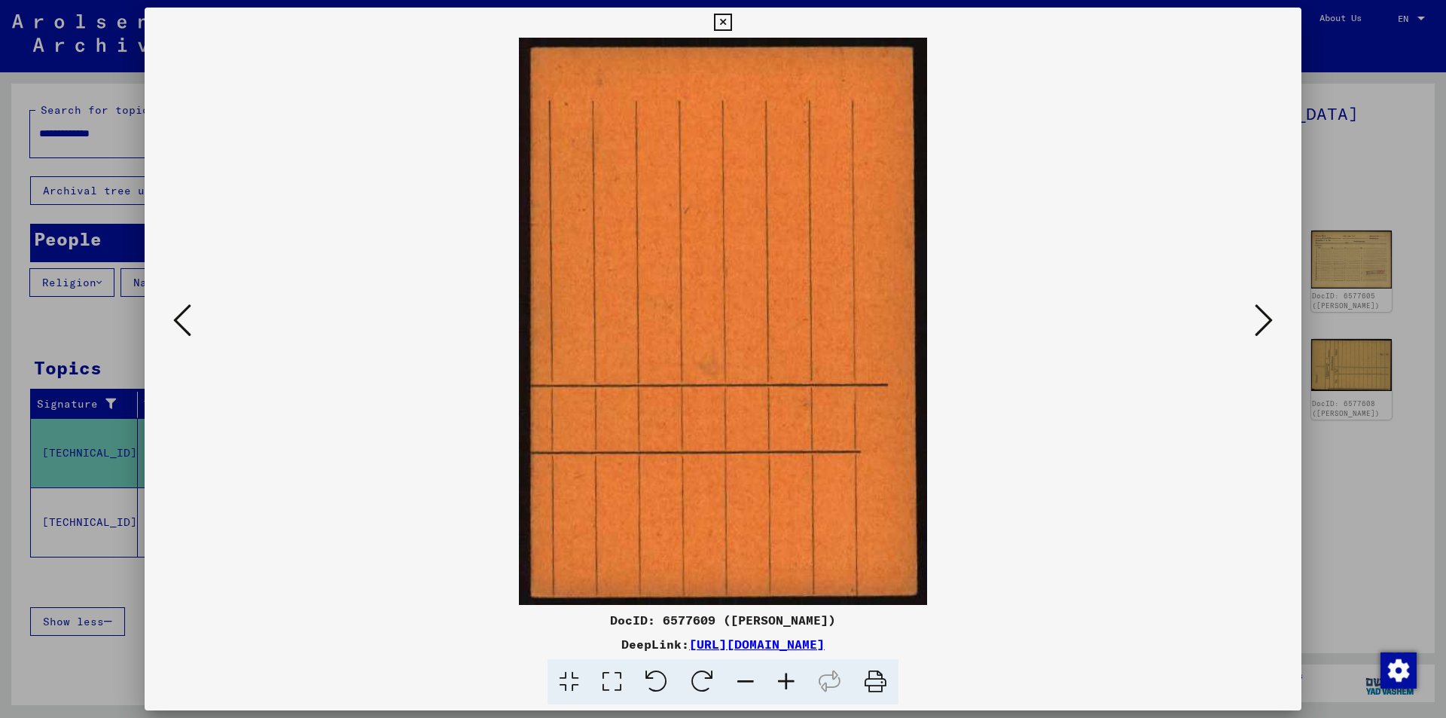
click at [1257, 309] on icon at bounding box center [1263, 320] width 18 height 36
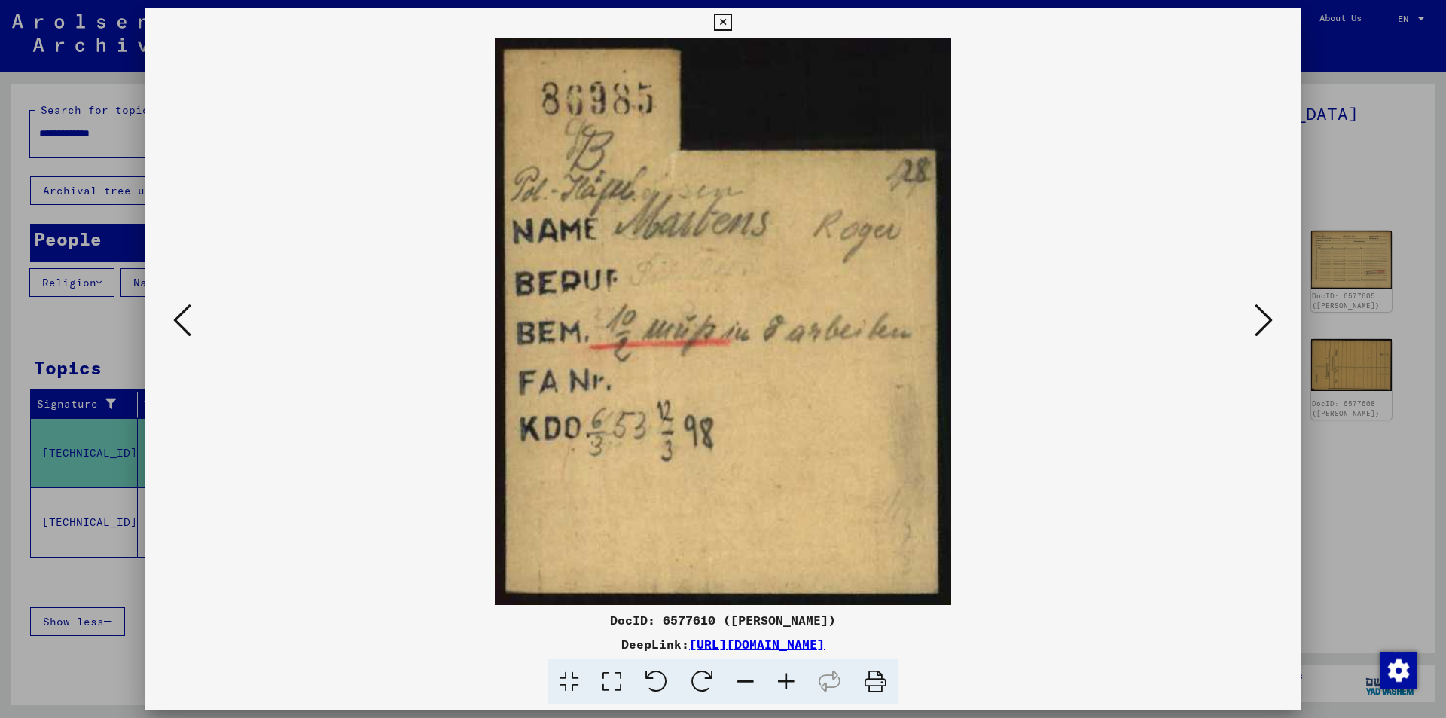
click at [1254, 309] on icon at bounding box center [1263, 320] width 18 height 36
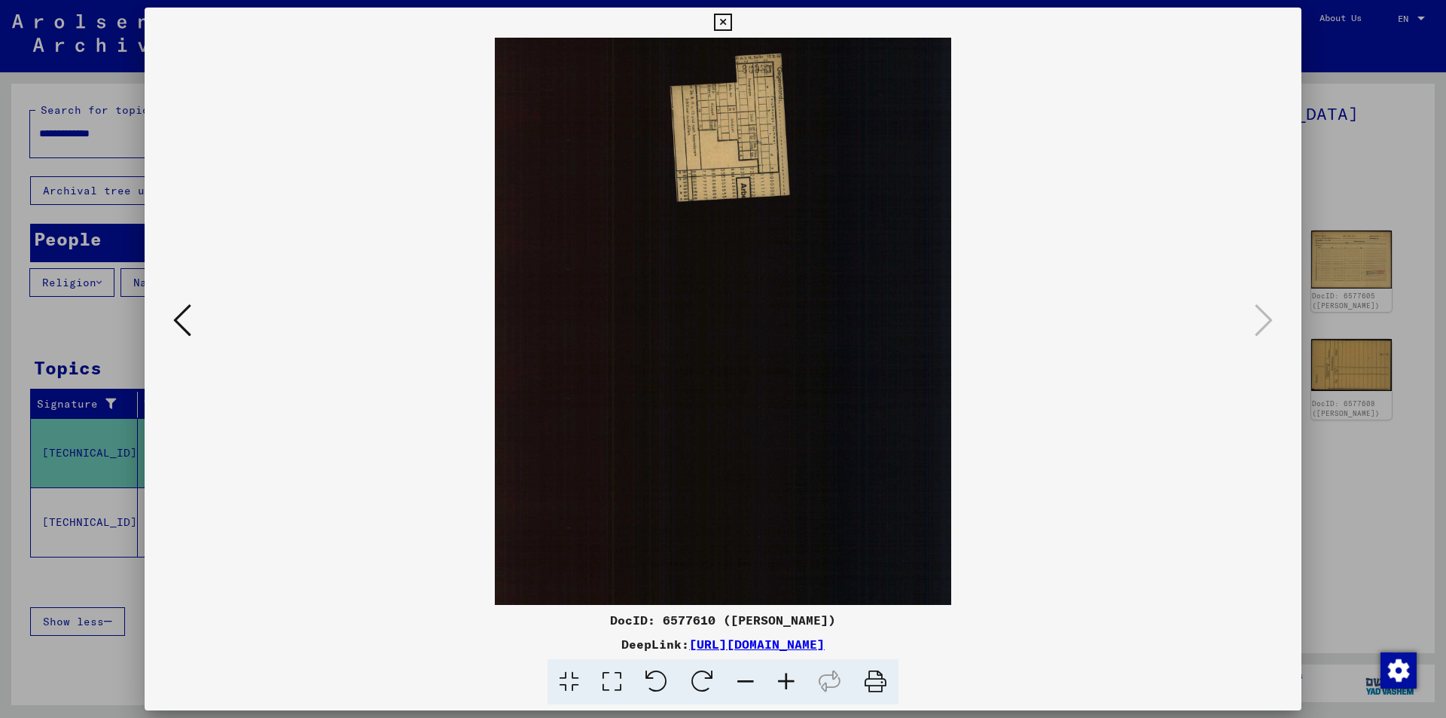
click at [178, 316] on icon at bounding box center [182, 320] width 18 height 36
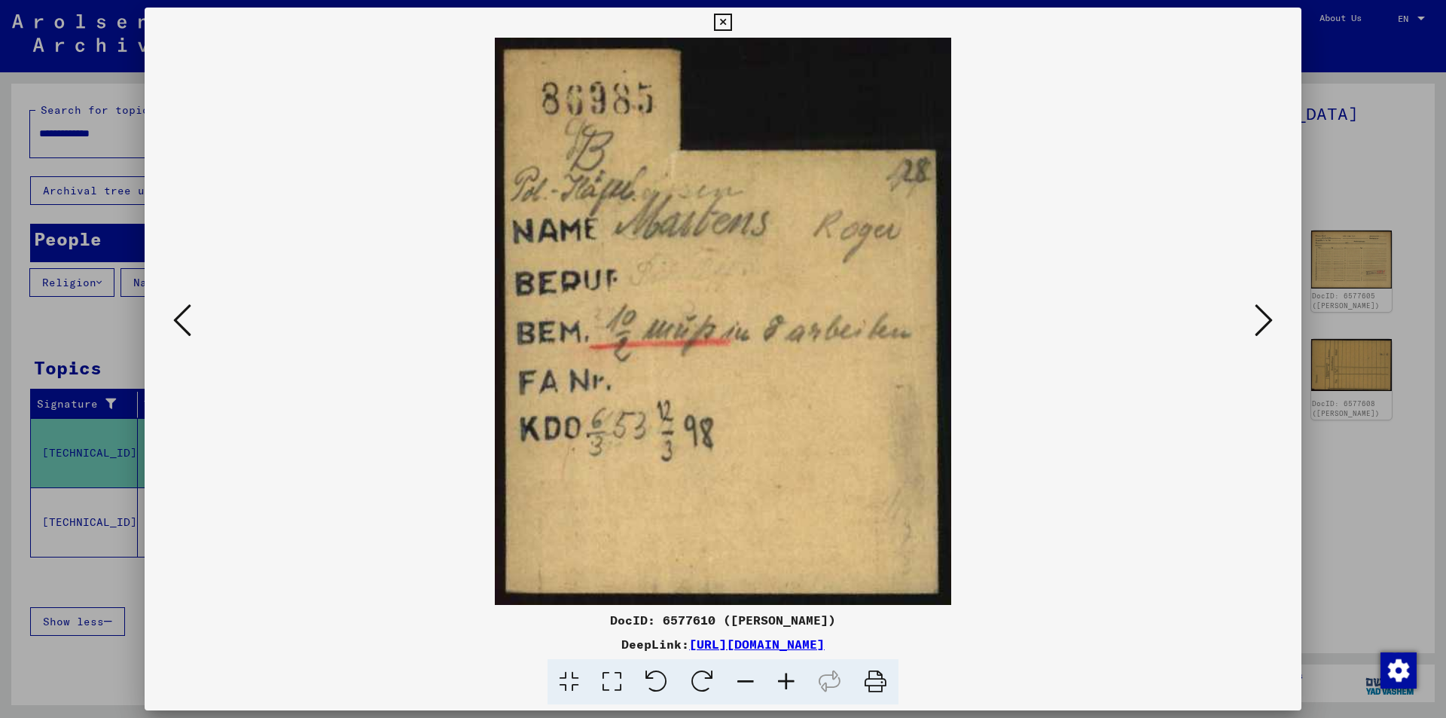
click at [178, 315] on icon at bounding box center [182, 320] width 18 height 36
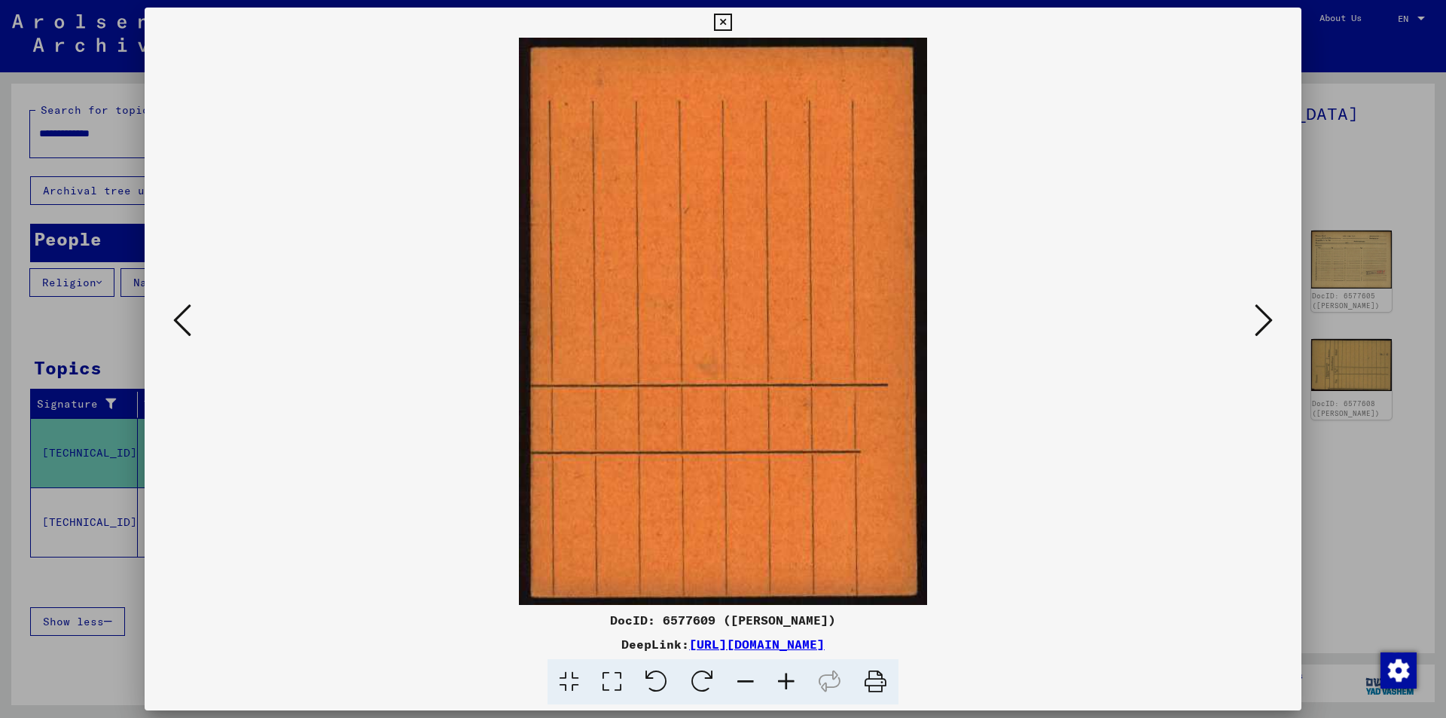
click at [178, 315] on icon at bounding box center [182, 320] width 18 height 36
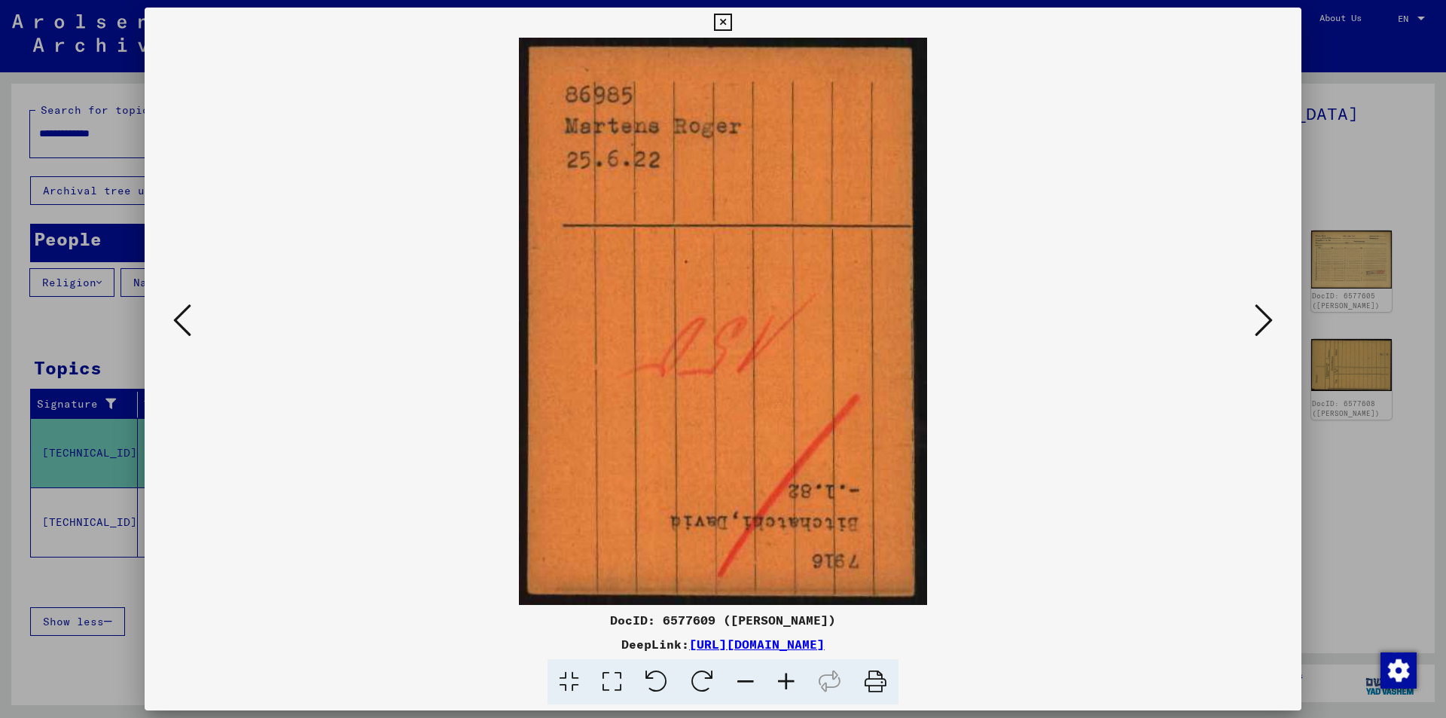
click at [178, 315] on icon at bounding box center [182, 320] width 18 height 36
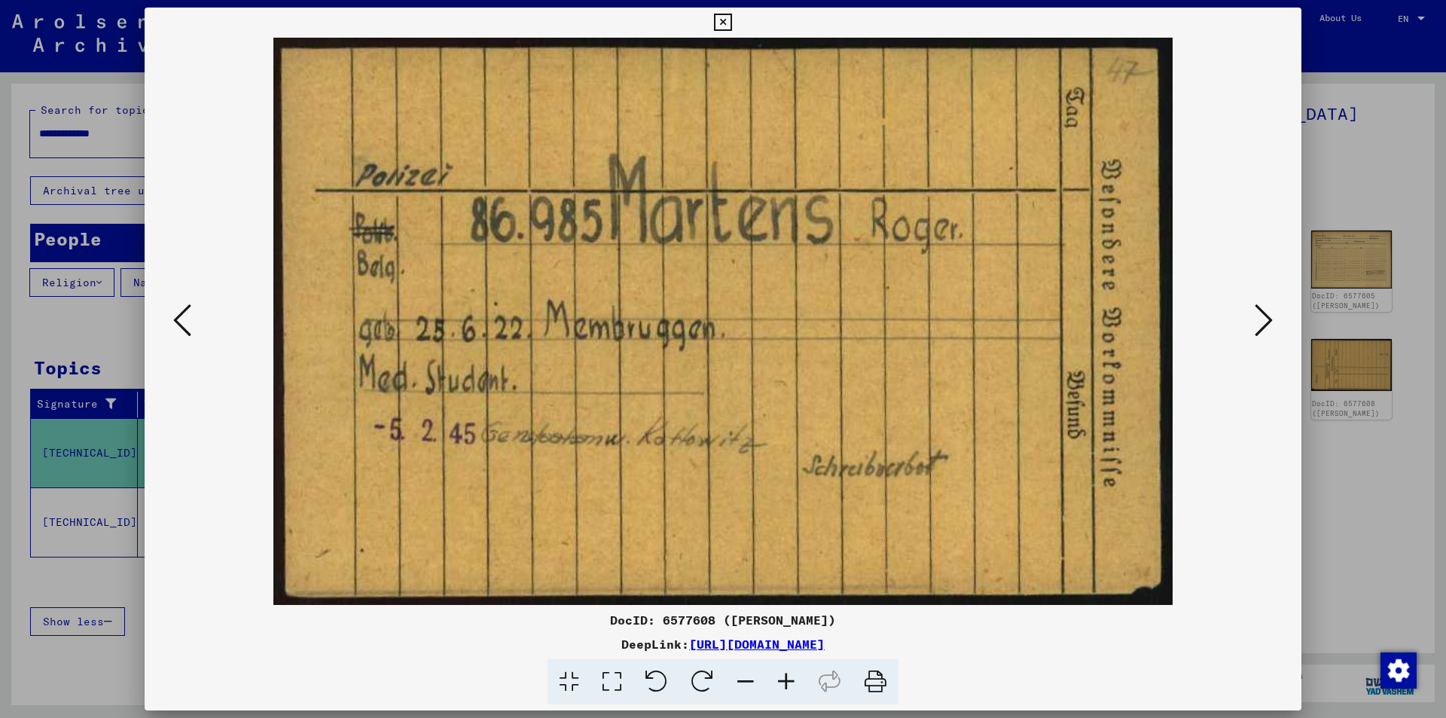
click at [178, 315] on icon at bounding box center [182, 320] width 18 height 36
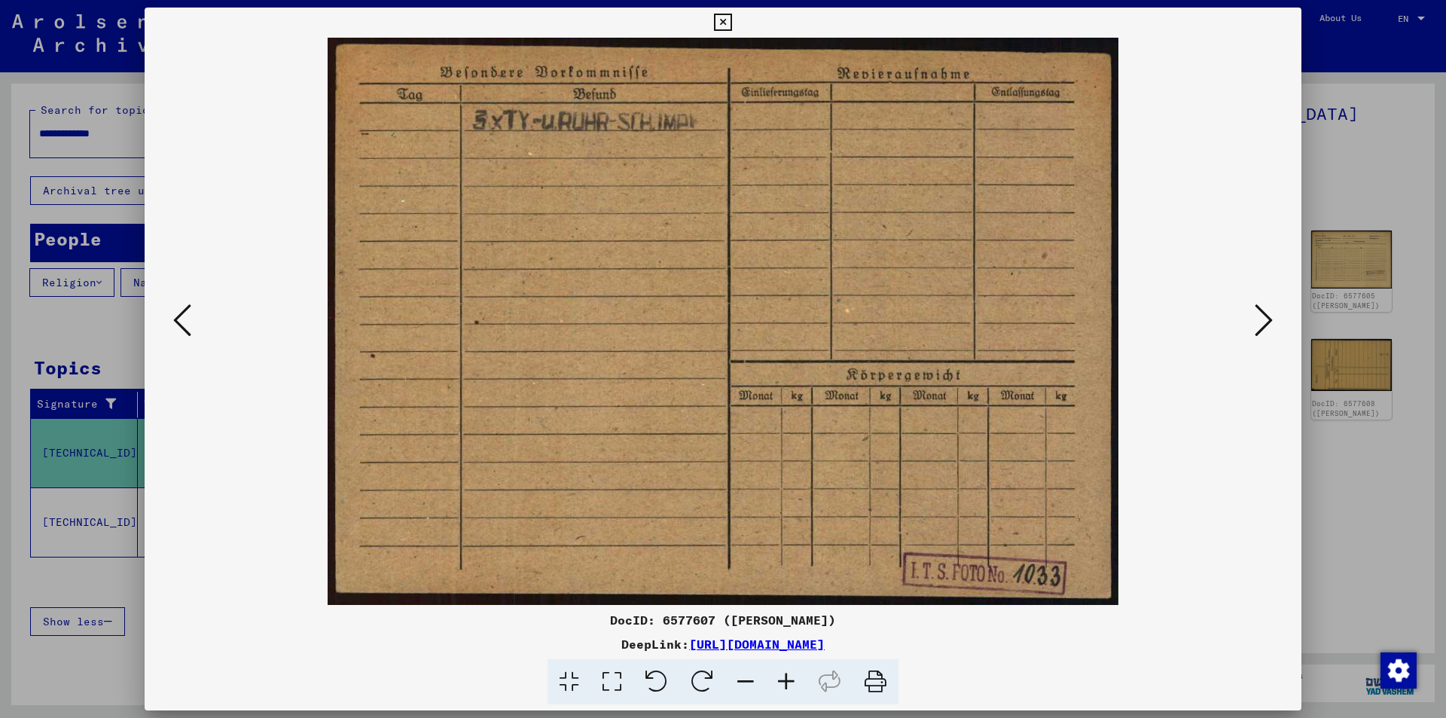
click at [178, 315] on icon at bounding box center [182, 320] width 18 height 36
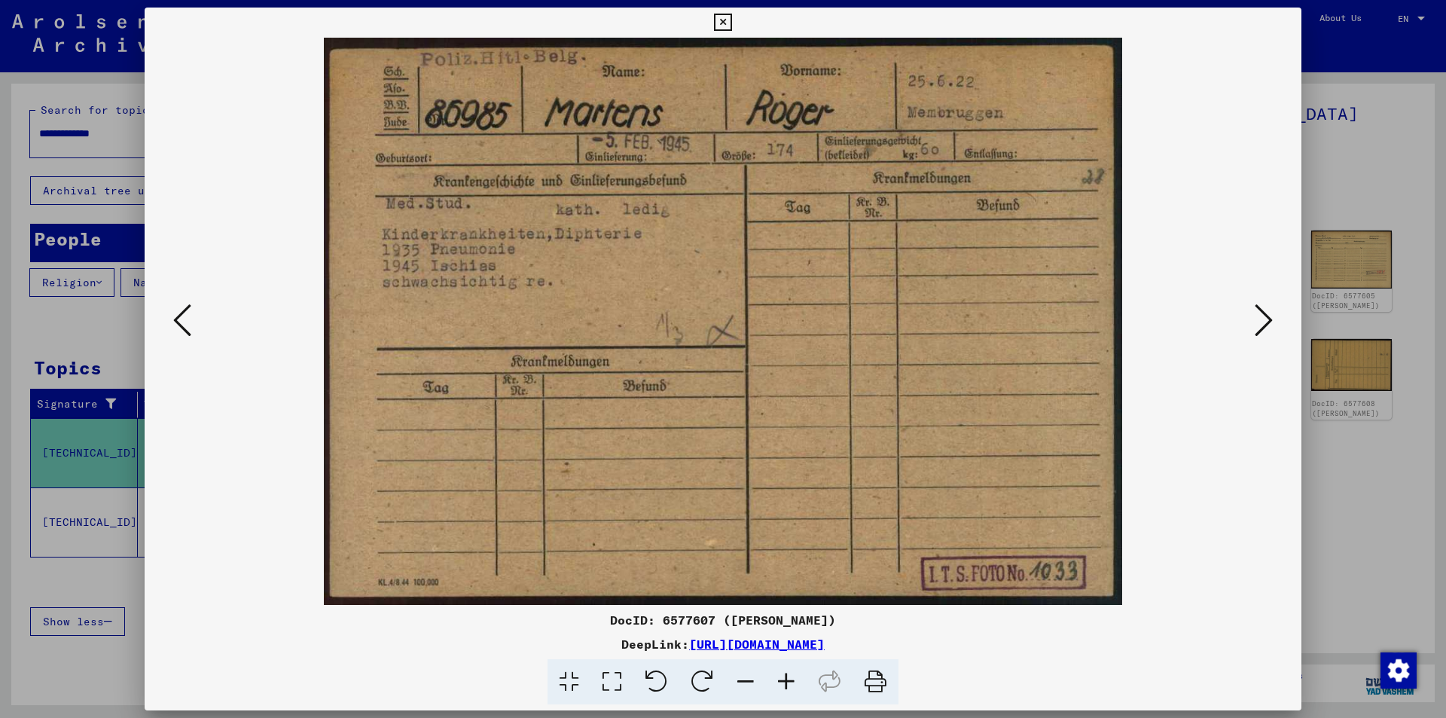
click at [178, 315] on icon at bounding box center [182, 320] width 18 height 36
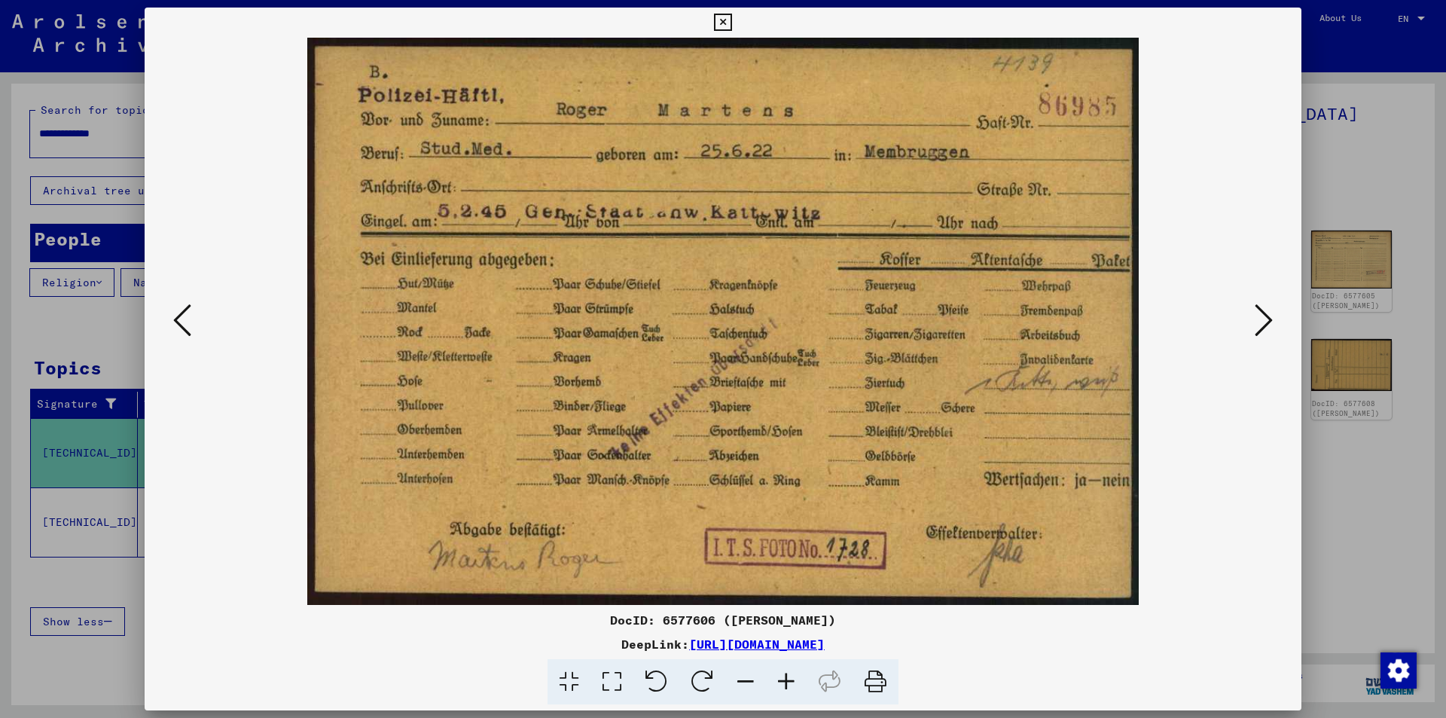
click at [178, 315] on icon at bounding box center [182, 320] width 18 height 36
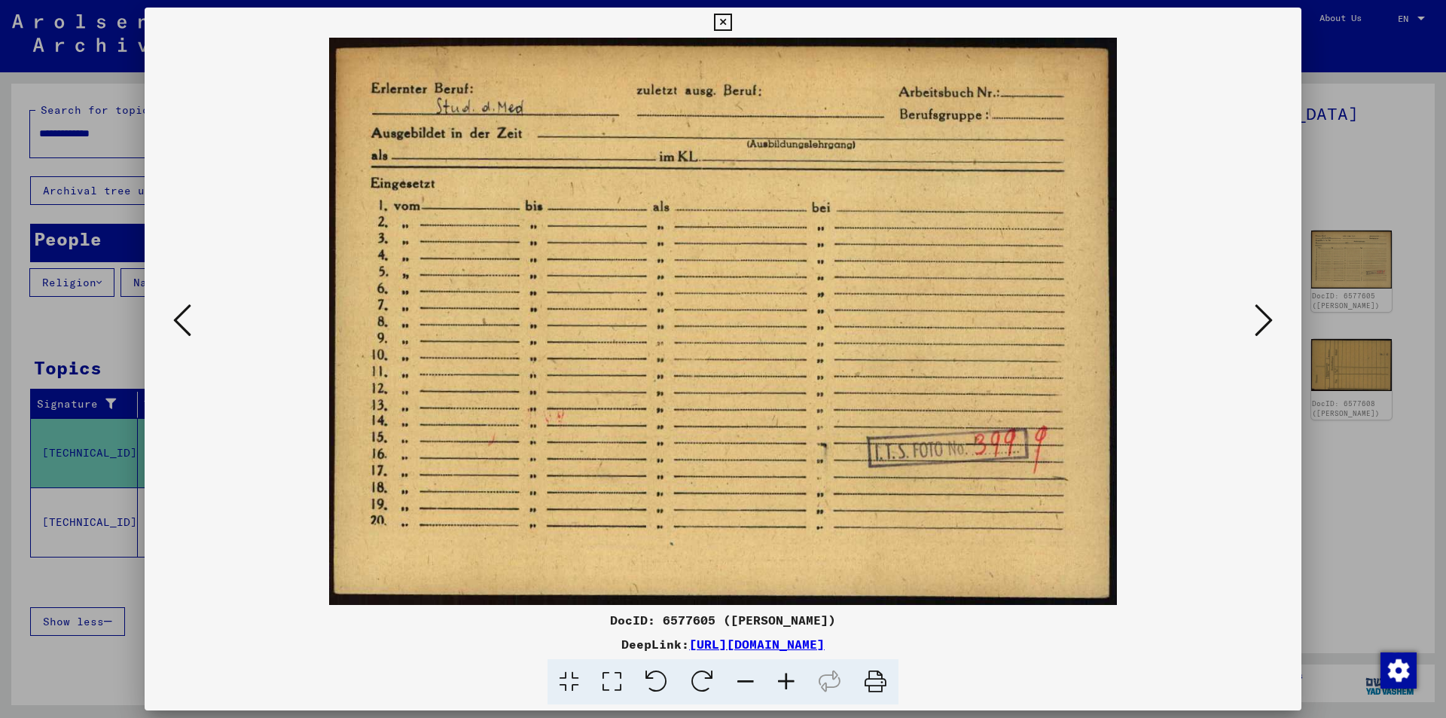
click at [178, 315] on icon at bounding box center [182, 320] width 18 height 36
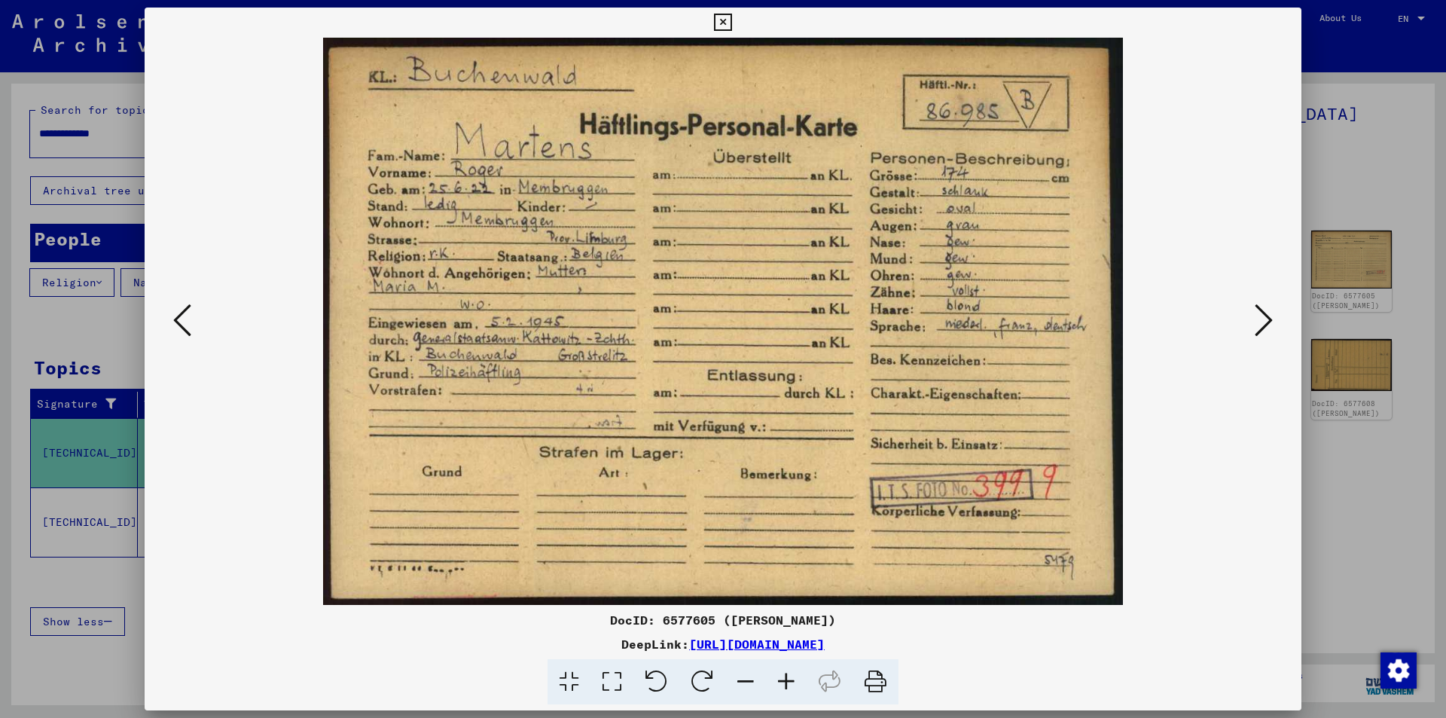
click at [178, 315] on icon at bounding box center [182, 320] width 18 height 36
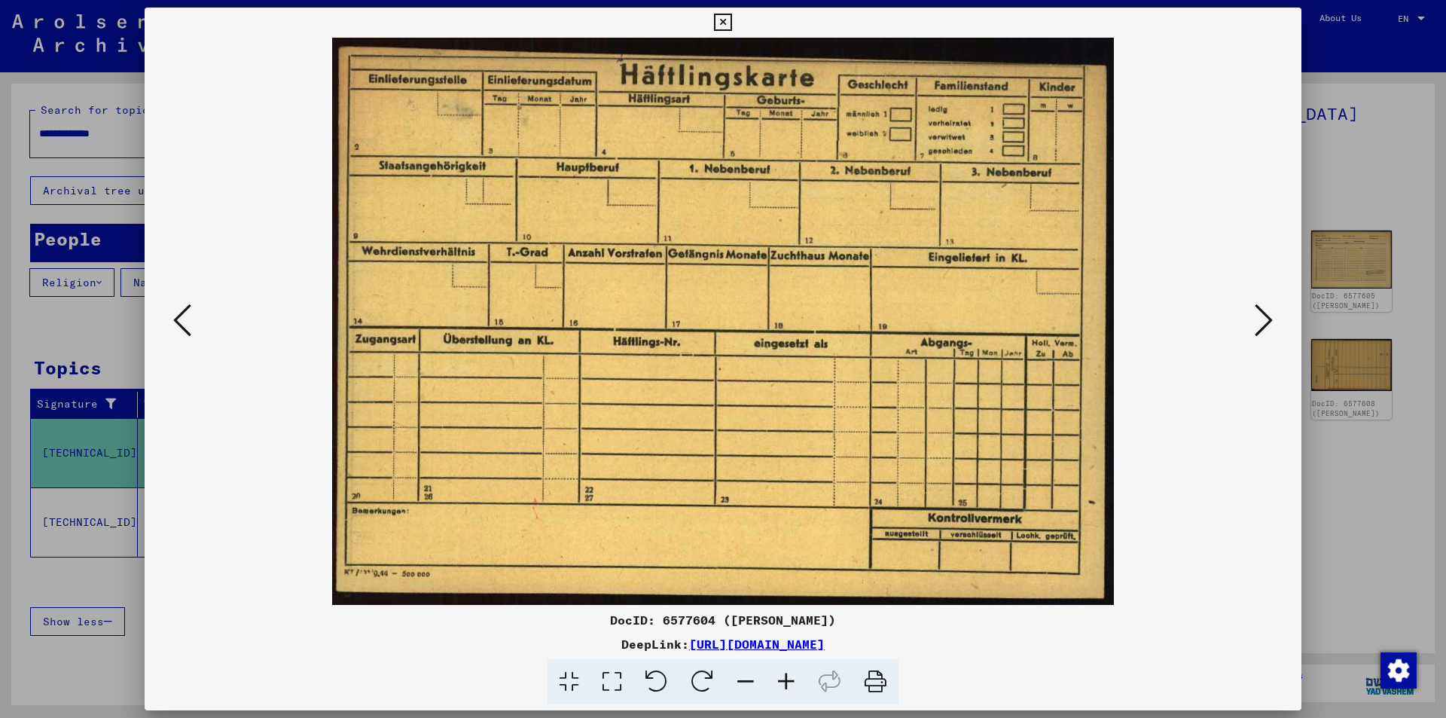
click at [178, 315] on icon at bounding box center [182, 320] width 18 height 36
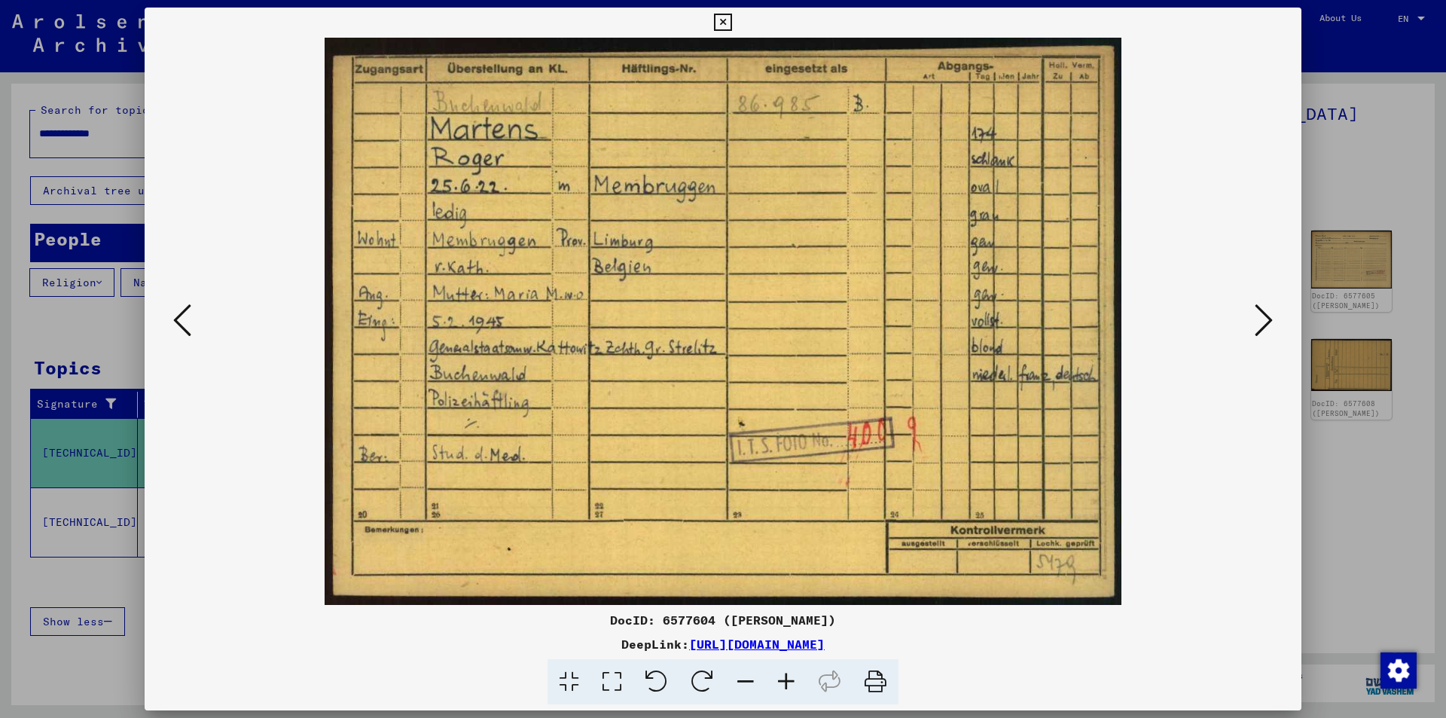
click at [178, 315] on icon at bounding box center [182, 320] width 18 height 36
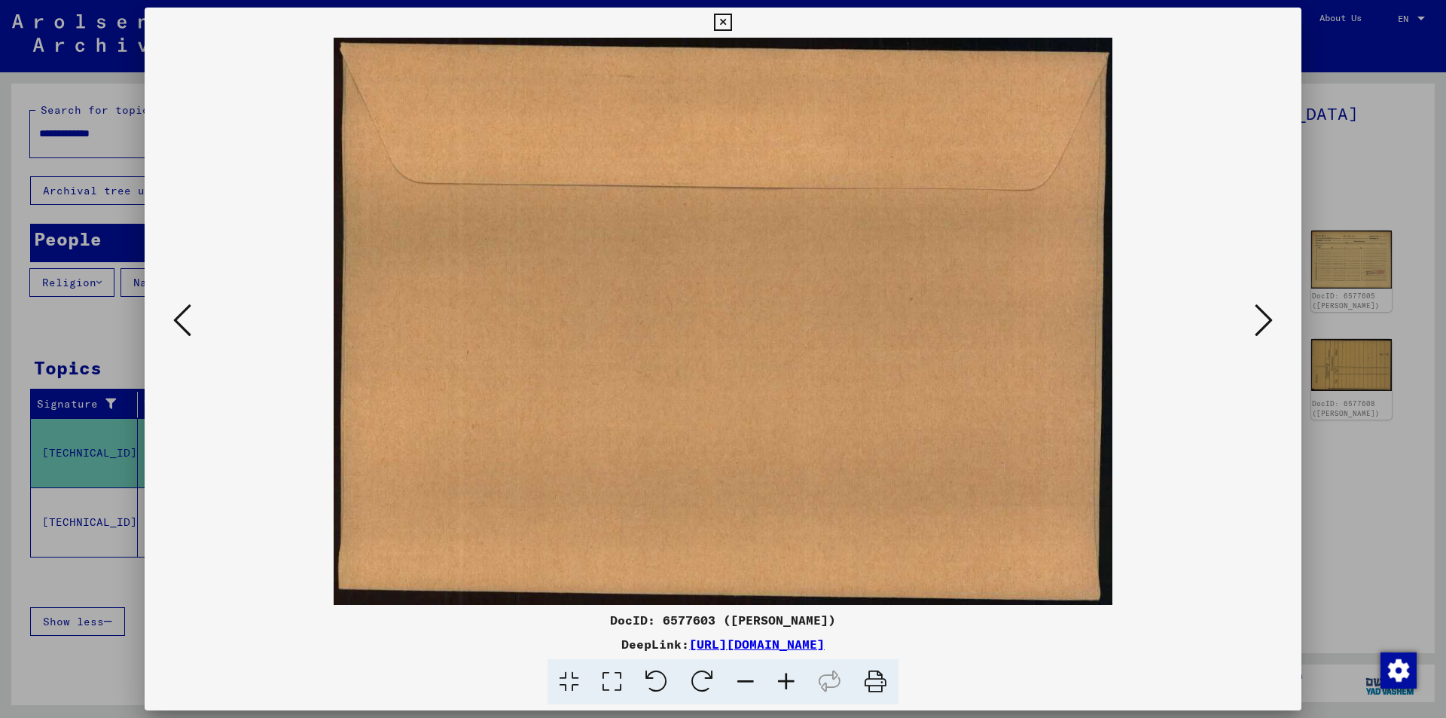
click at [178, 315] on icon at bounding box center [182, 320] width 18 height 36
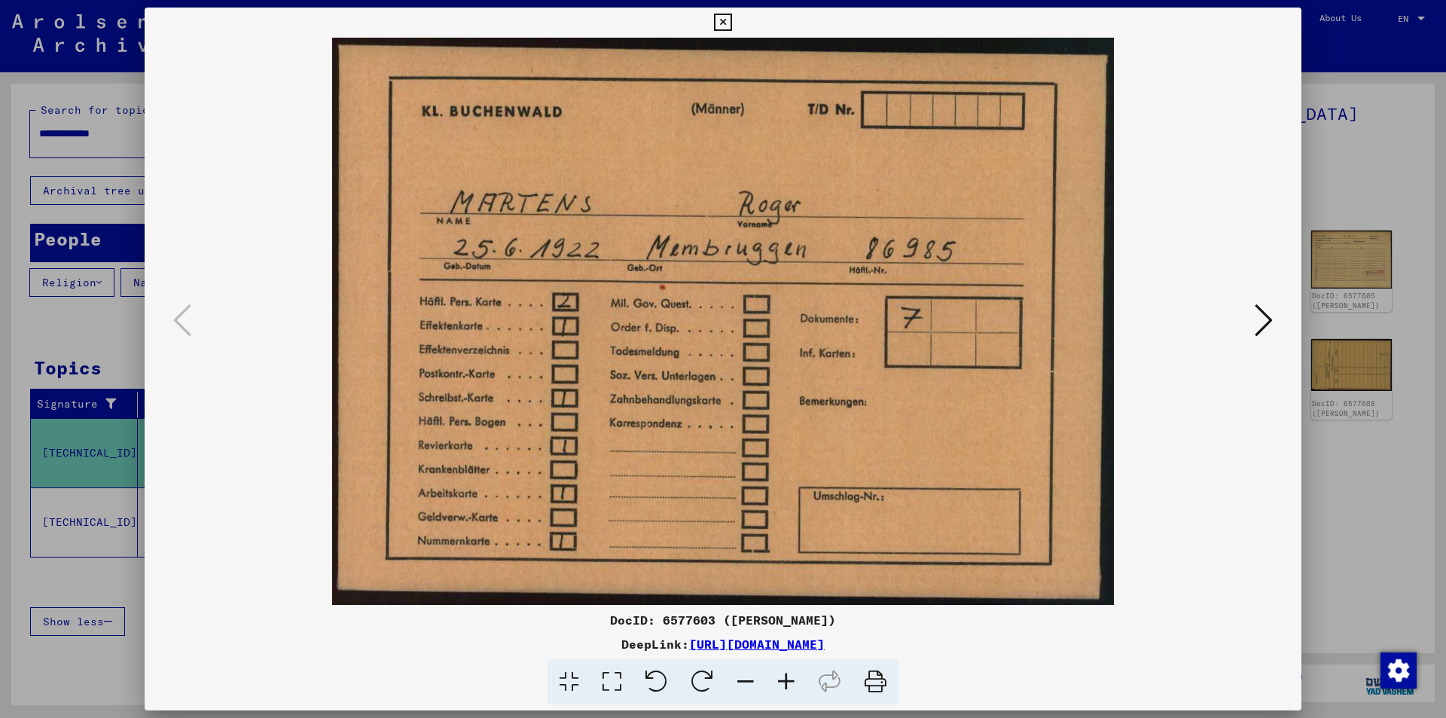
click at [1265, 311] on icon at bounding box center [1263, 320] width 18 height 36
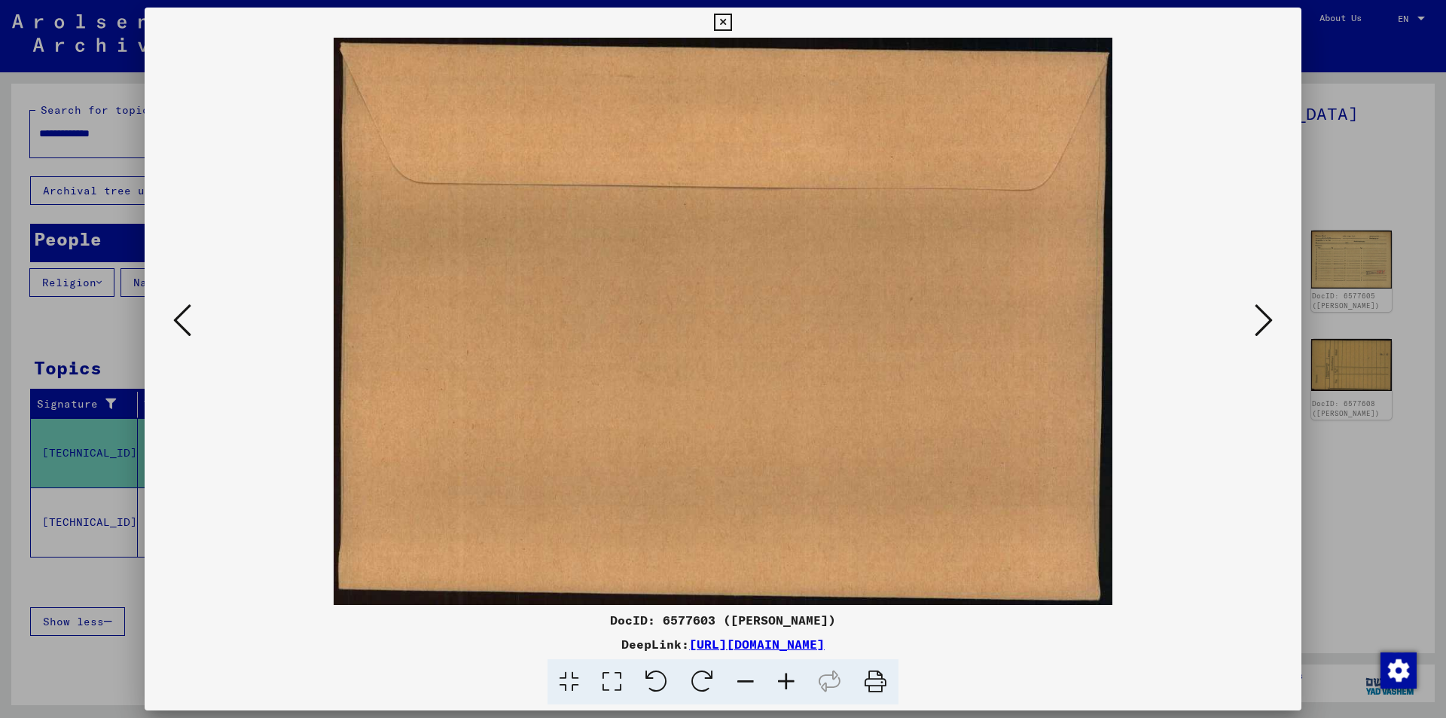
click at [1265, 311] on icon at bounding box center [1263, 320] width 18 height 36
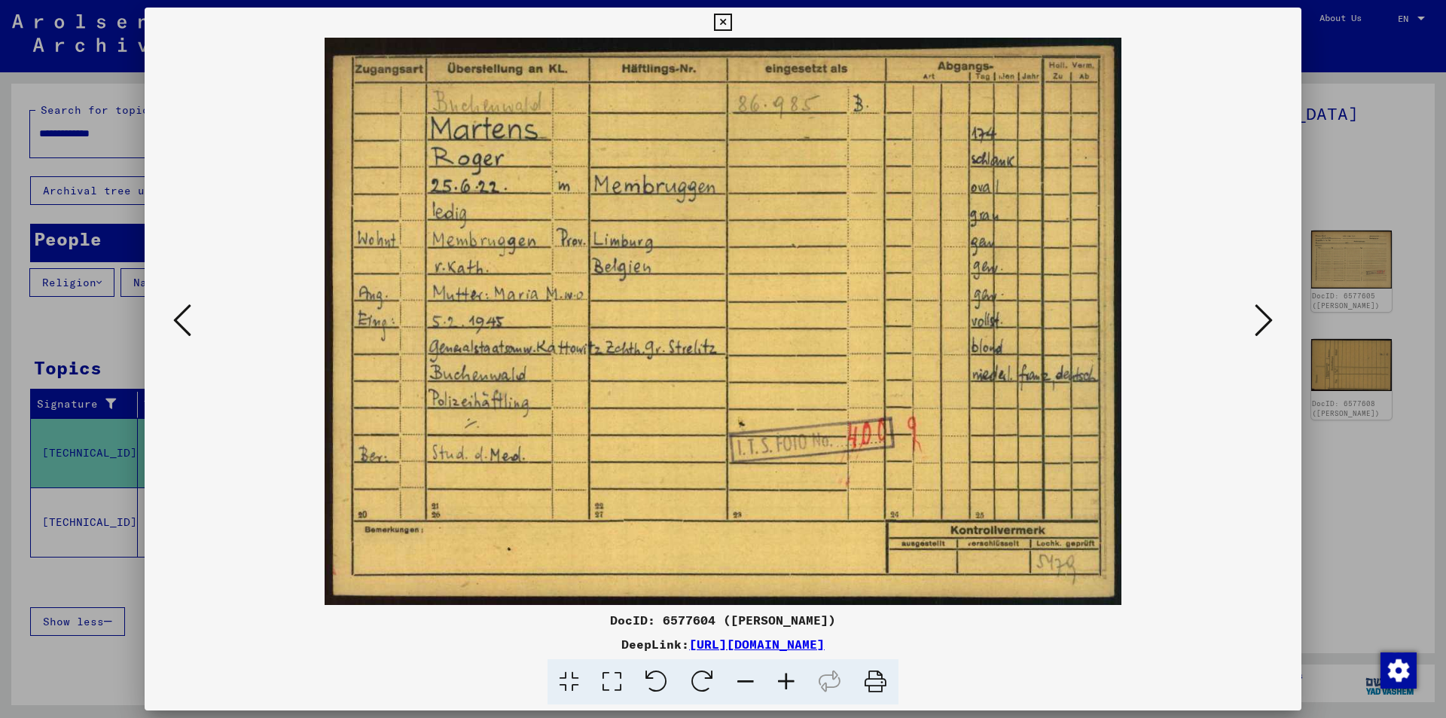
click at [1261, 331] on icon at bounding box center [1263, 320] width 18 height 36
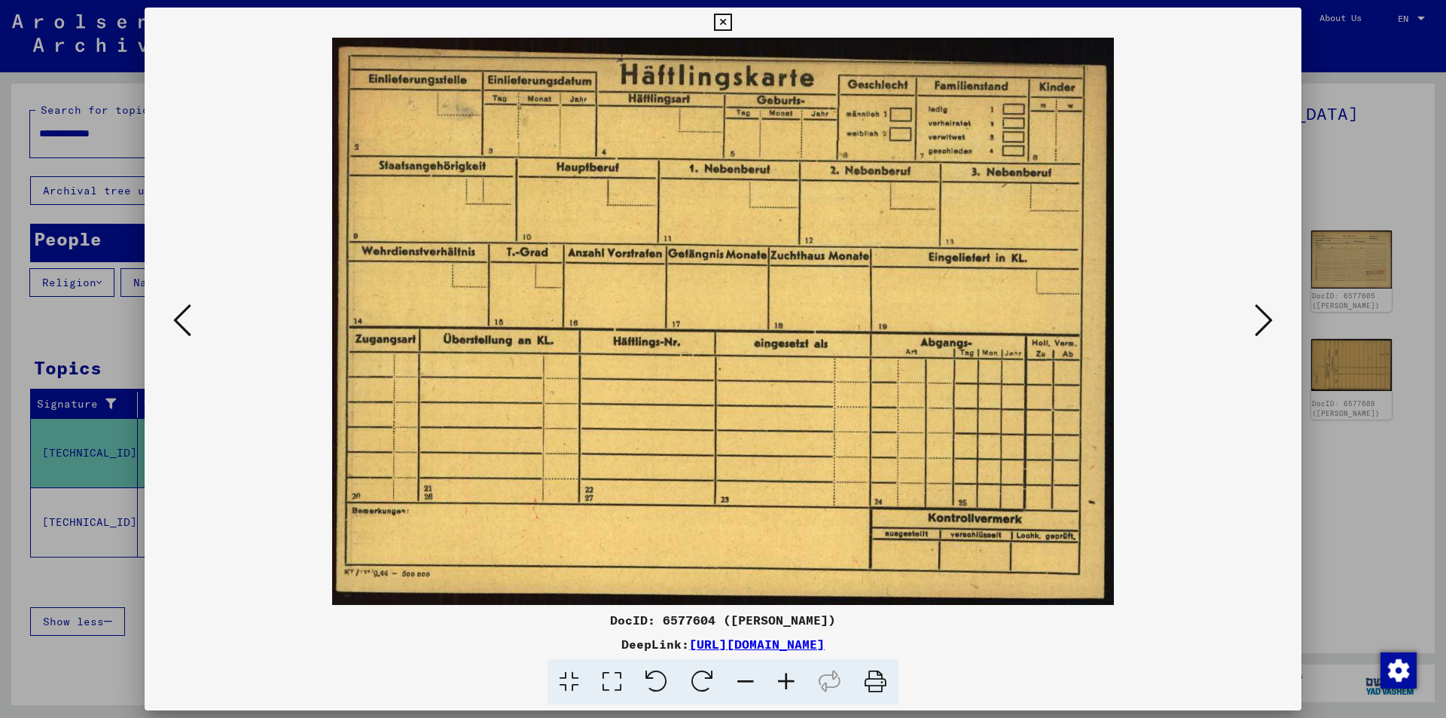
click at [1261, 331] on icon at bounding box center [1263, 320] width 18 height 36
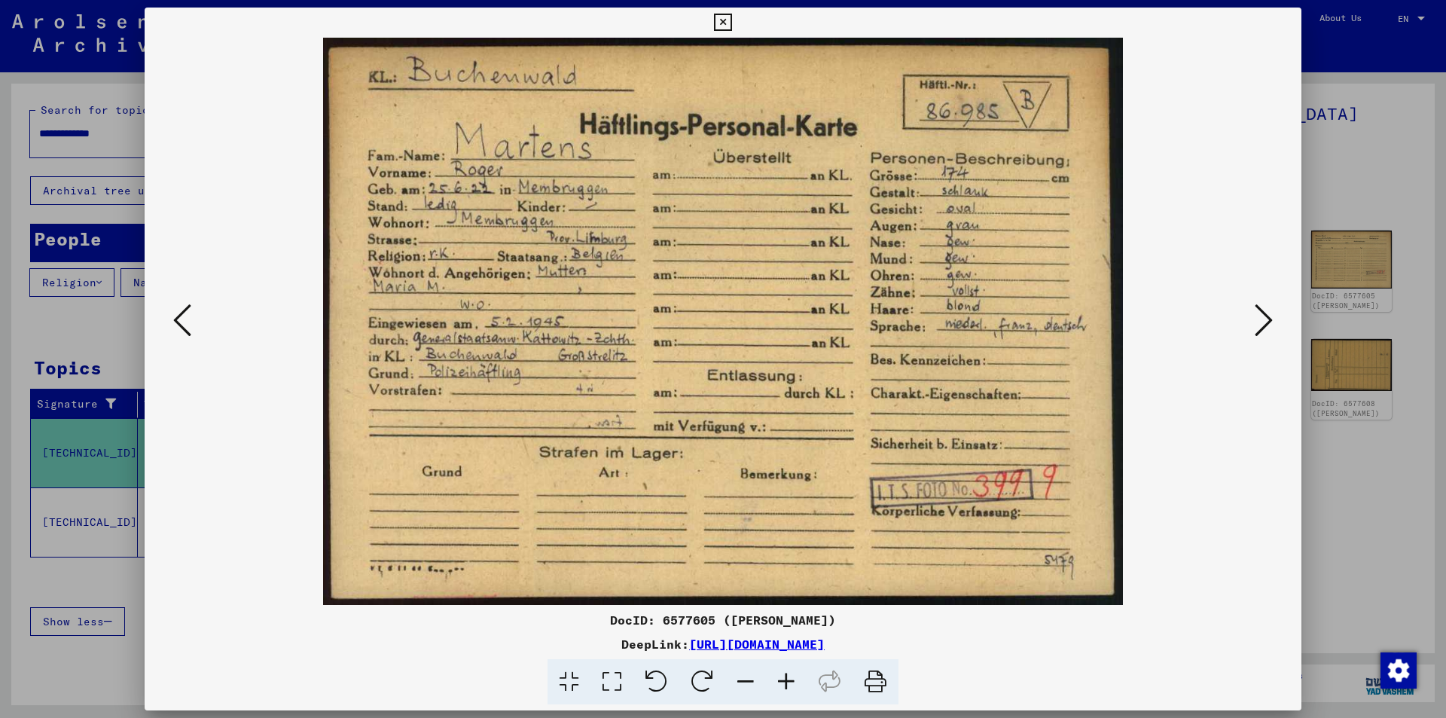
click at [1261, 331] on icon at bounding box center [1263, 320] width 18 height 36
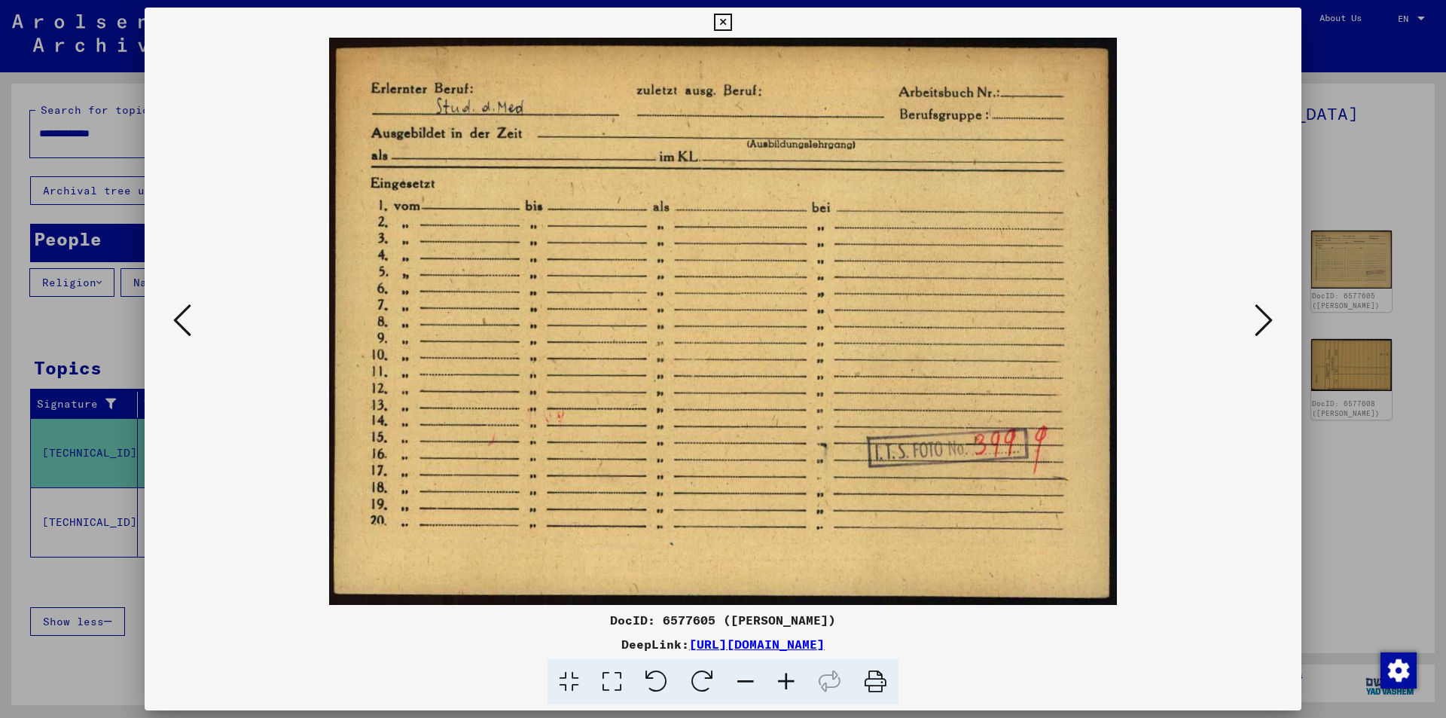
click at [1261, 331] on icon at bounding box center [1263, 320] width 18 height 36
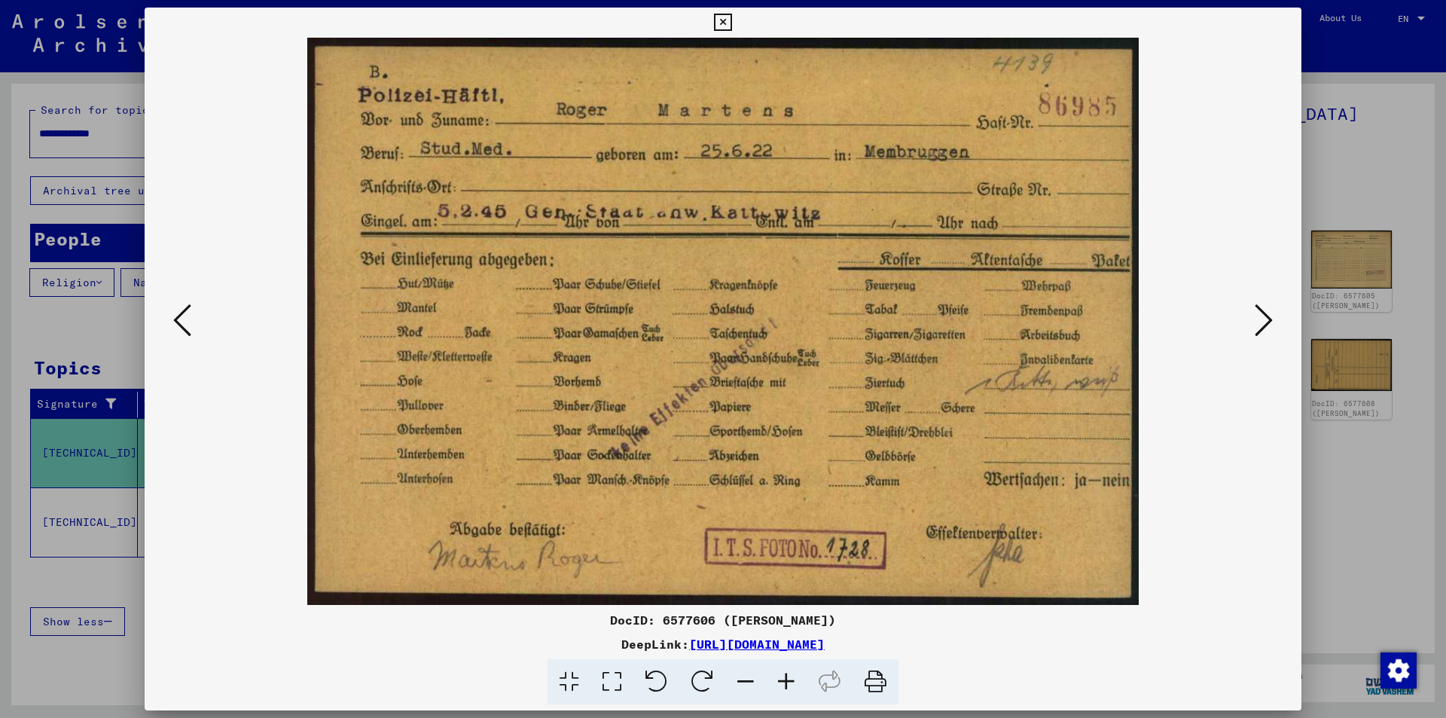
click at [1261, 331] on icon at bounding box center [1263, 320] width 18 height 36
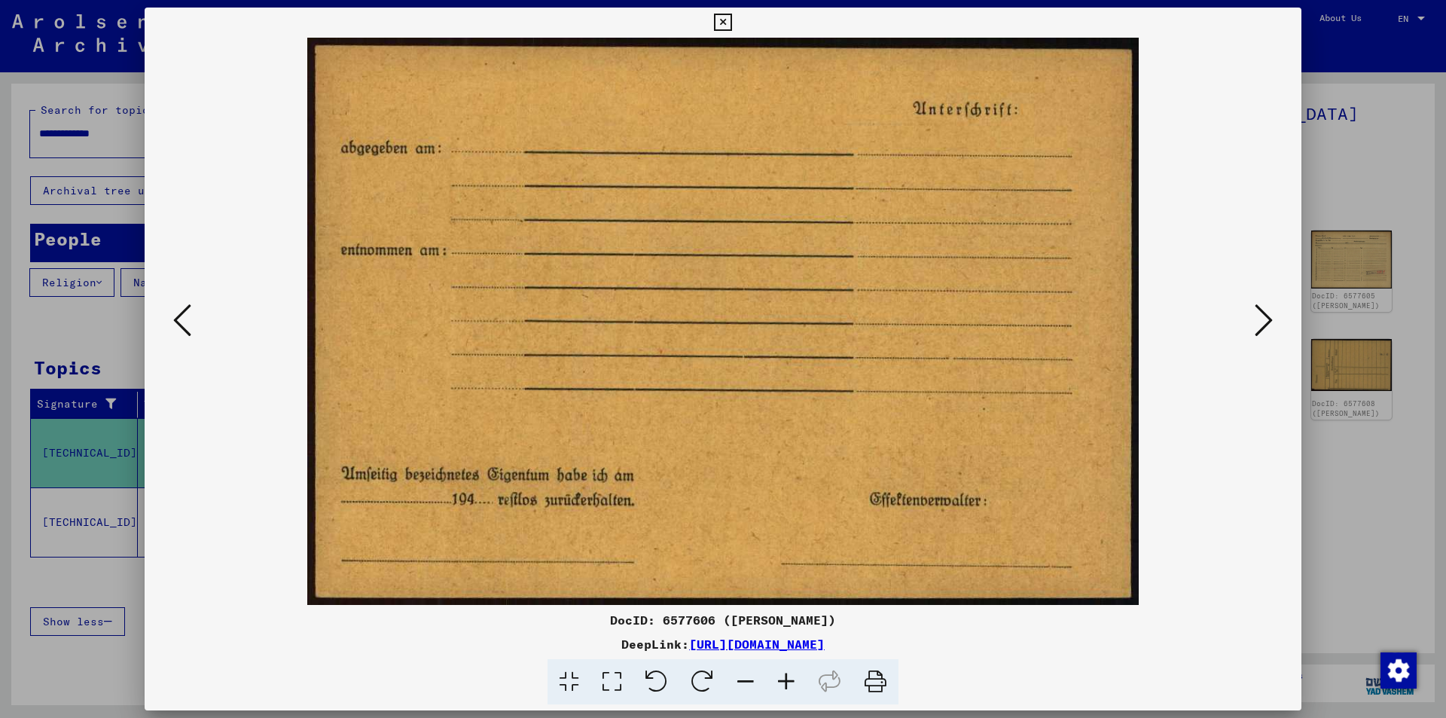
click at [1261, 331] on icon at bounding box center [1263, 320] width 18 height 36
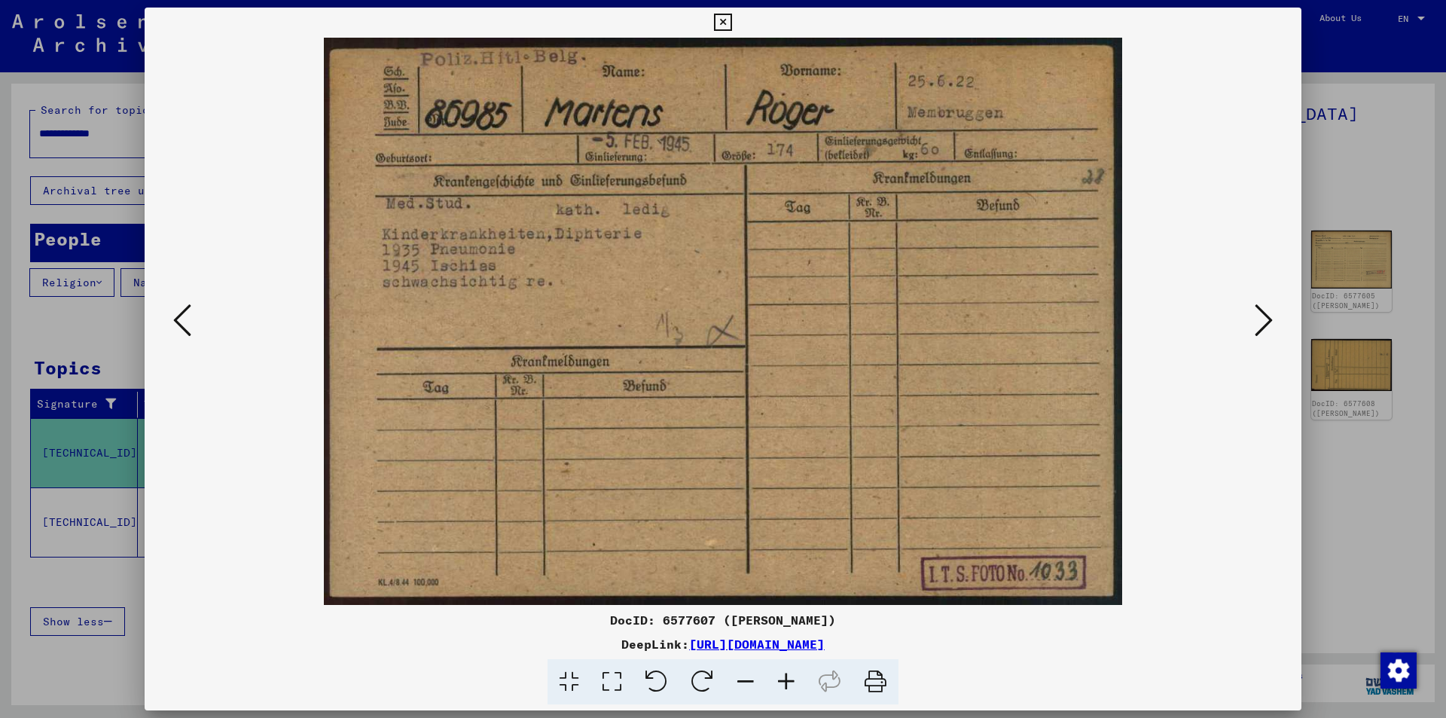
click at [1261, 331] on icon at bounding box center [1263, 320] width 18 height 36
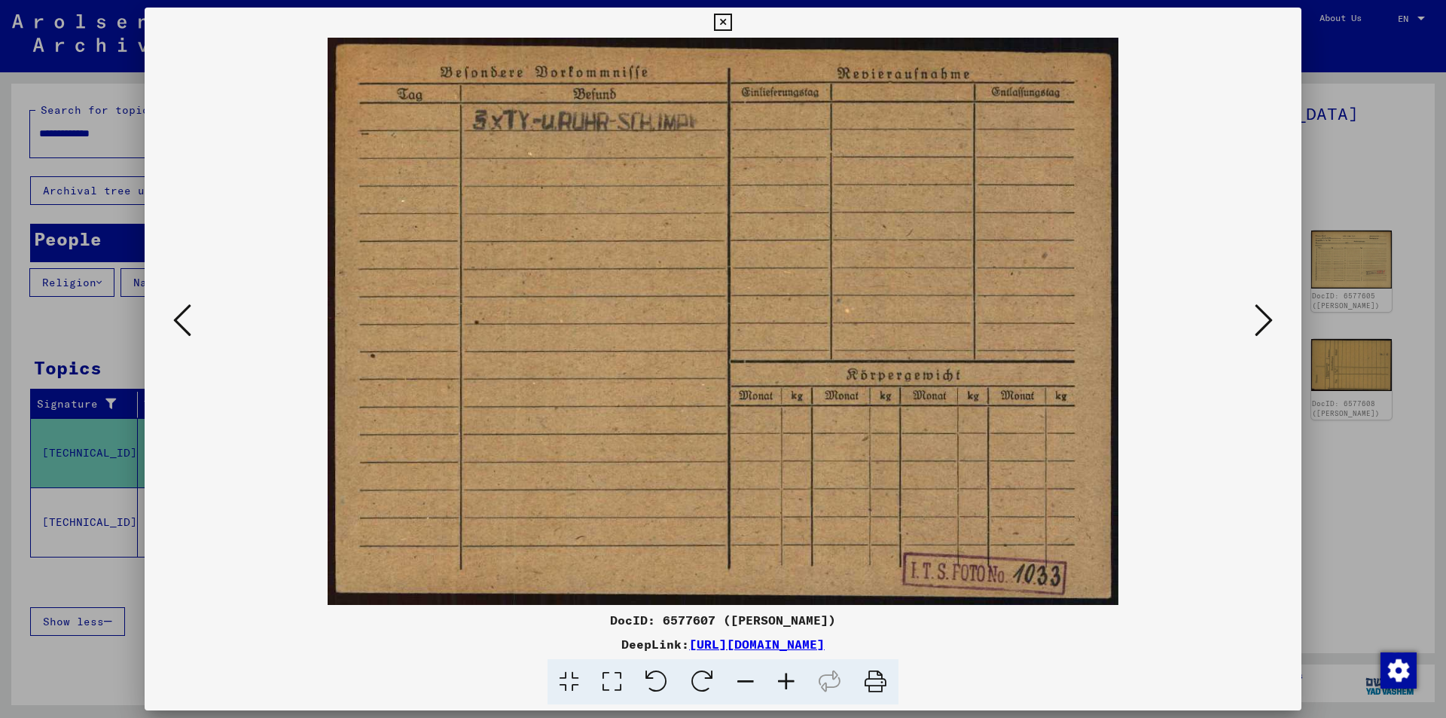
click at [1264, 322] on icon at bounding box center [1263, 320] width 18 height 36
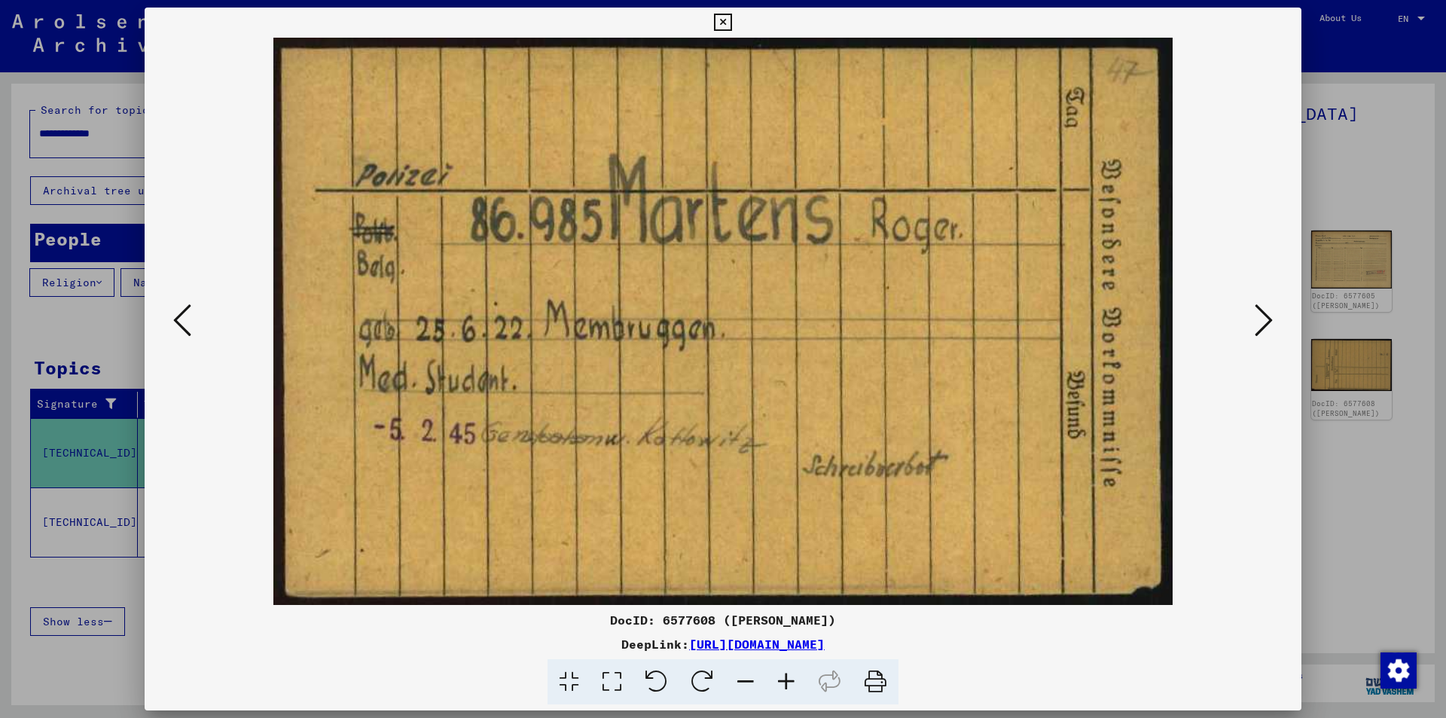
click at [718, 17] on icon at bounding box center [722, 23] width 17 height 18
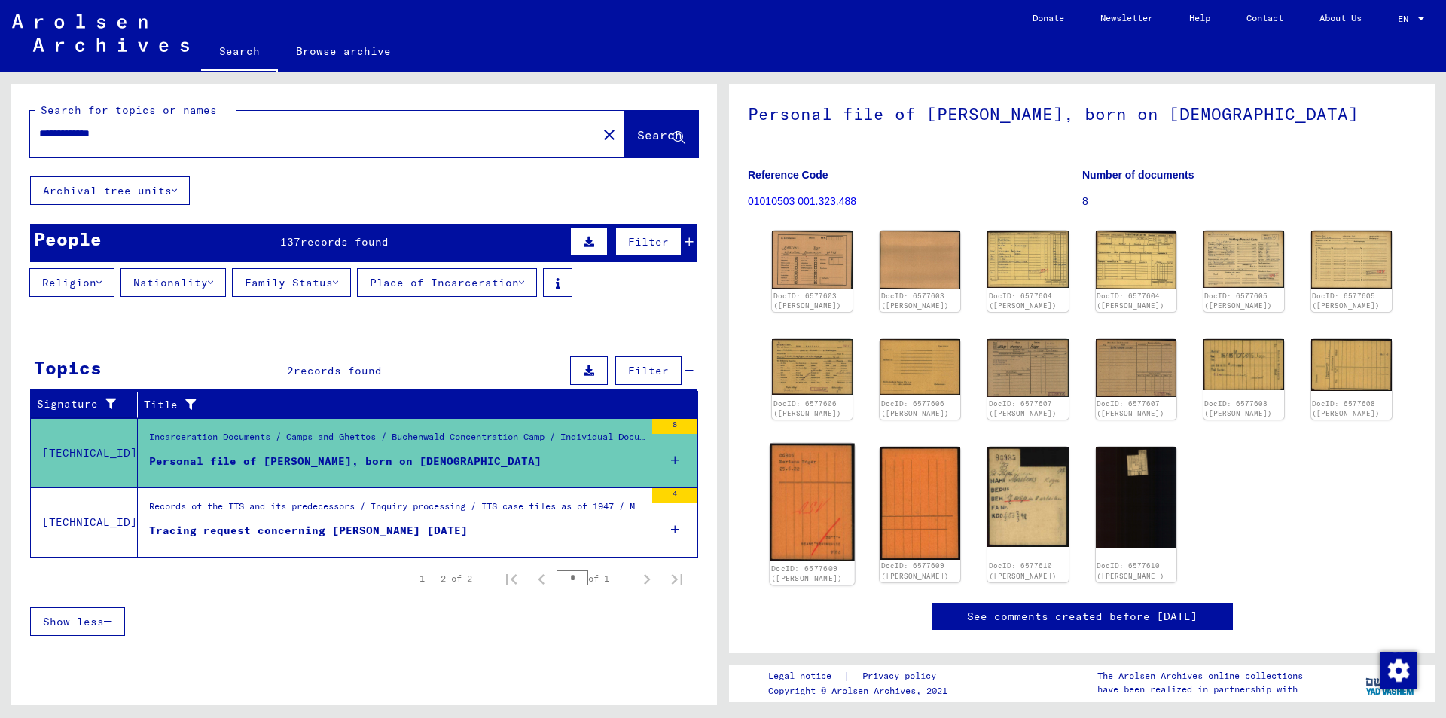
click at [821, 456] on img at bounding box center [812, 503] width 85 height 118
click at [889, 459] on img at bounding box center [919, 503] width 85 height 118
click at [1309, 244] on img at bounding box center [1351, 259] width 85 height 61
click at [794, 360] on img at bounding box center [812, 366] width 85 height 58
click at [1006, 367] on img at bounding box center [1028, 367] width 85 height 60
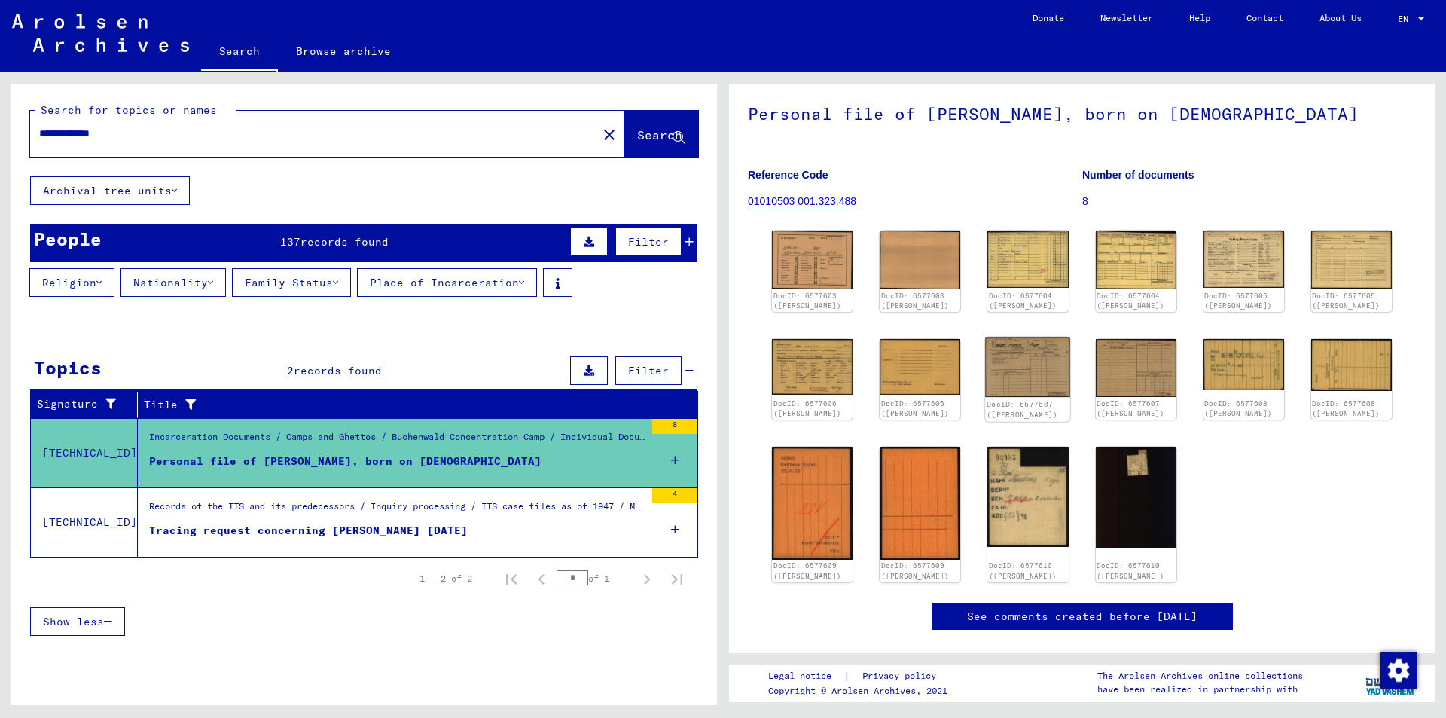
click at [1006, 367] on img at bounding box center [1028, 367] width 85 height 60
